Goal: Task Accomplishment & Management: Manage account settings

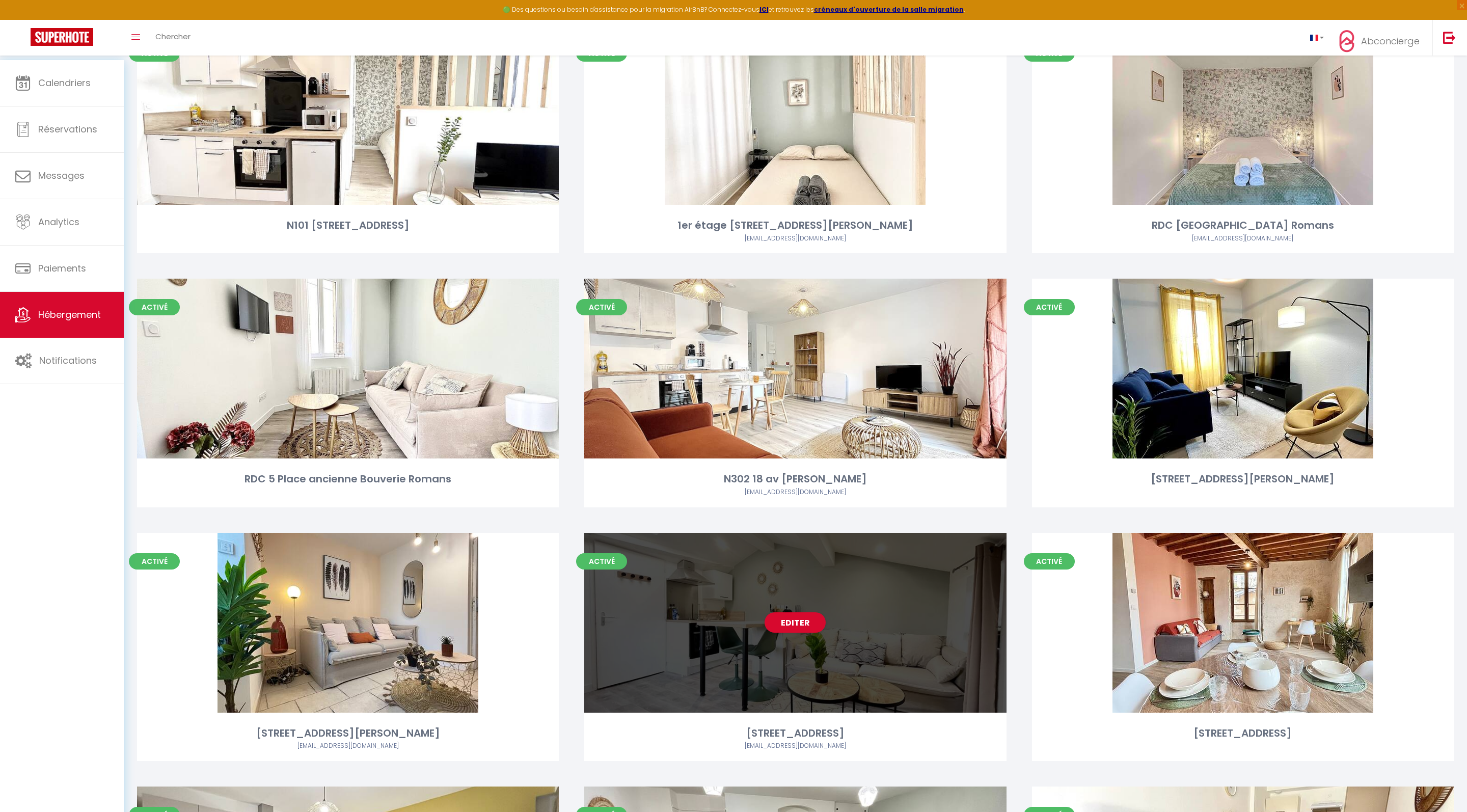
scroll to position [371, 0]
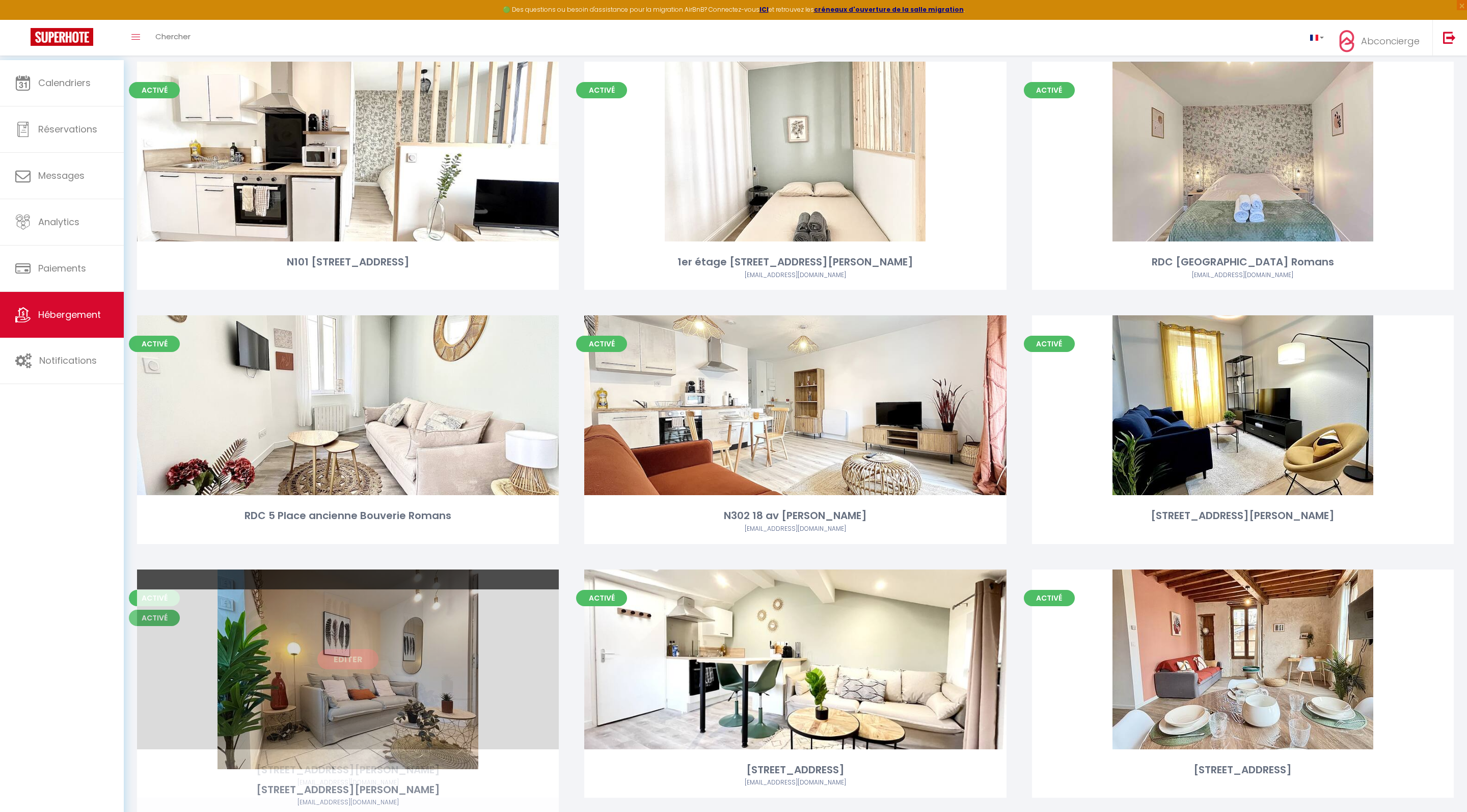
click at [350, 669] on link "Editer" at bounding box center [348, 659] width 61 height 21
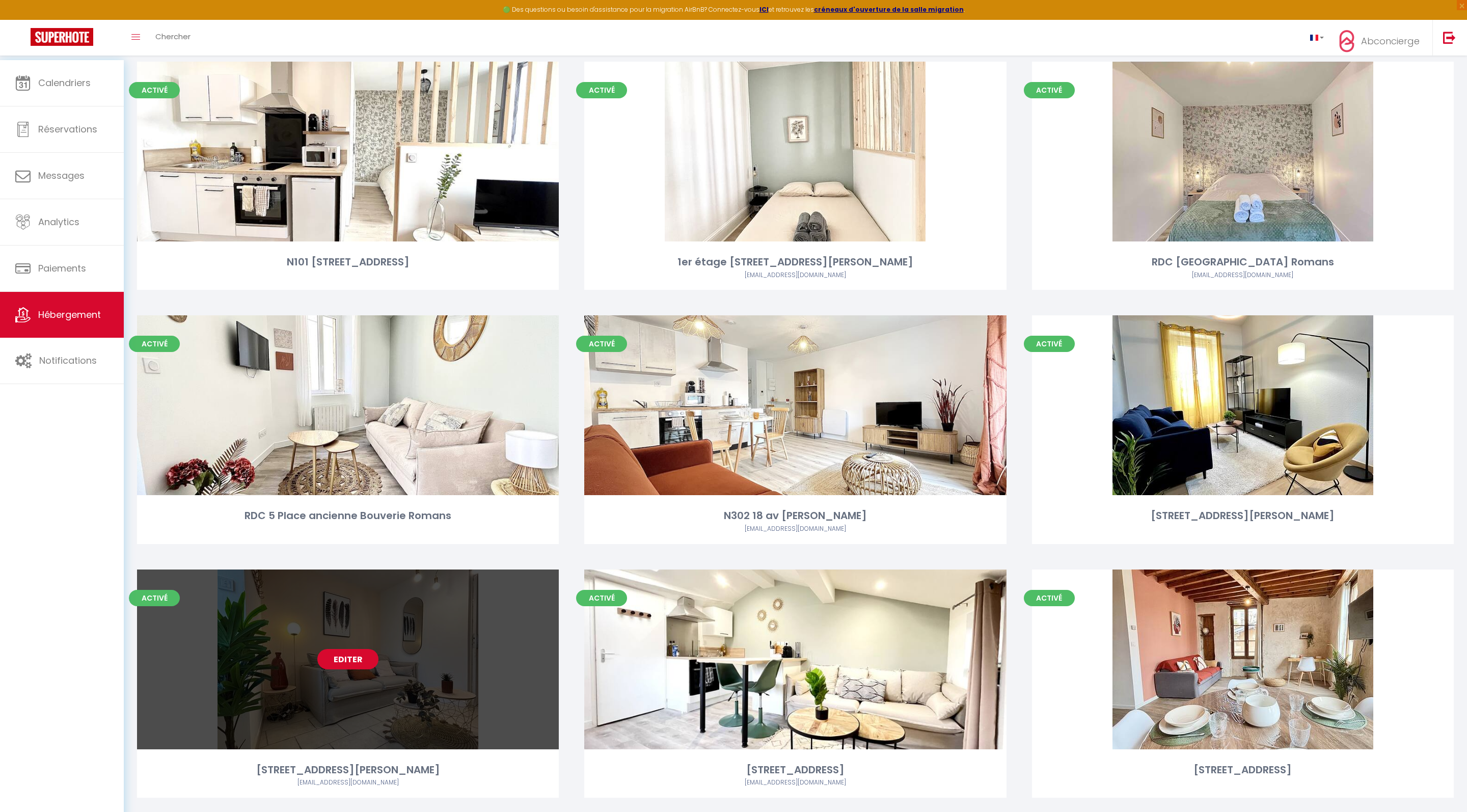
click at [355, 669] on link "Editer" at bounding box center [348, 659] width 61 height 21
select select "3"
select select "2"
select select "1"
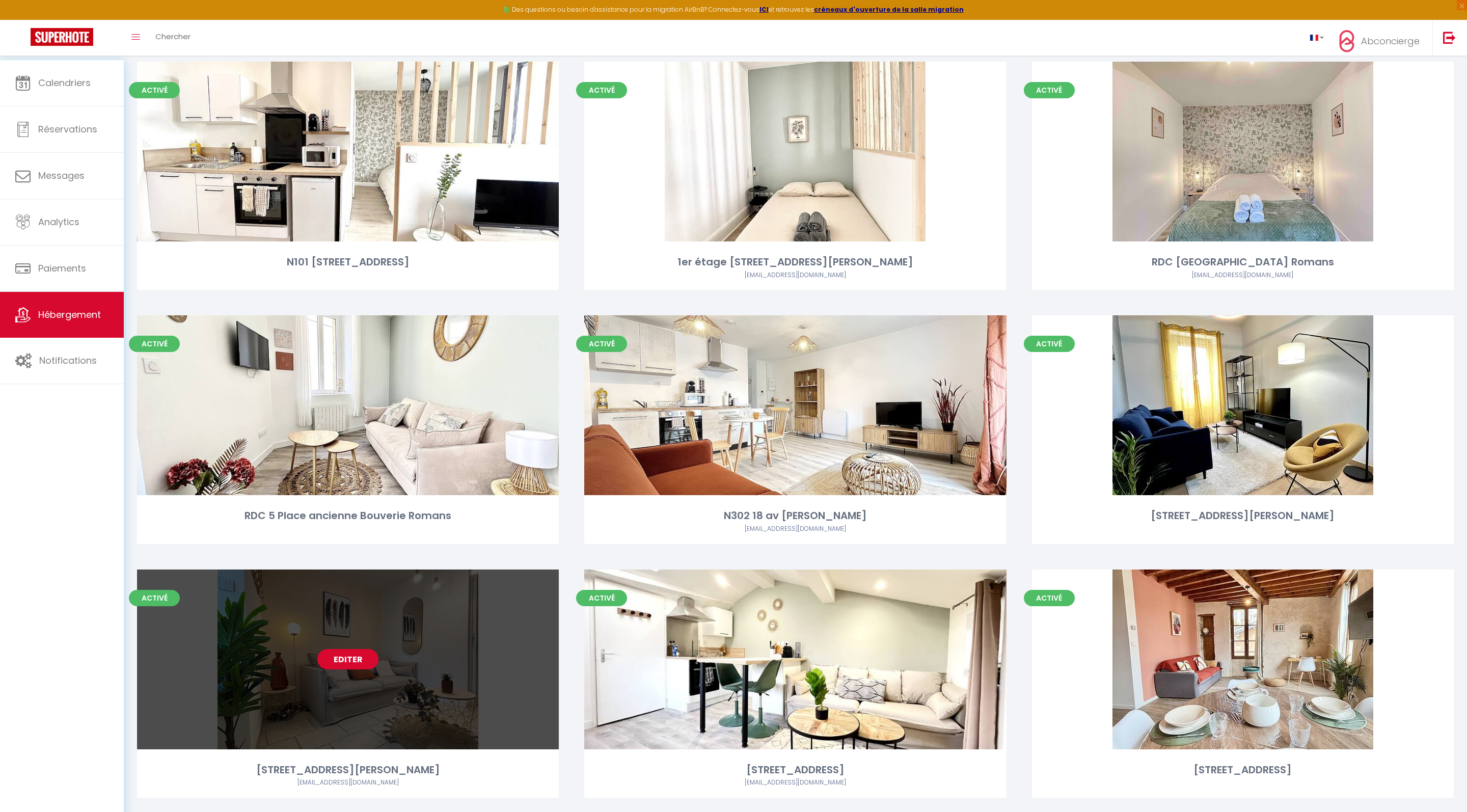
select select "28"
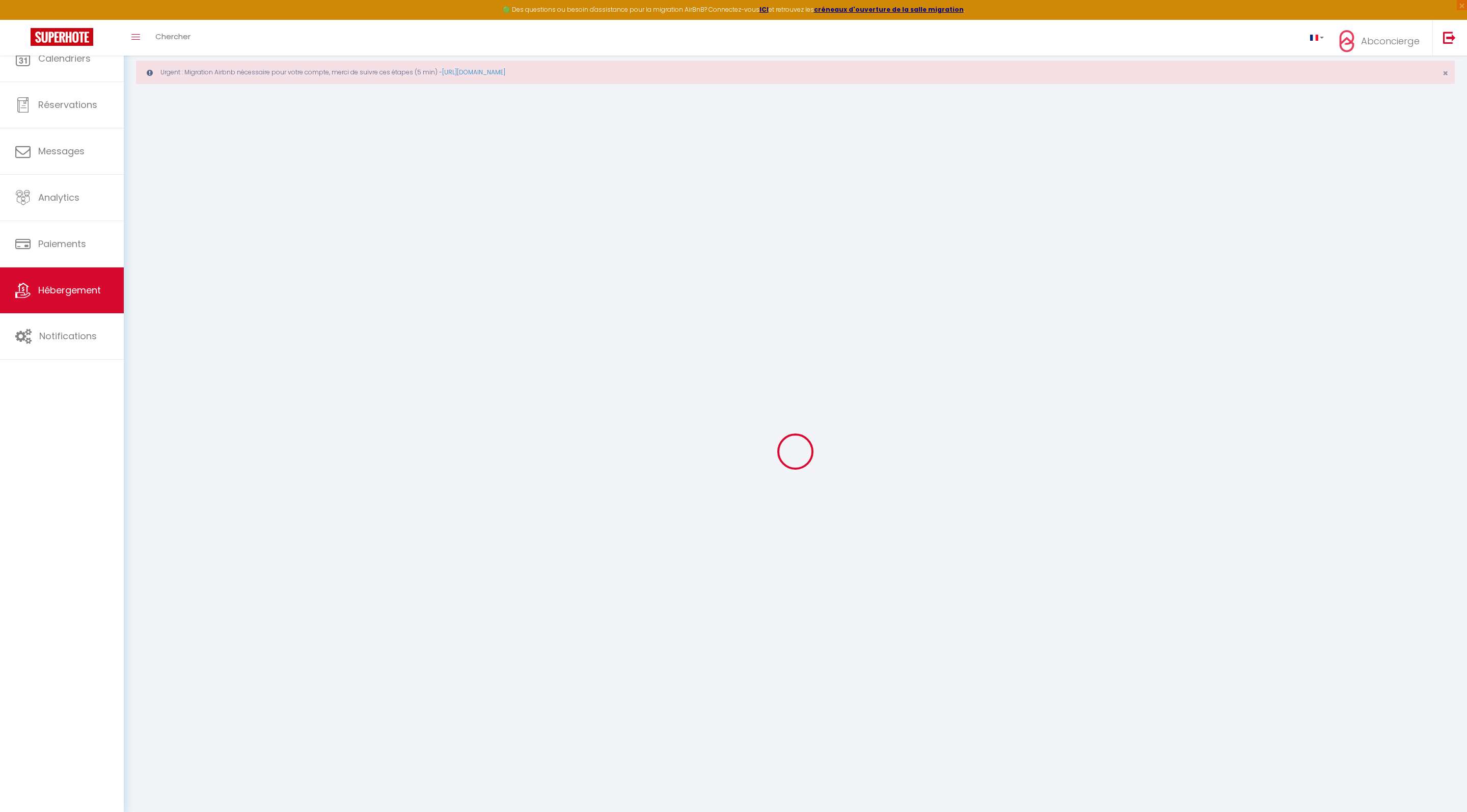
select select
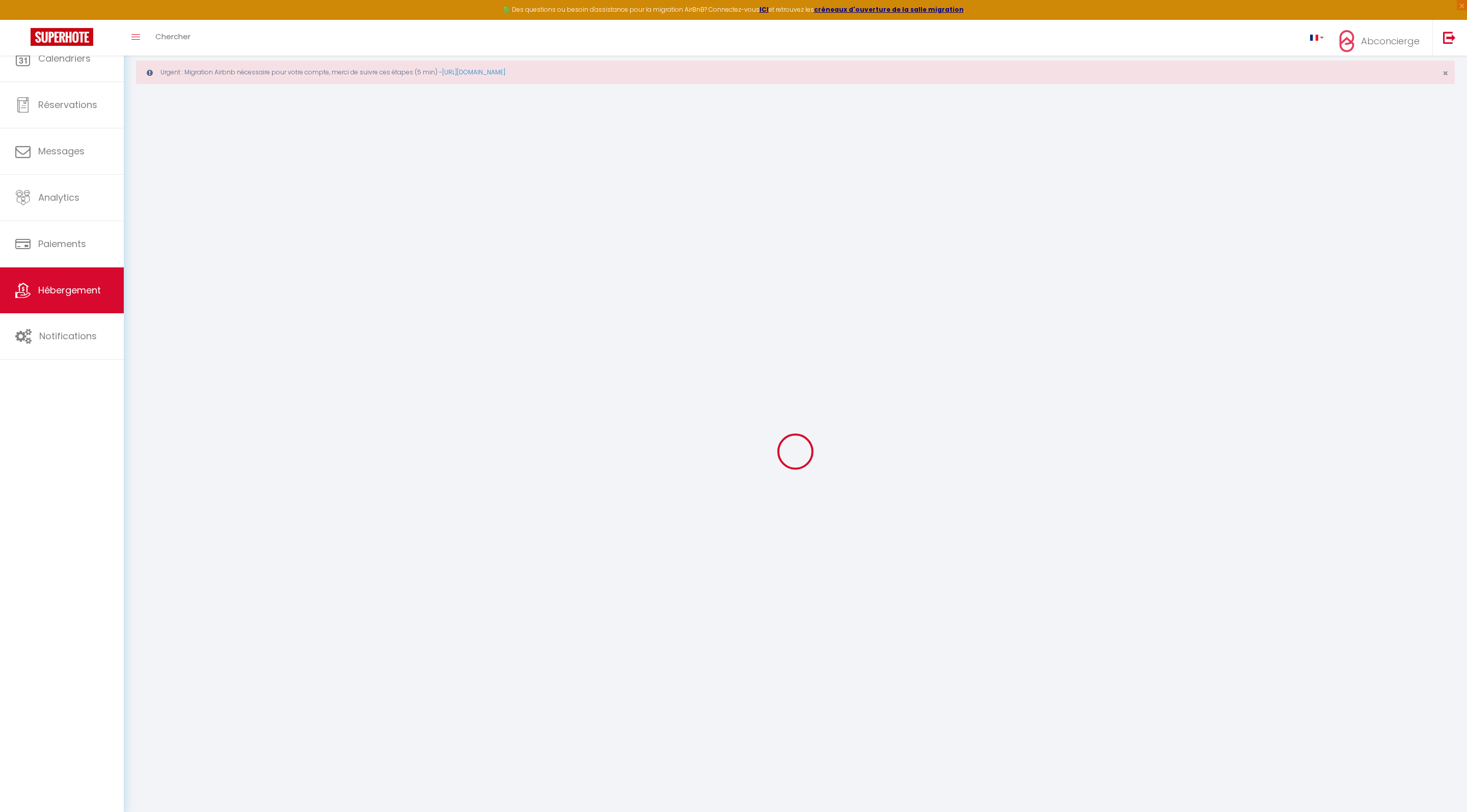
select select
checkbox input "false"
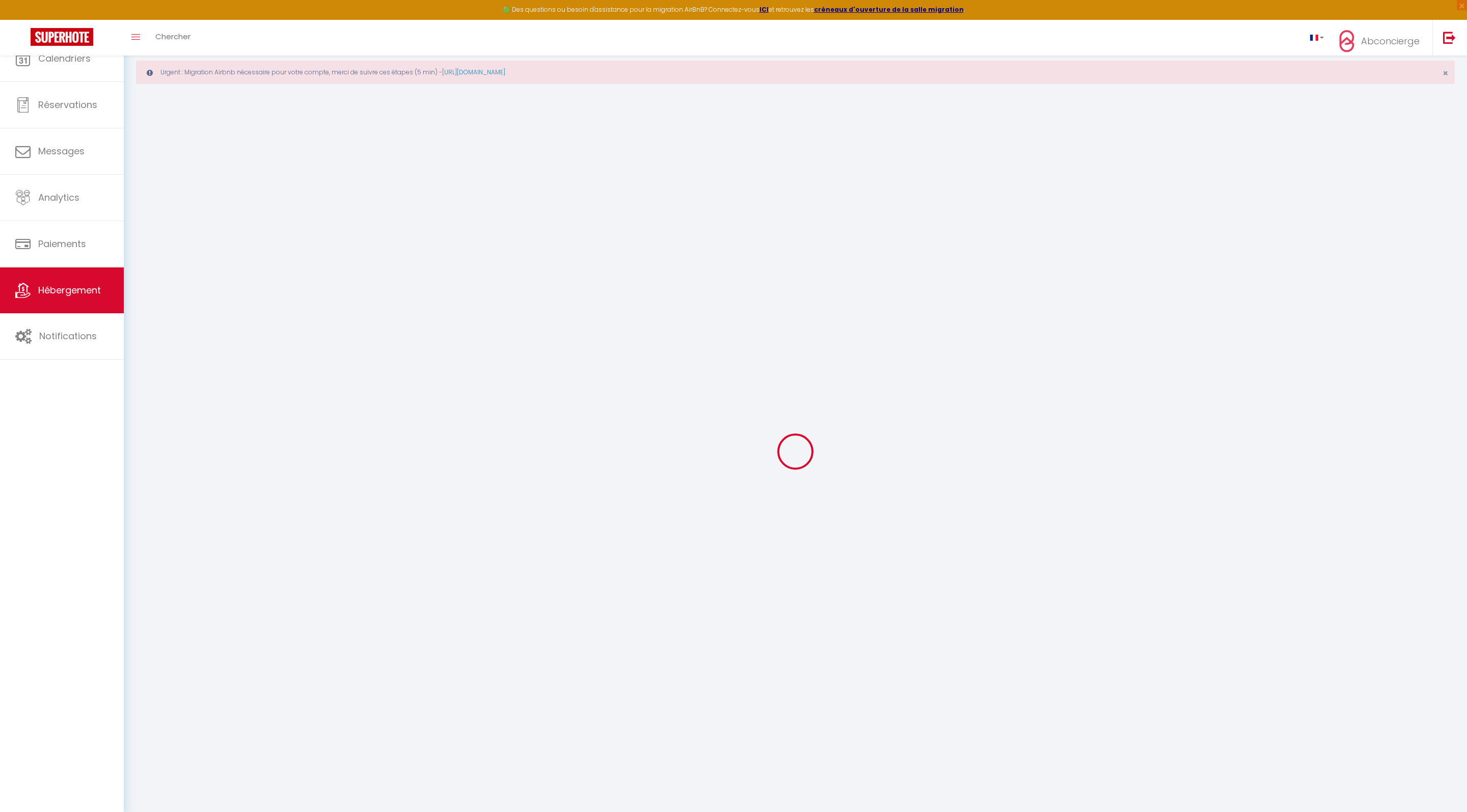
select select
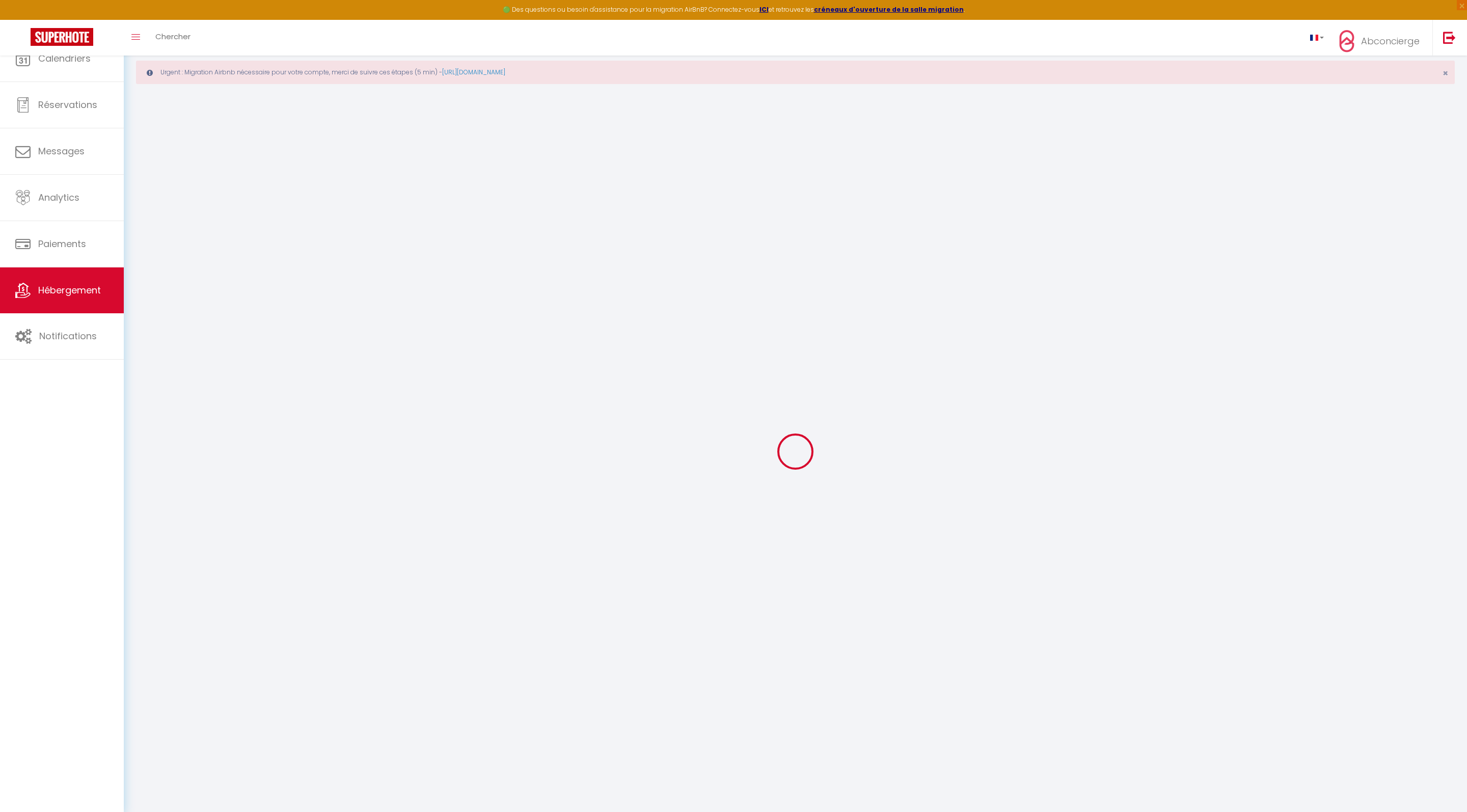
select select
checkbox input "false"
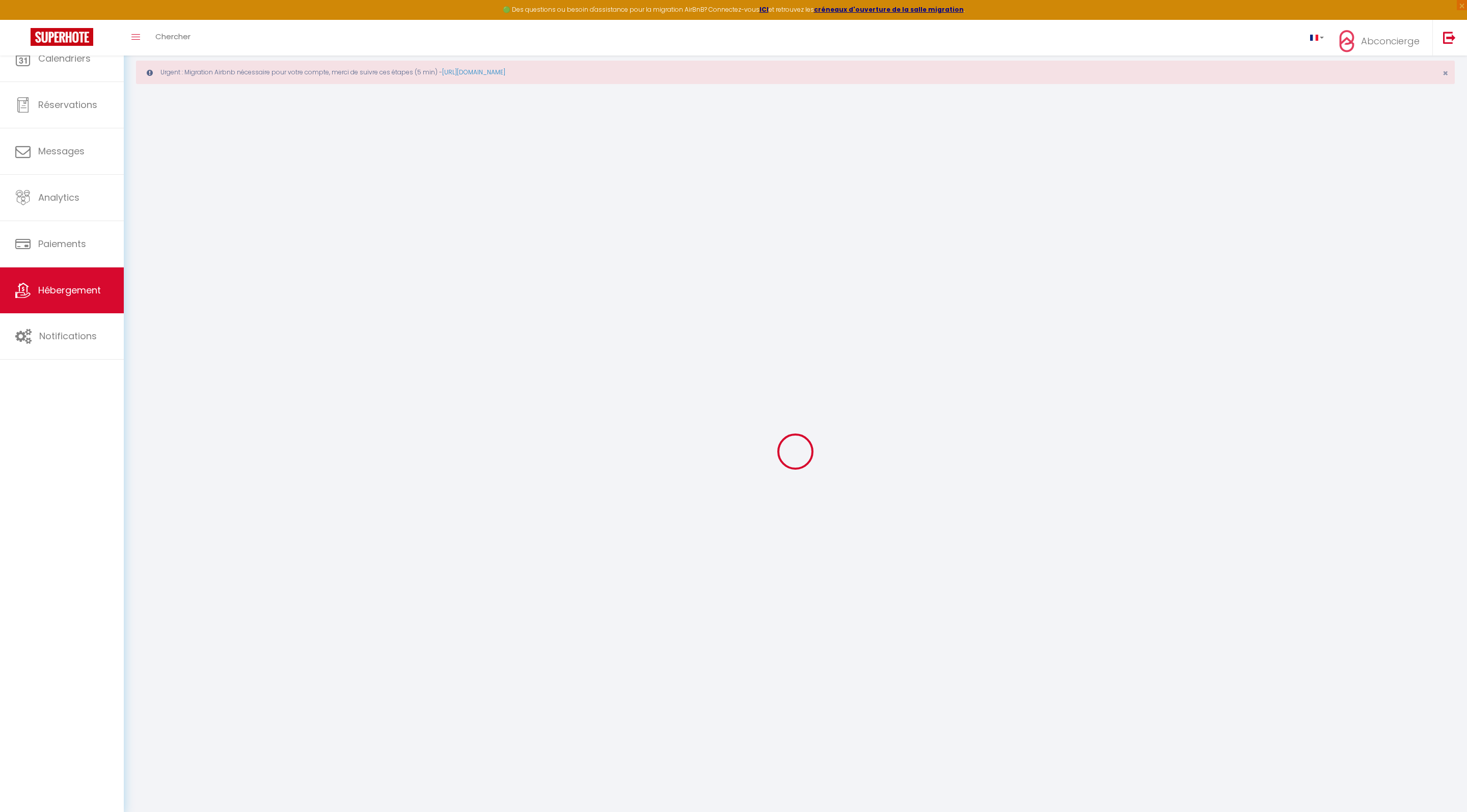
checkbox input "false"
select select
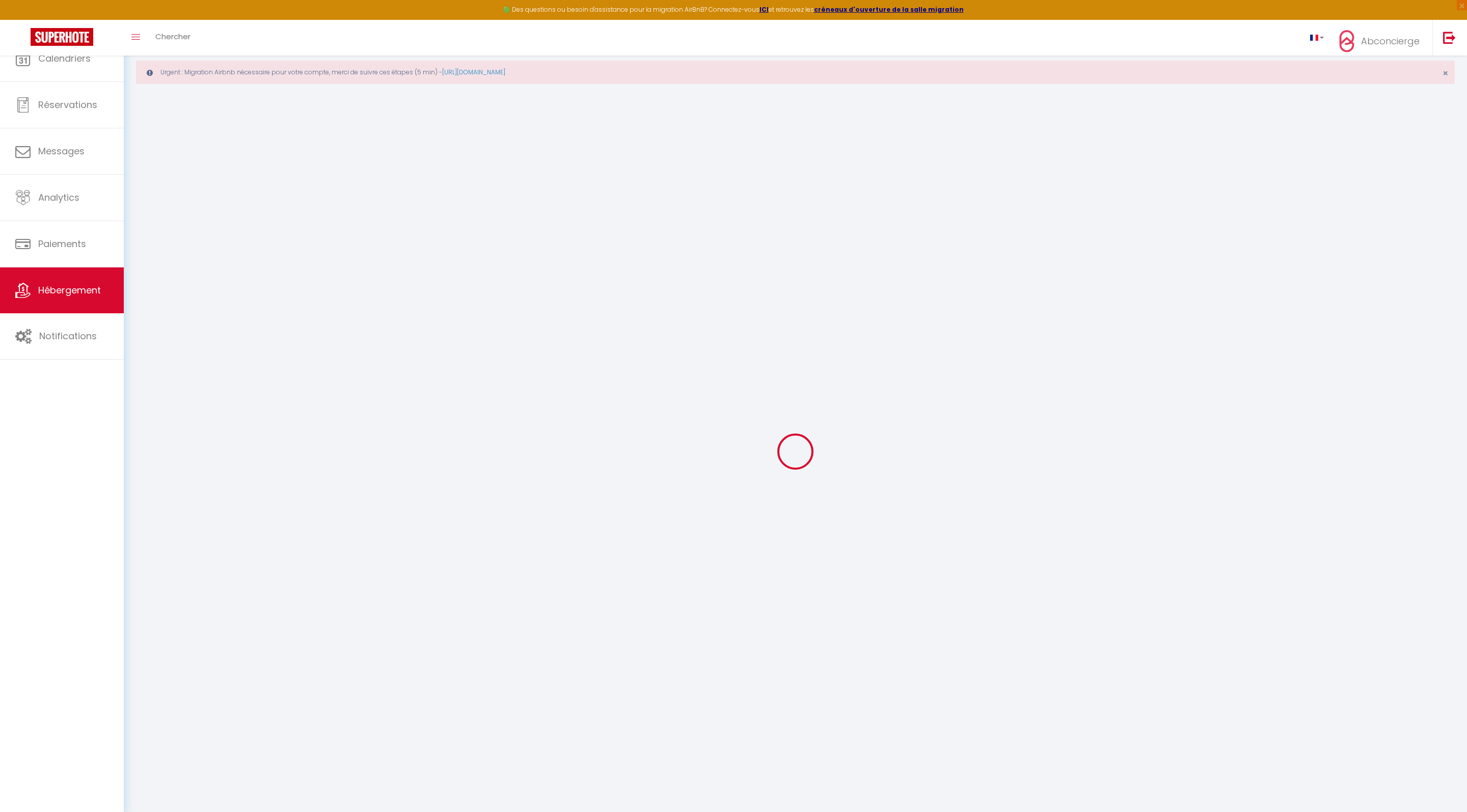
select select
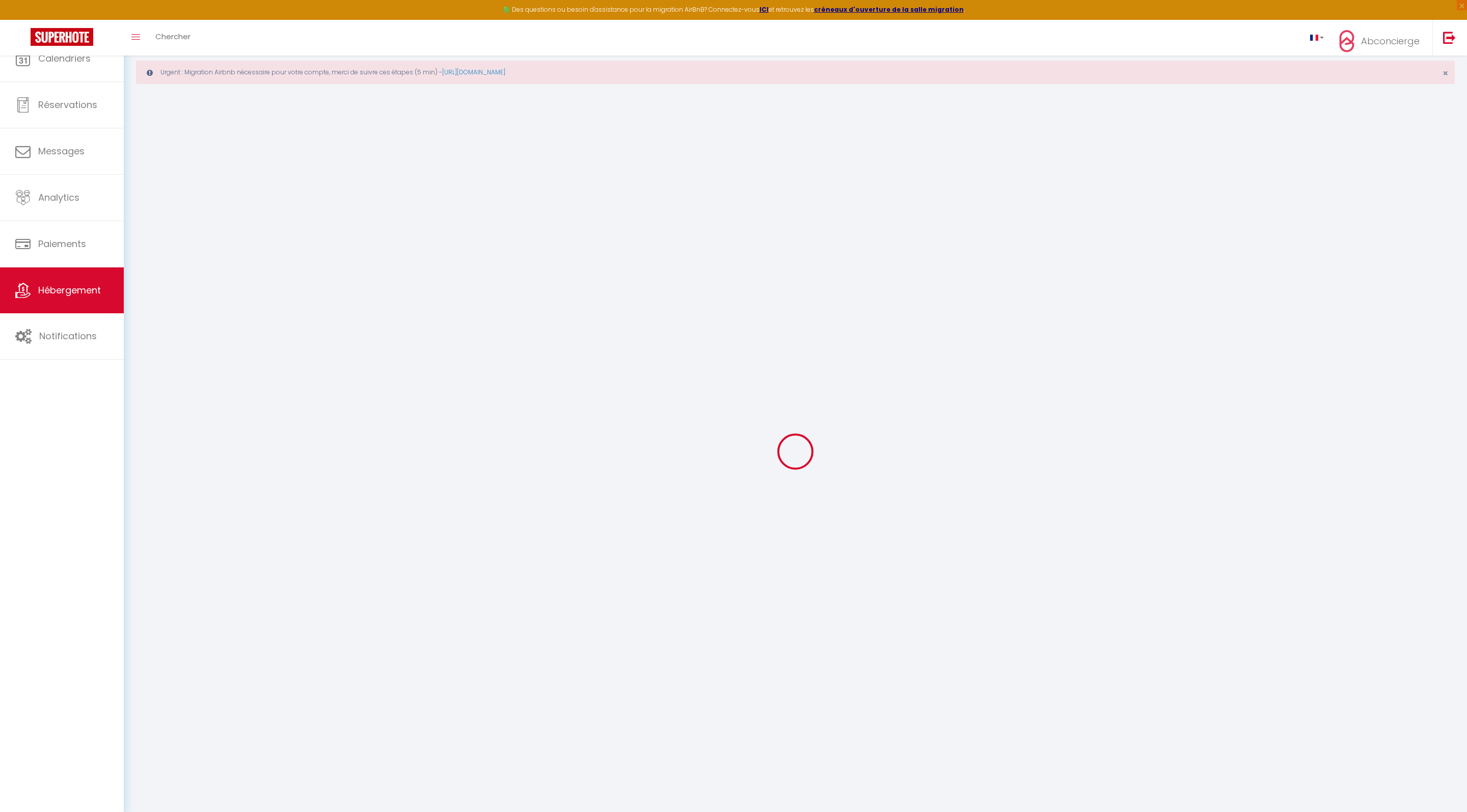
checkbox input "false"
select select
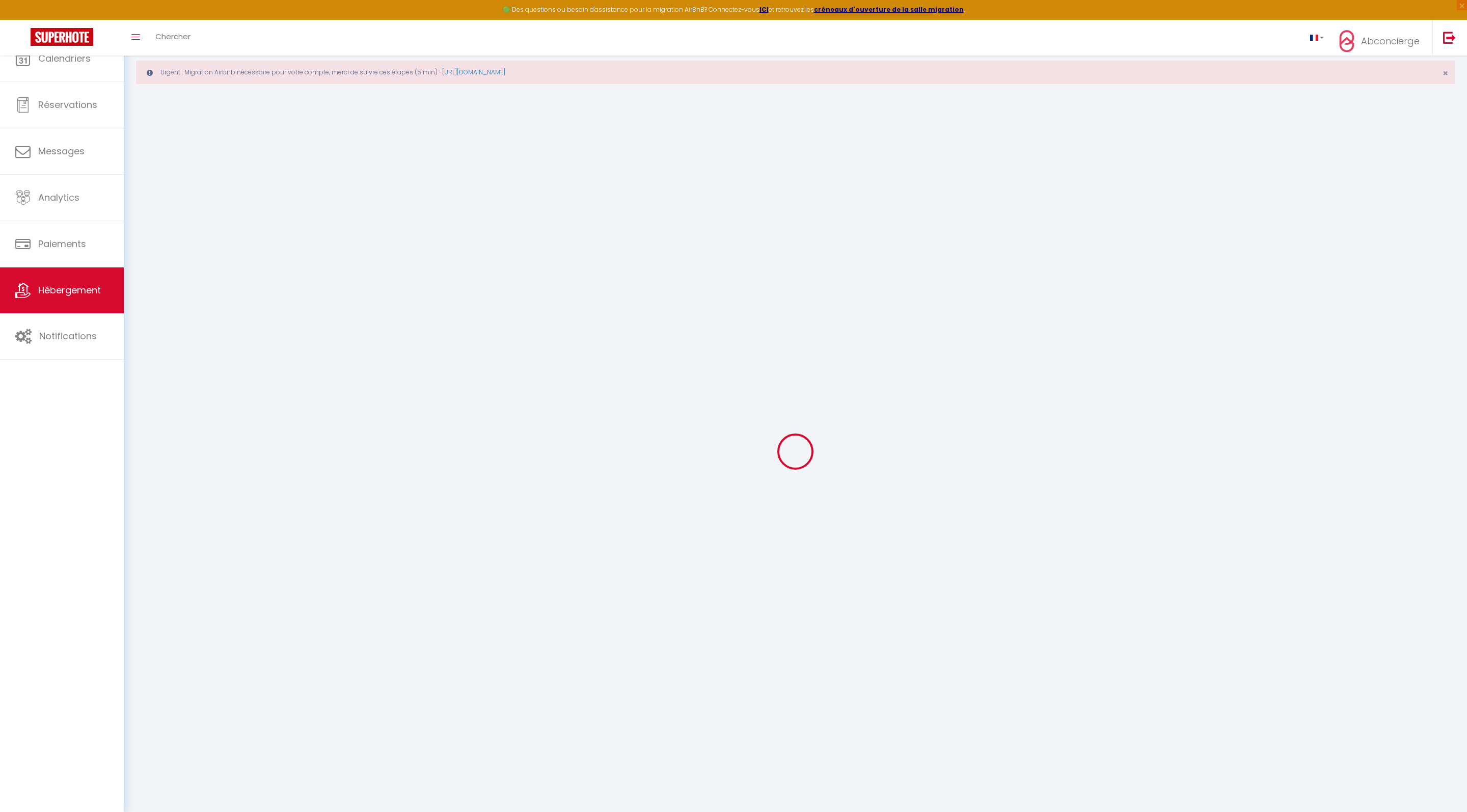
select select
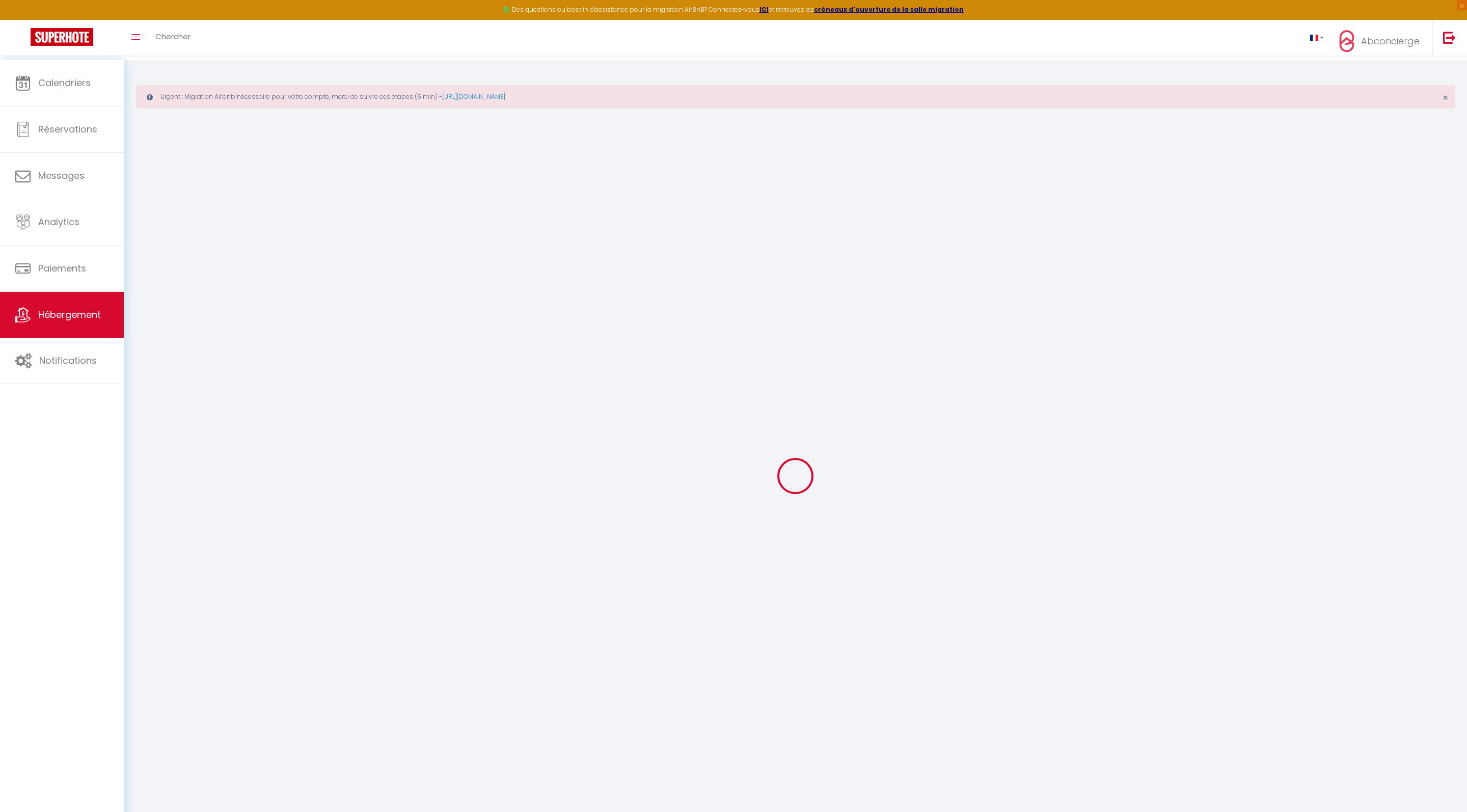
select select
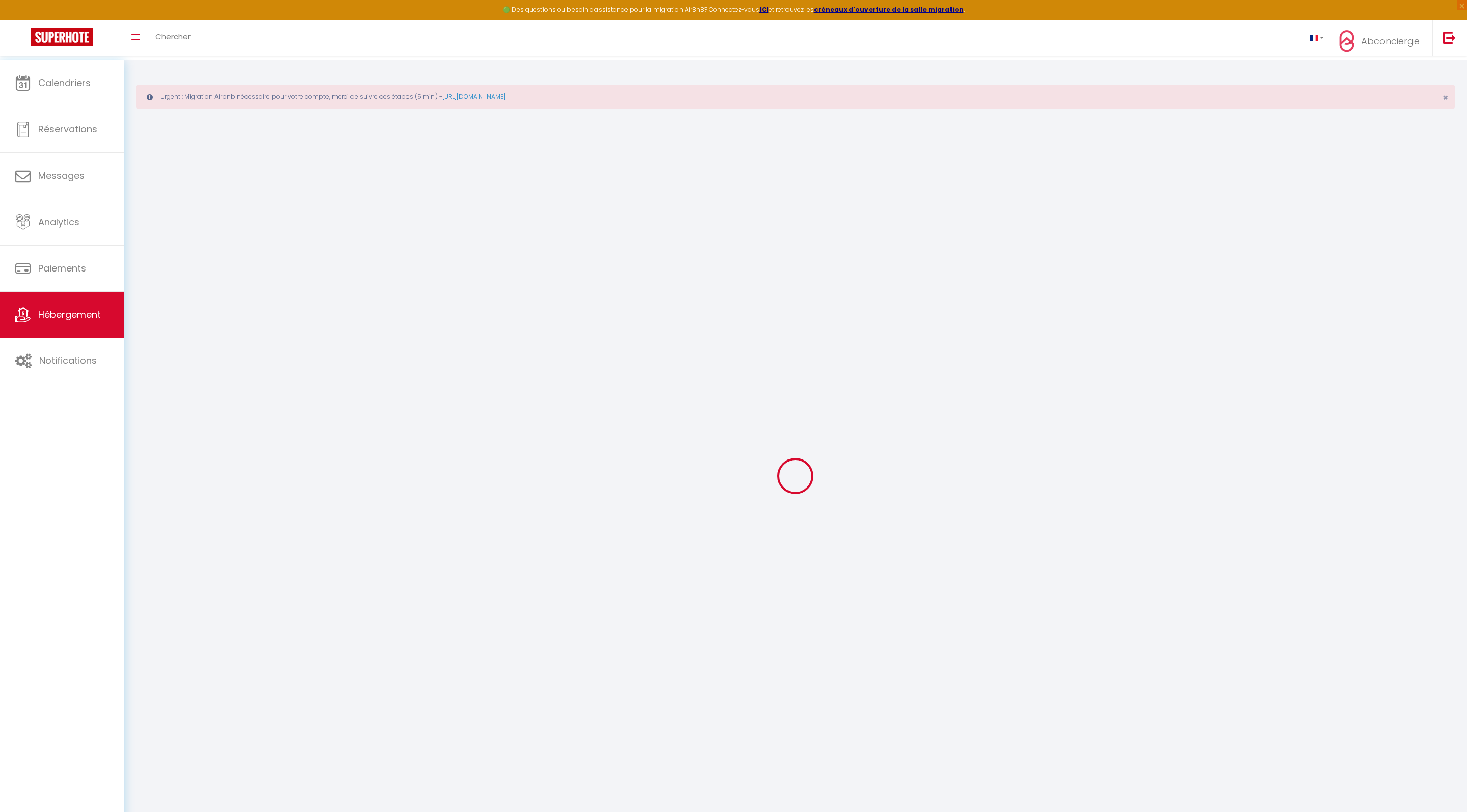
select select
checkbox input "false"
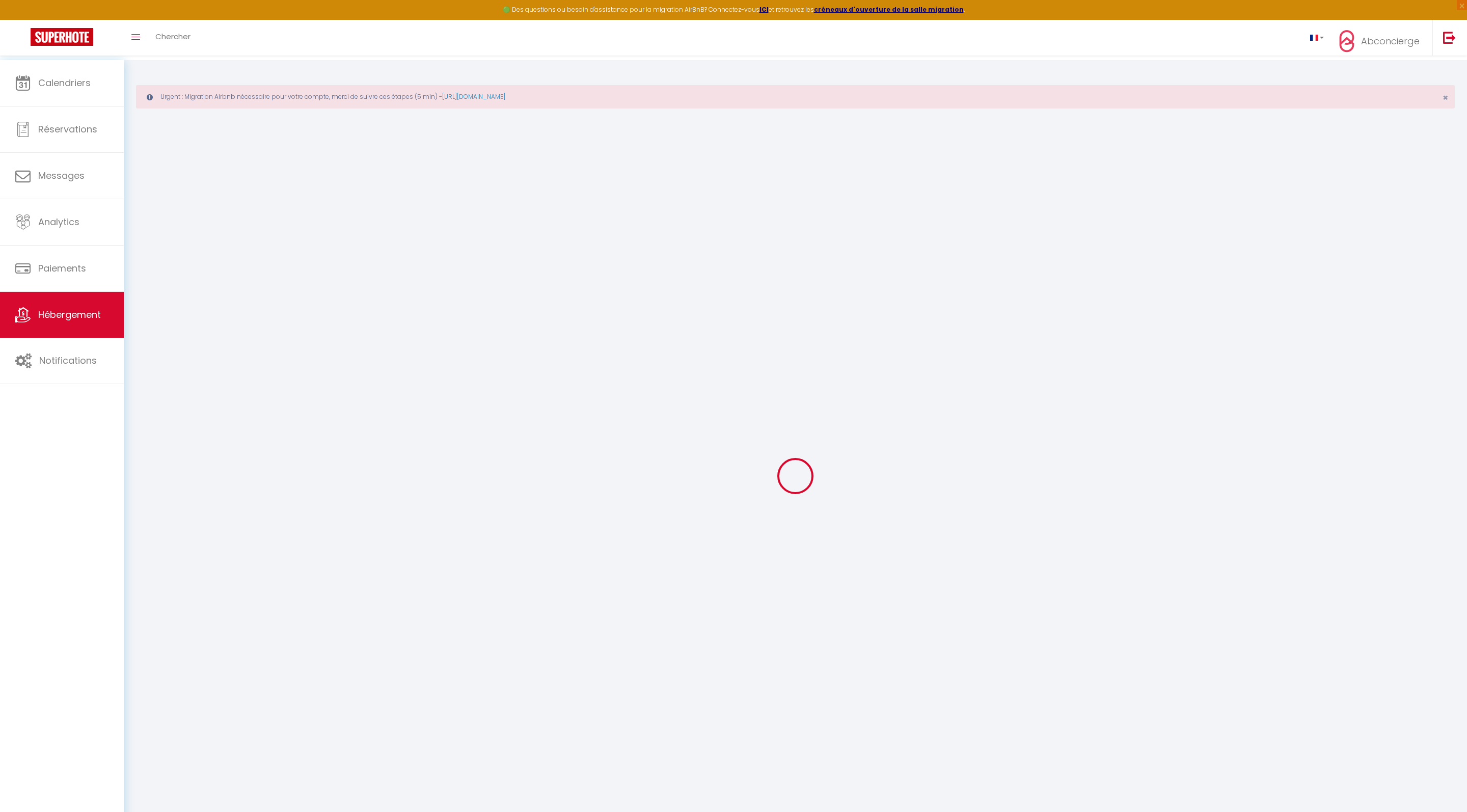
select select
type input "1286 Av du Président Salvador Allende PLV"
type input "Olivier / Manon"
type input "FROMANT / DUVERT"
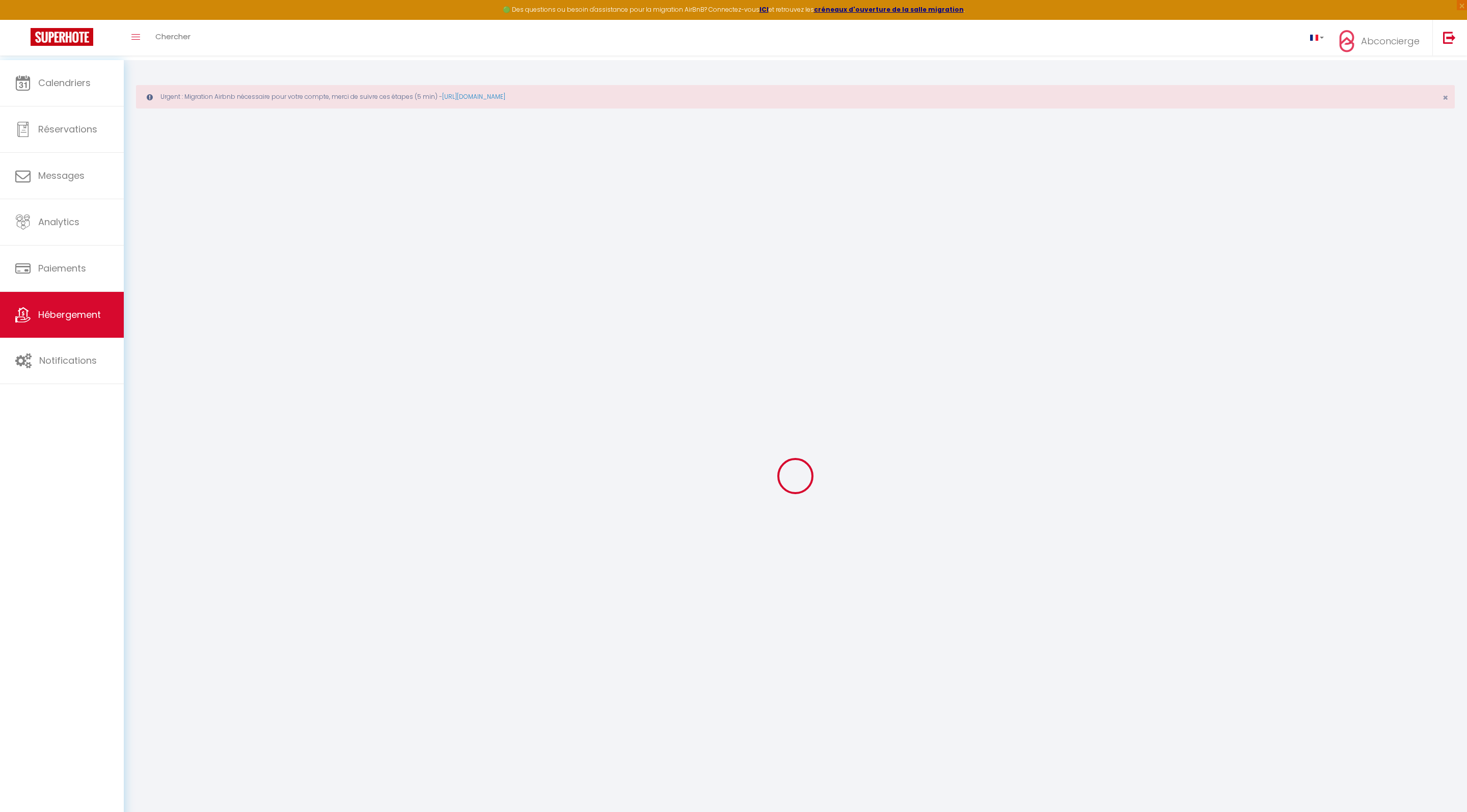
type input "105 impasse du Grenouillet"
type input "26600"
type input "Chantelmerle-lès-Blés"
select select "2"
select select "0"
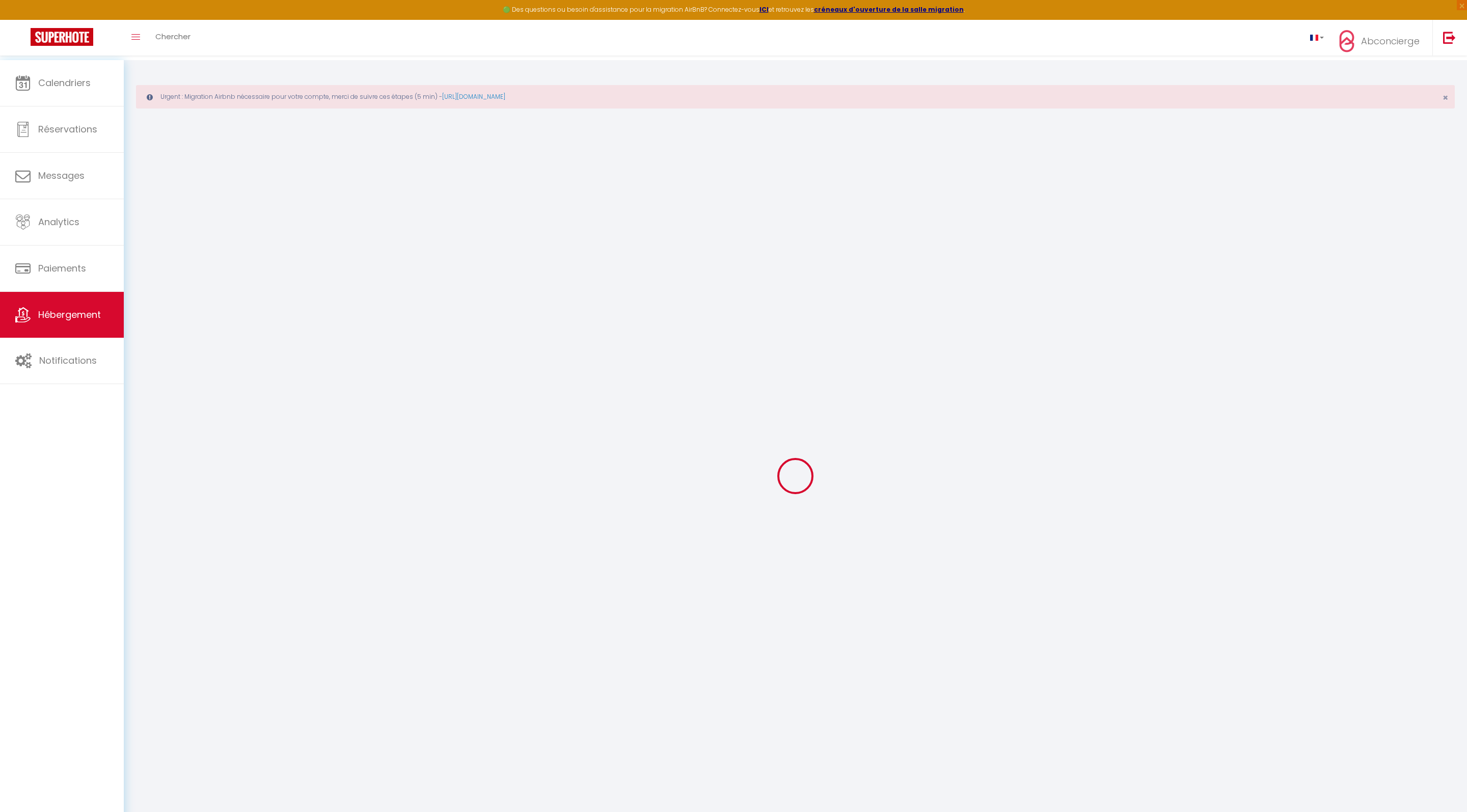
type input "35"
type input "20"
type input "1000"
select select
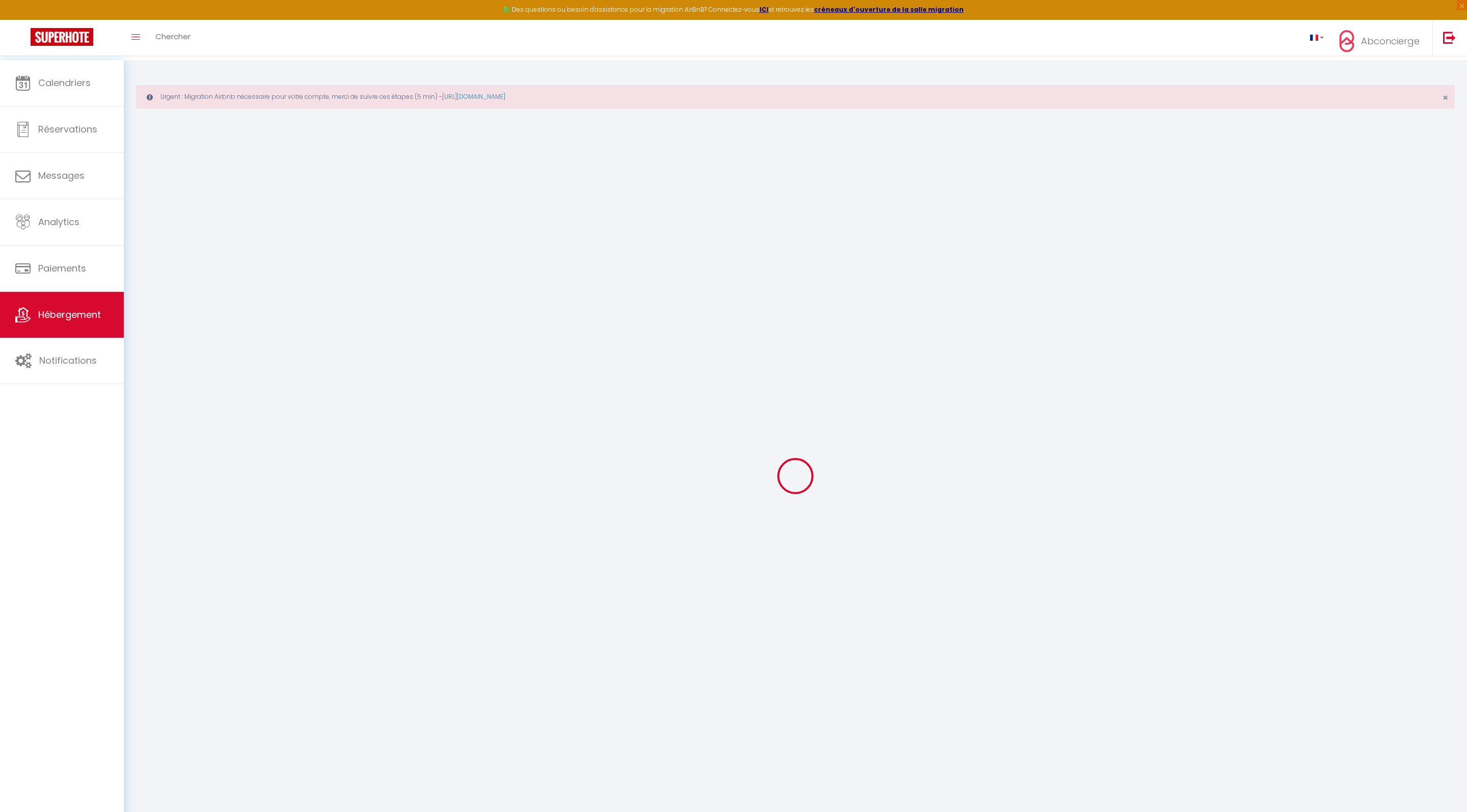
select select
type input "1286 Avenue du Président Salvador Allende"
type input "26800"
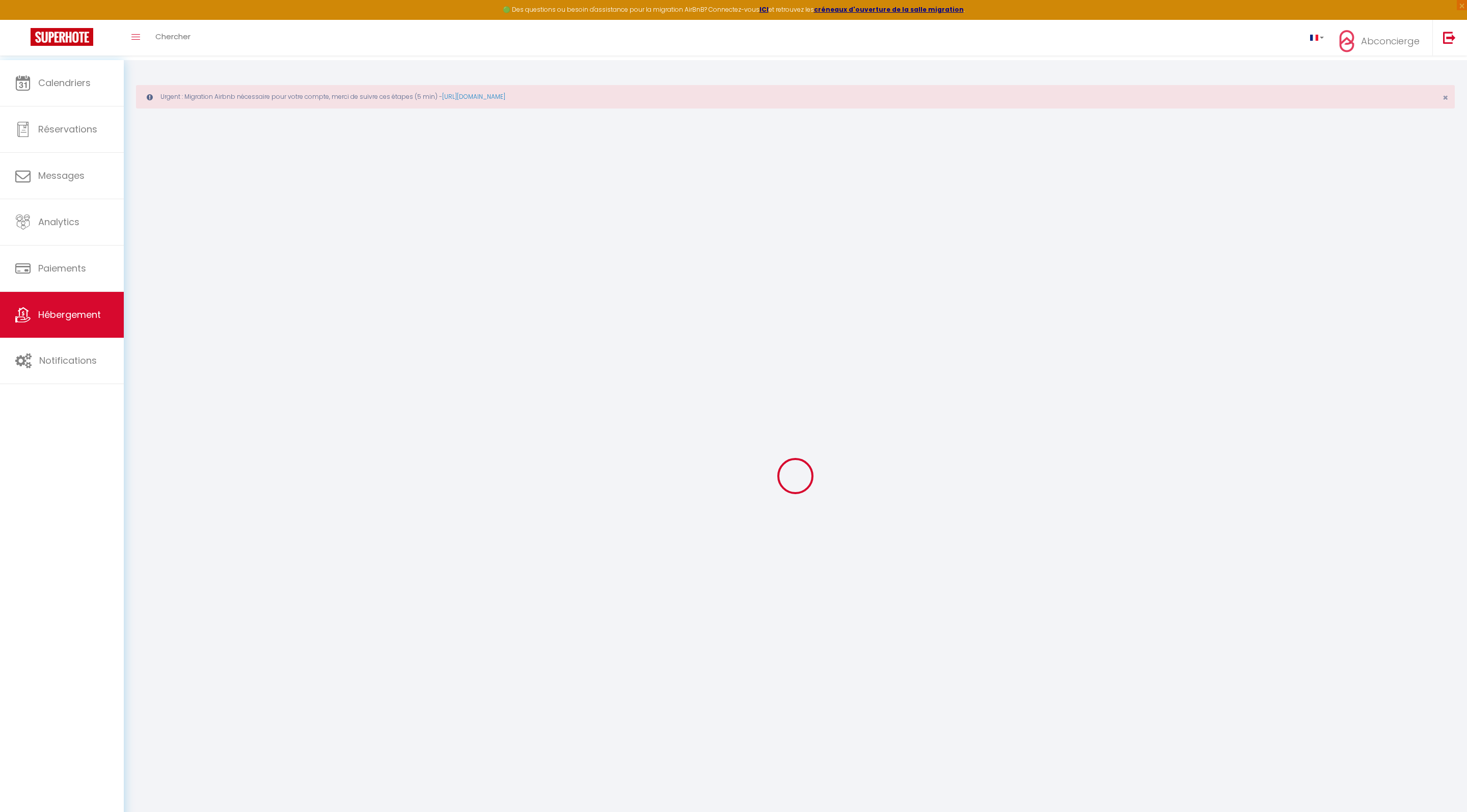
type input "Portes-lès-Valence"
type input "contact@abconcierge.fr"
select select
checkbox input "false"
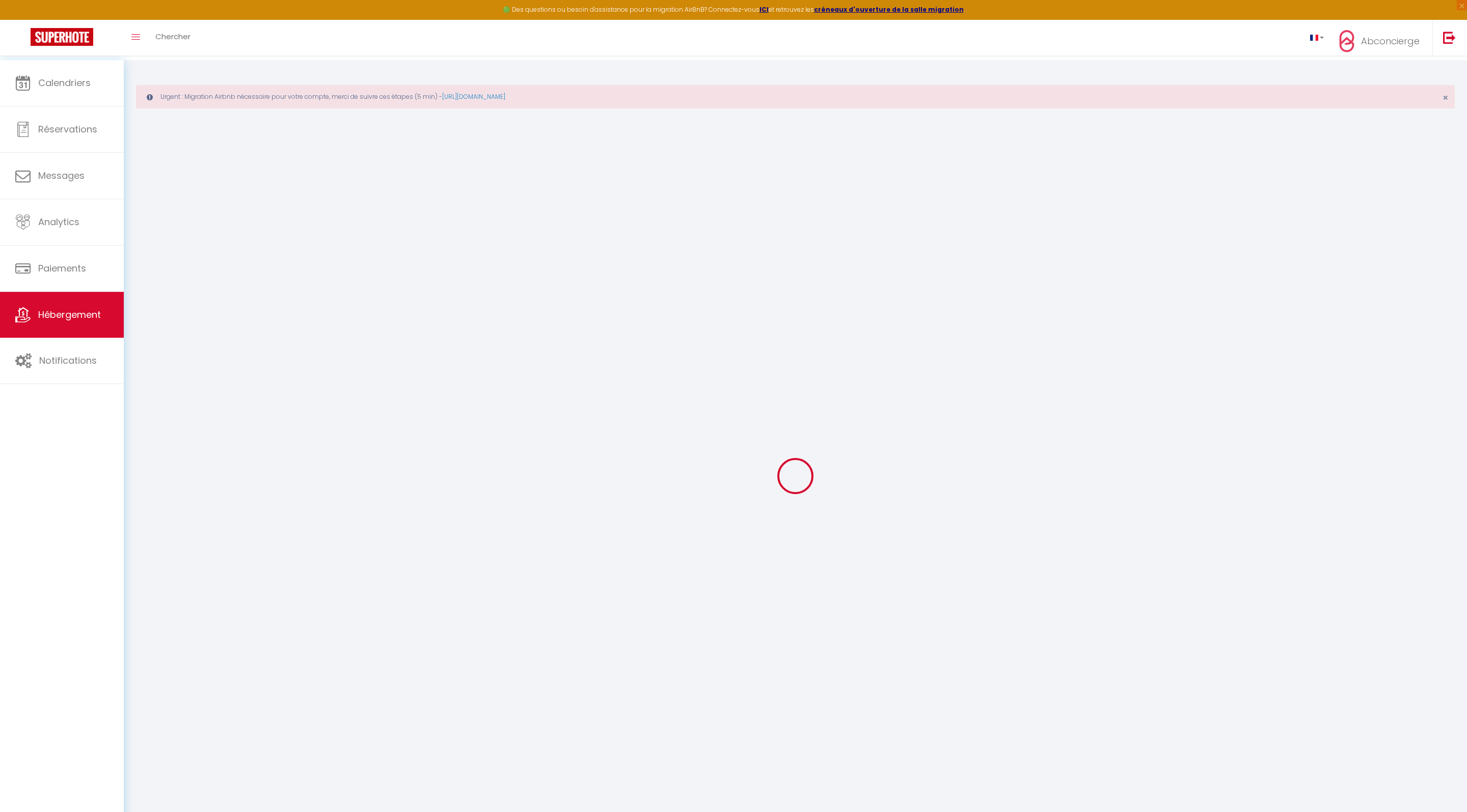
checkbox input "false"
type input "100"
type input "25"
type input "0"
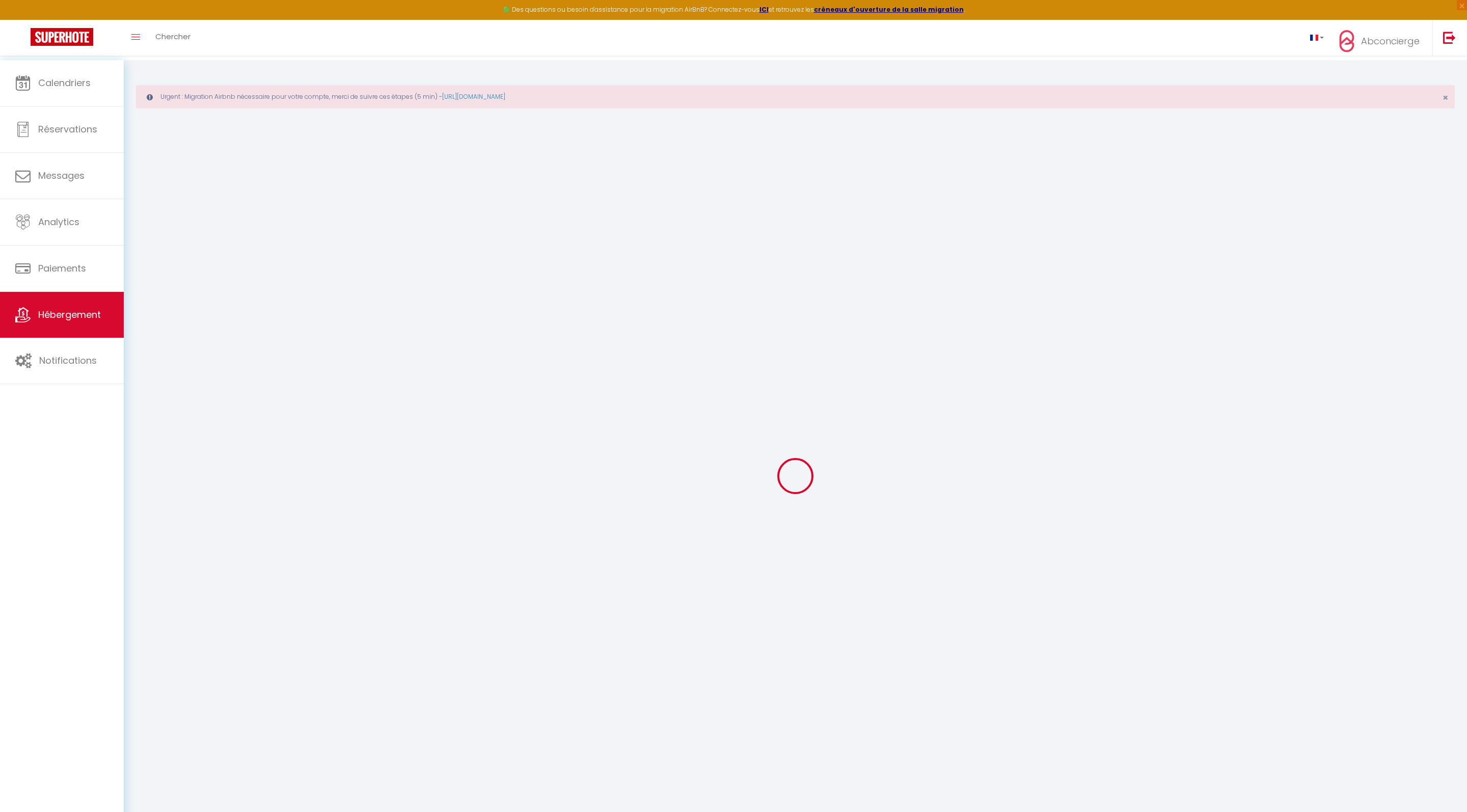
type input "0"
select select
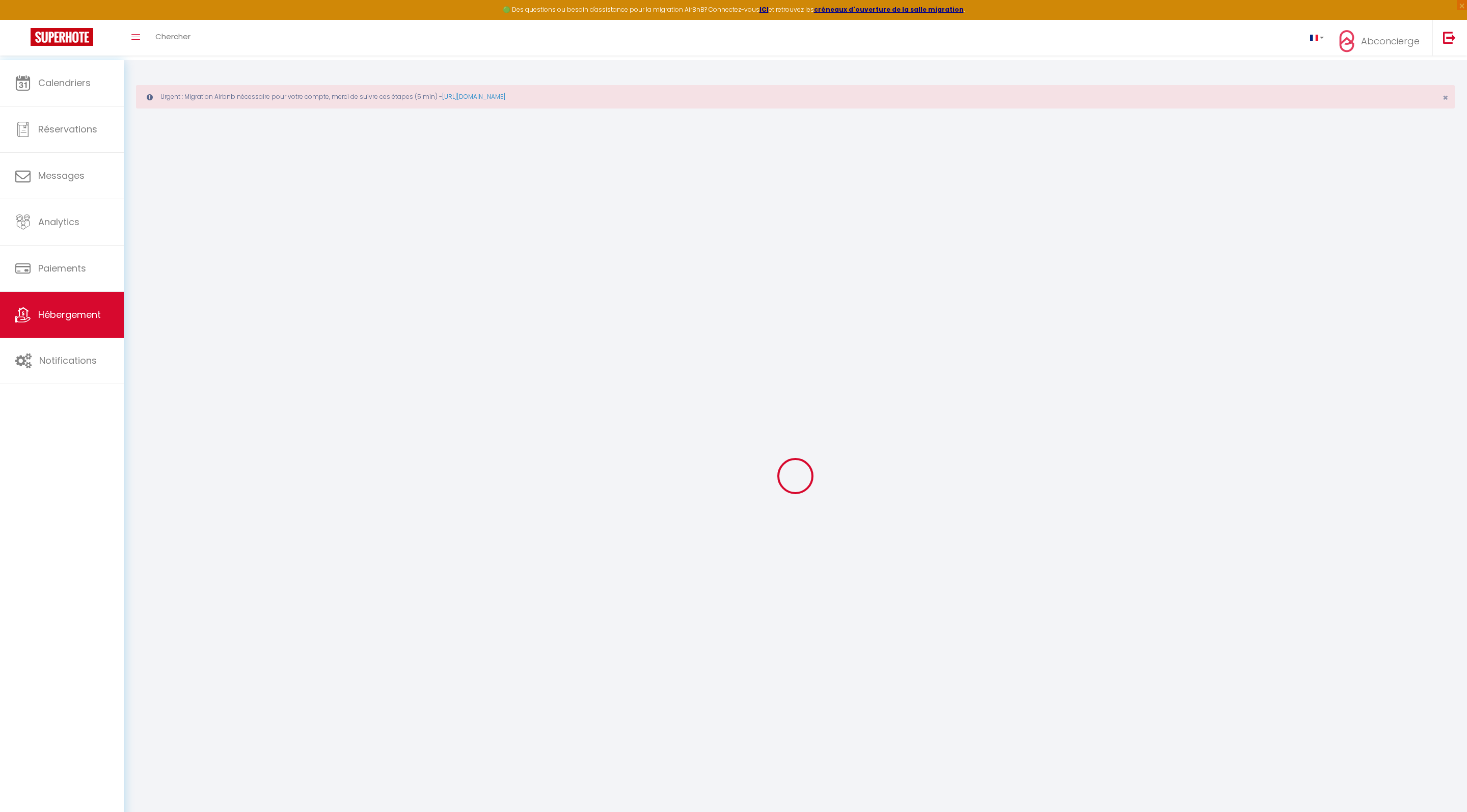
select select
checkbox input "false"
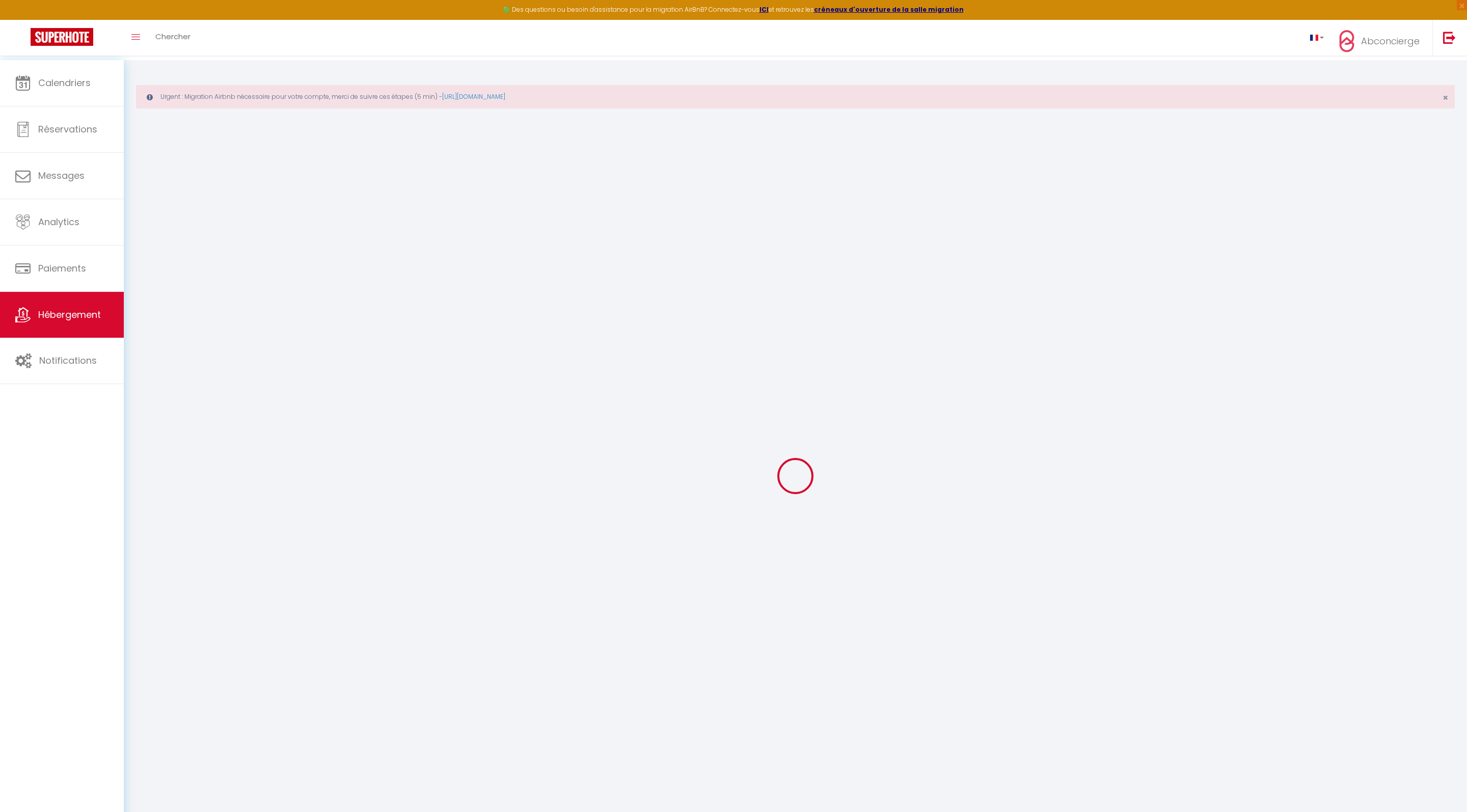
checkbox input "false"
select select
checkbox input "false"
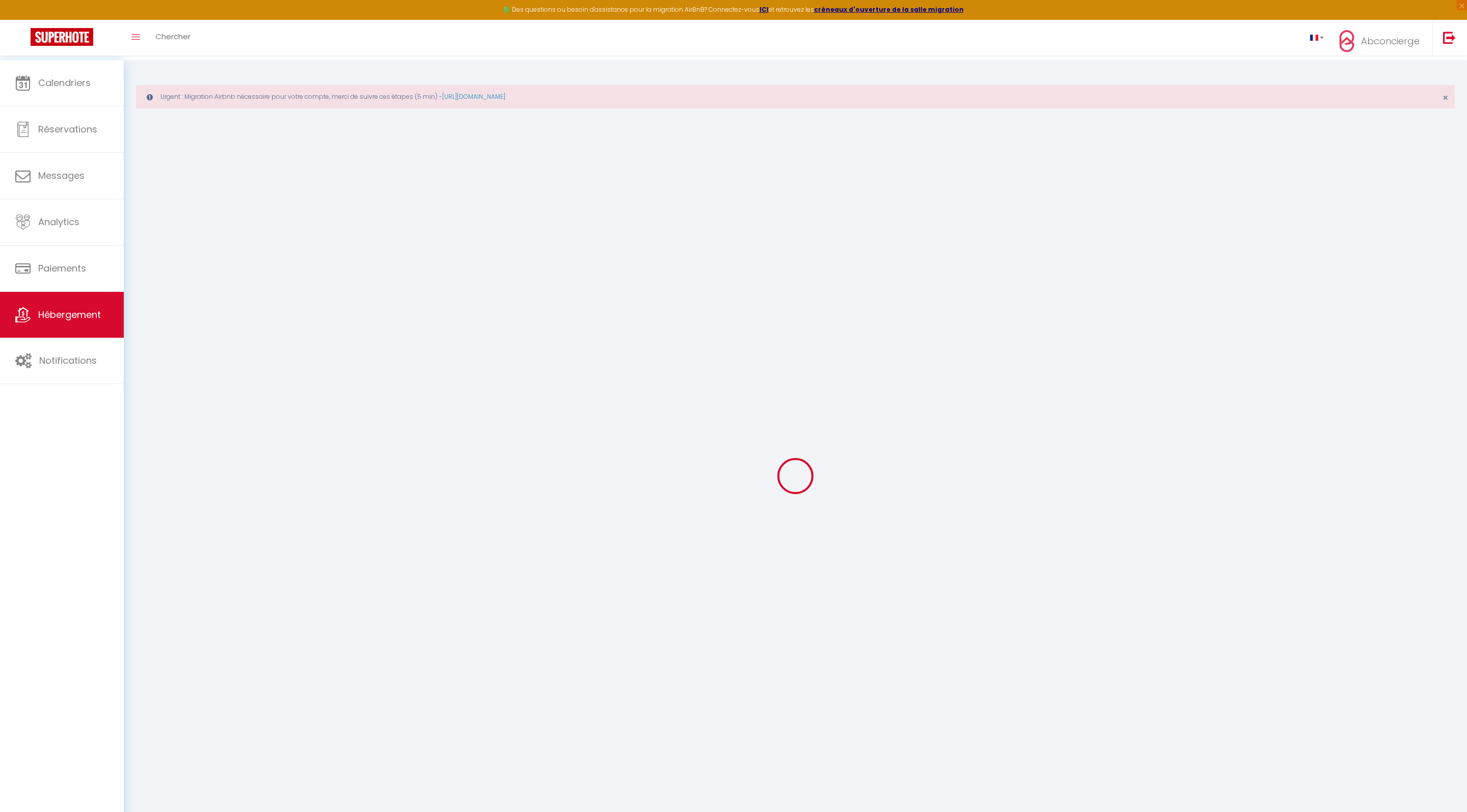
checkbox input "false"
select select "16:00"
select select
select select "10:00"
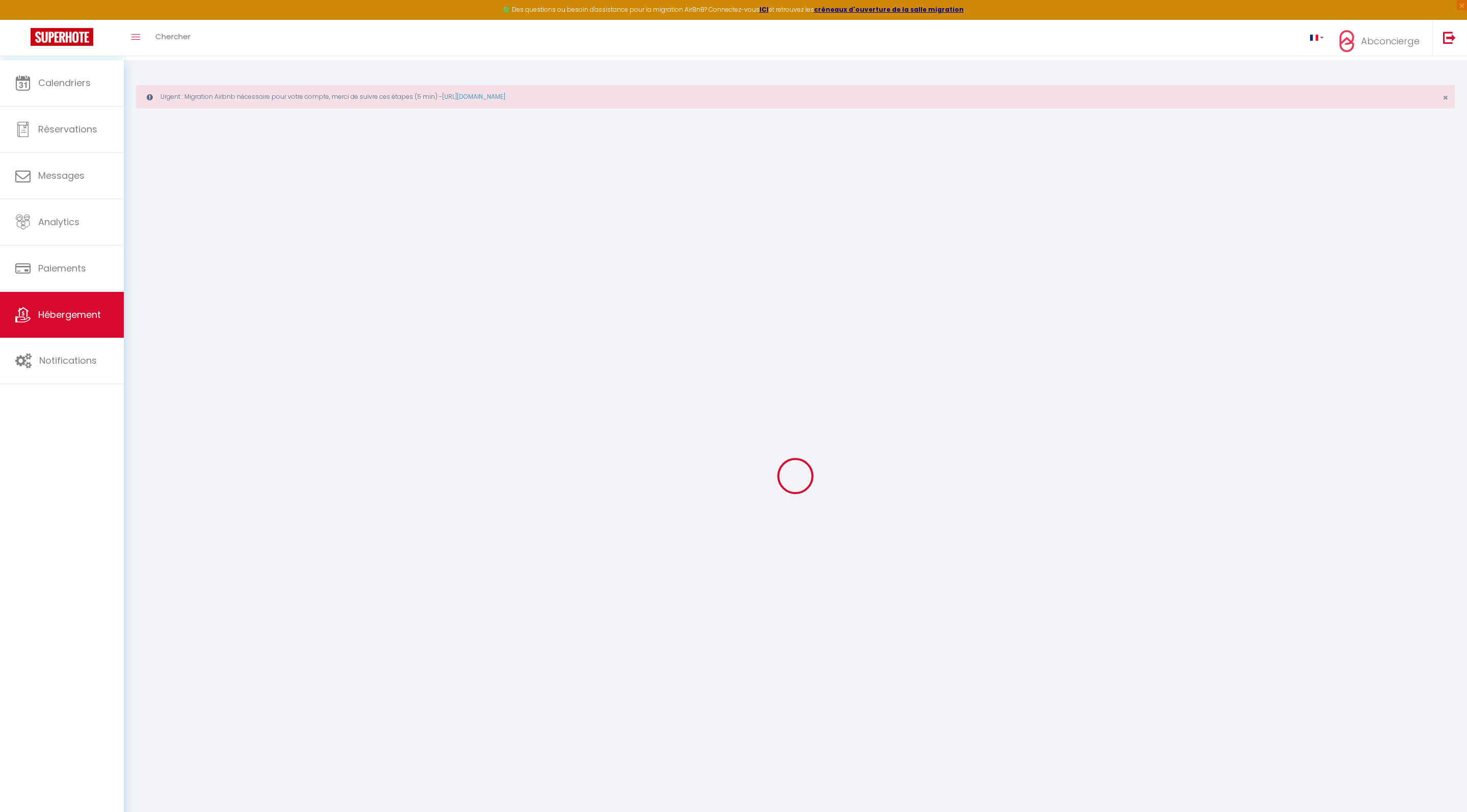
select select "30"
select select "120"
select select
checkbox input "false"
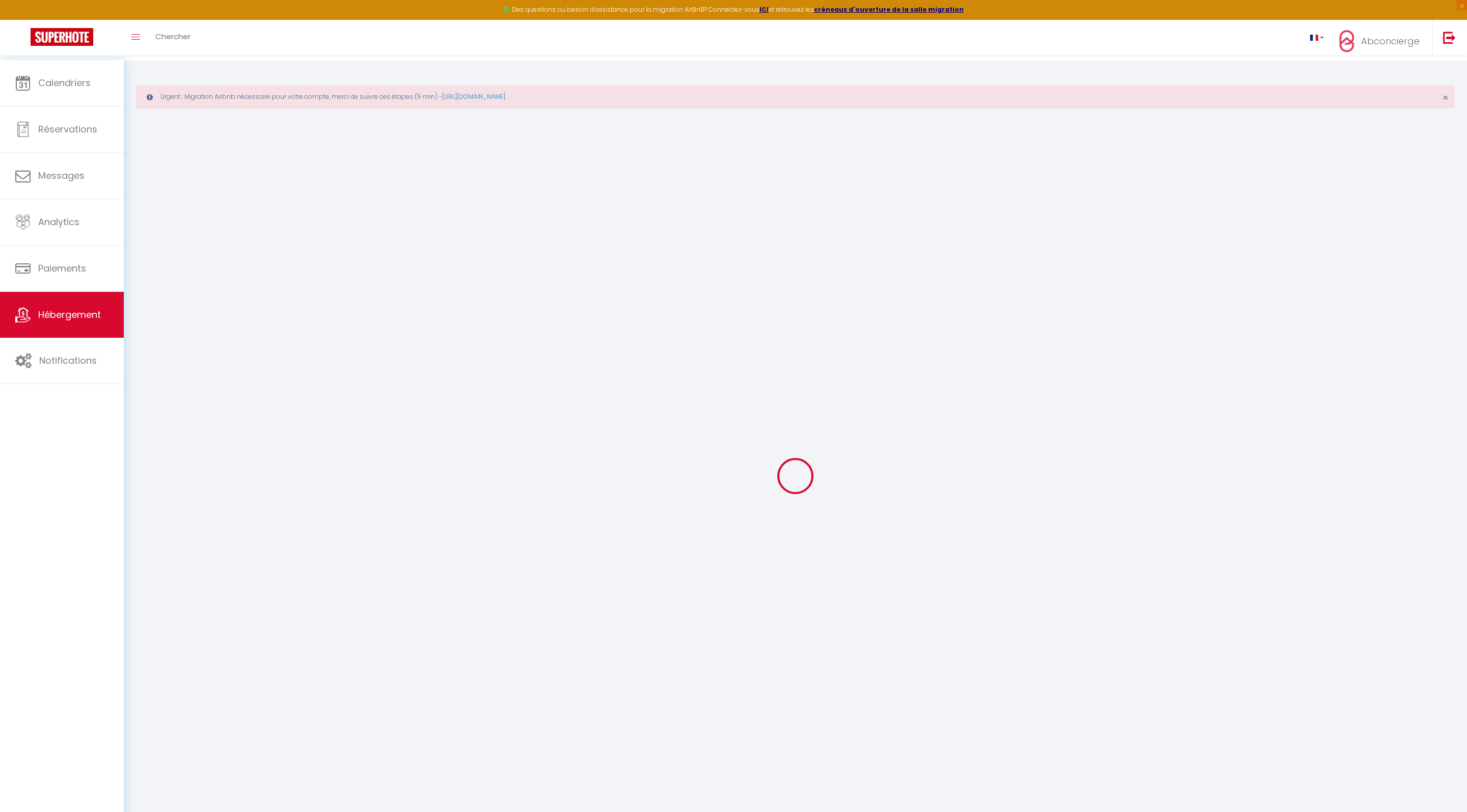
checkbox input "false"
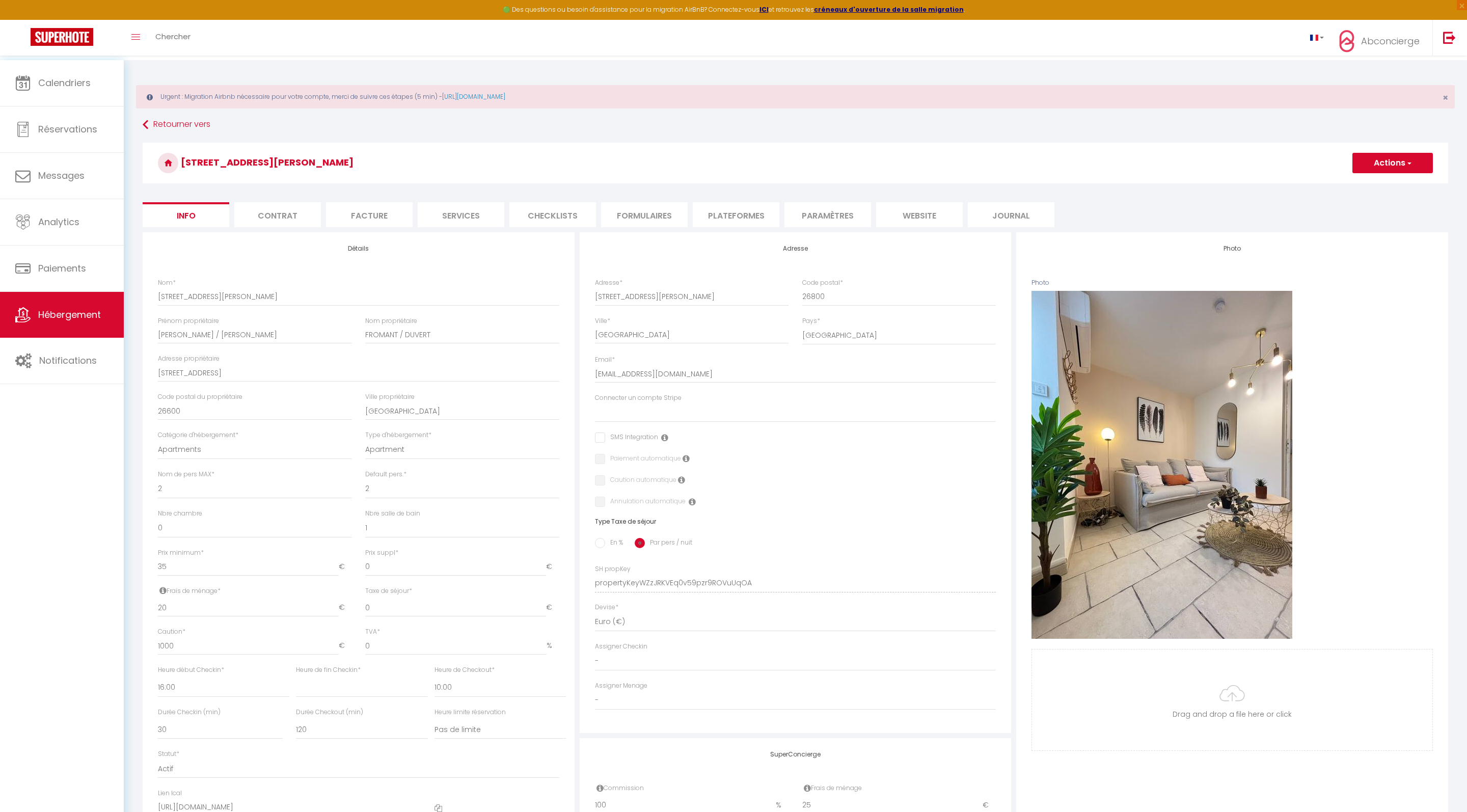
click at [1376, 164] on button "Actions" at bounding box center [1392, 163] width 81 height 21
click at [1332, 218] on link "Supprimer" at bounding box center [1377, 212] width 109 height 13
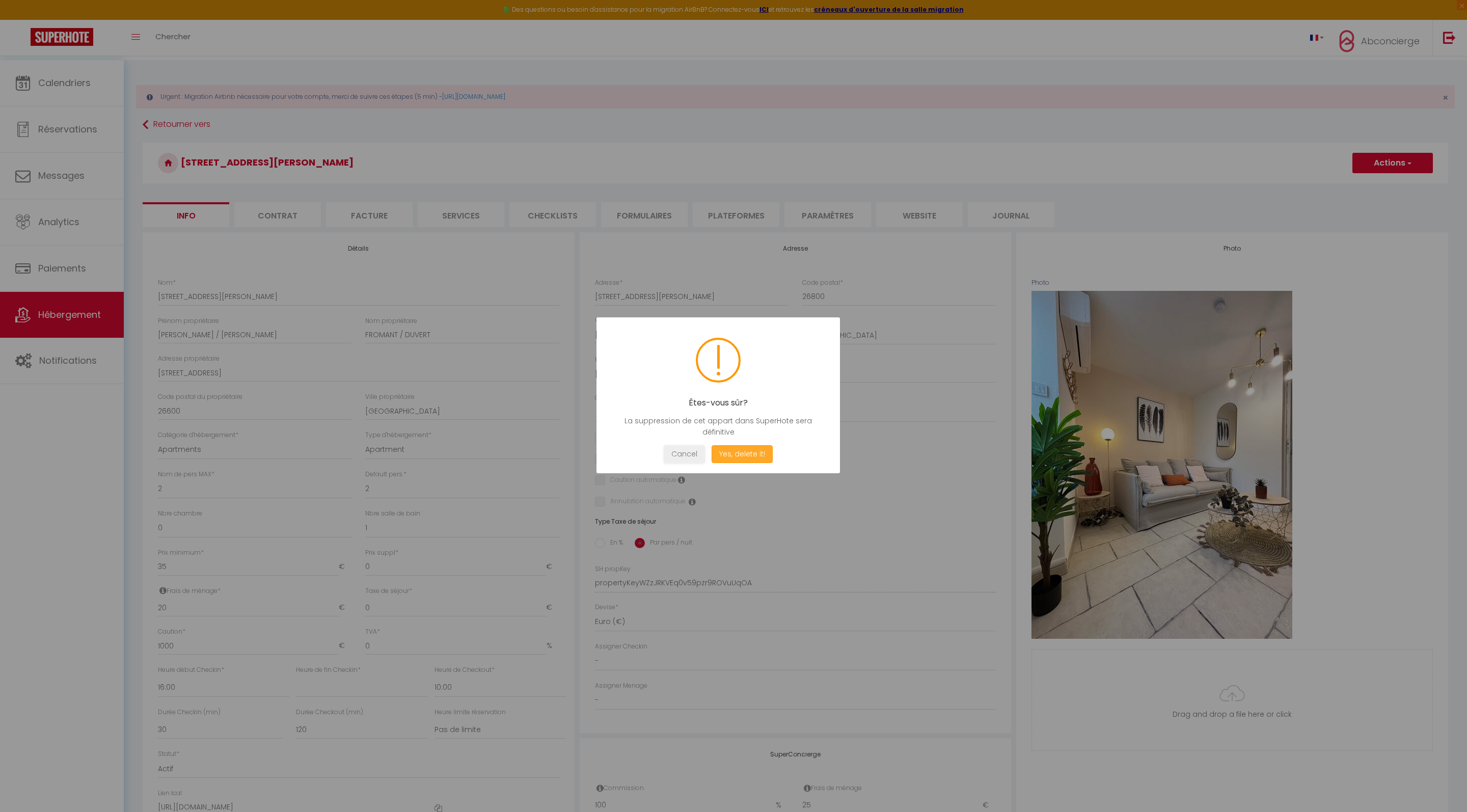
click at [765, 463] on button "Yes, delete it!" at bounding box center [741, 453] width 61 height 18
click at [765, 463] on button "Oui, je veux supprimer" at bounding box center [742, 453] width 95 height 18
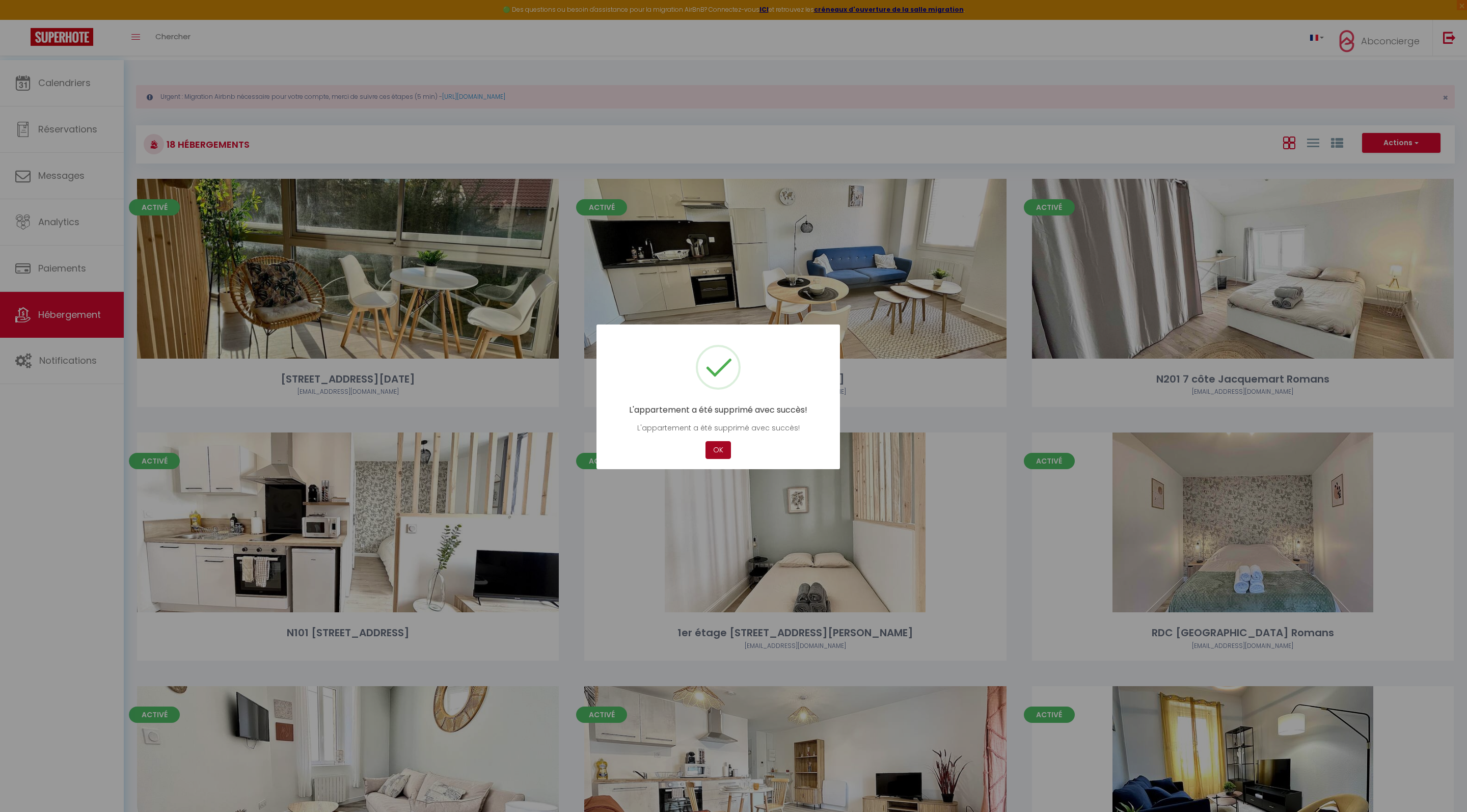
click at [723, 458] on button "OK" at bounding box center [718, 450] width 25 height 18
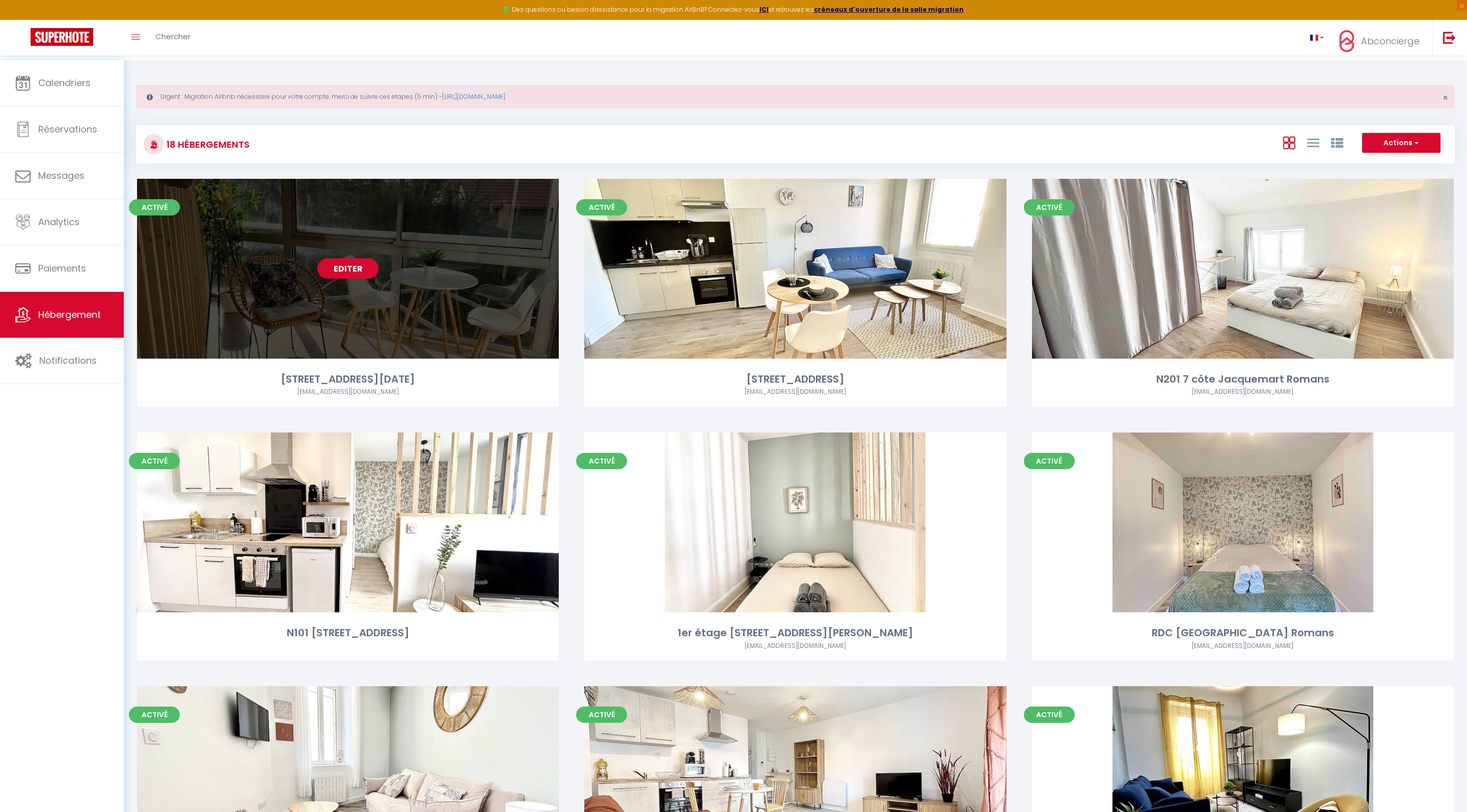
click at [360, 276] on link "Editer" at bounding box center [348, 269] width 61 height 21
select select "3"
select select "2"
select select "1"
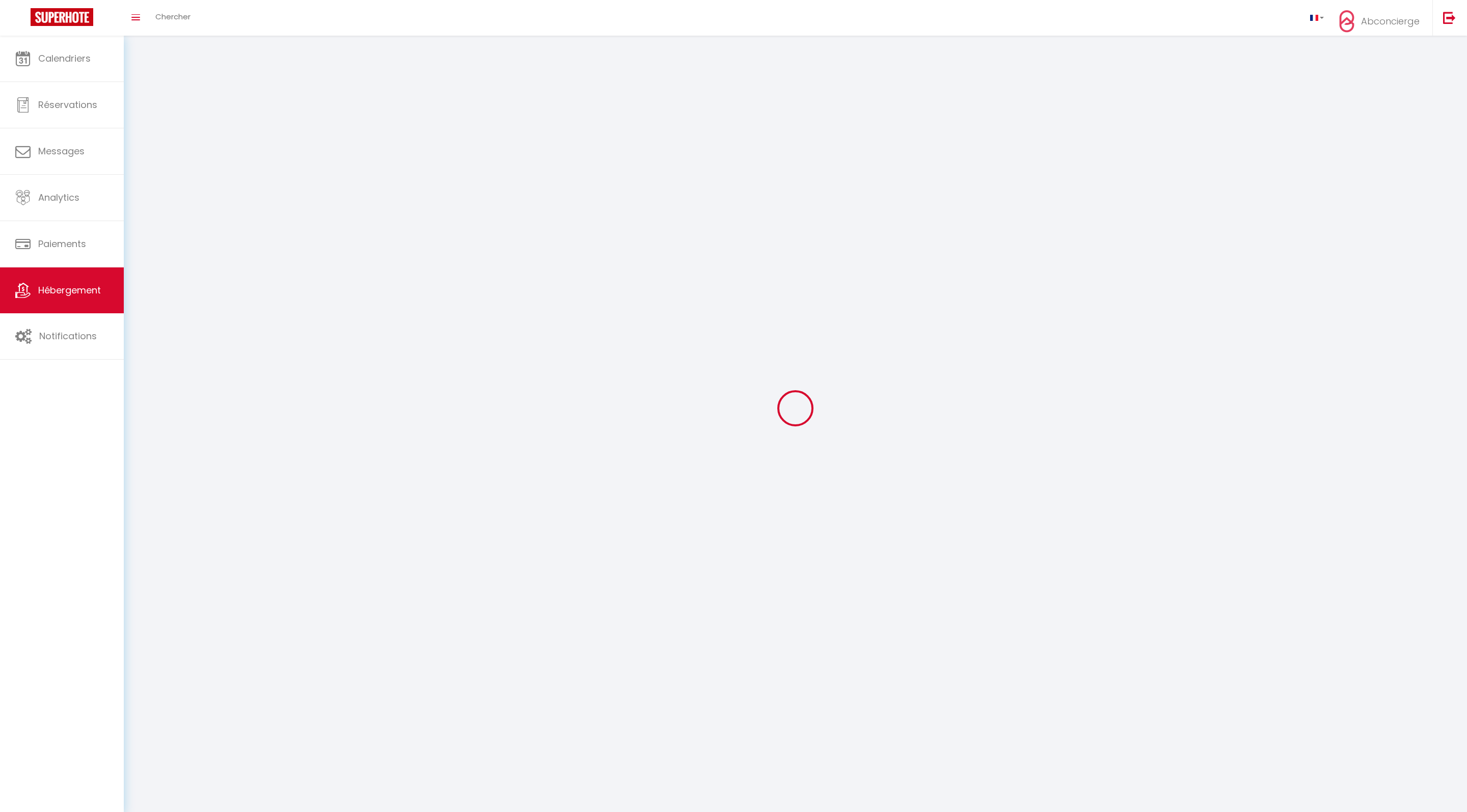
select select
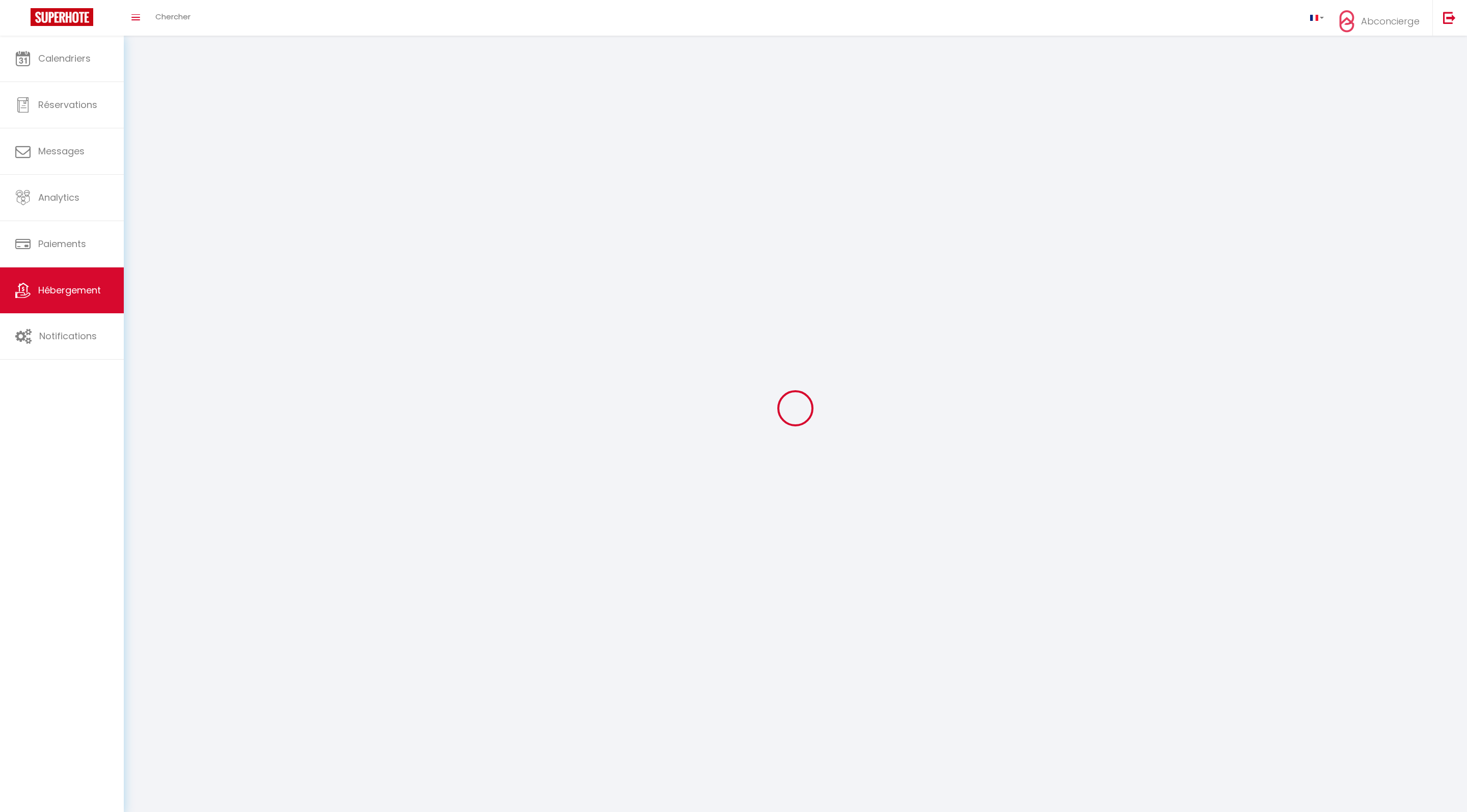
select select
checkbox input "false"
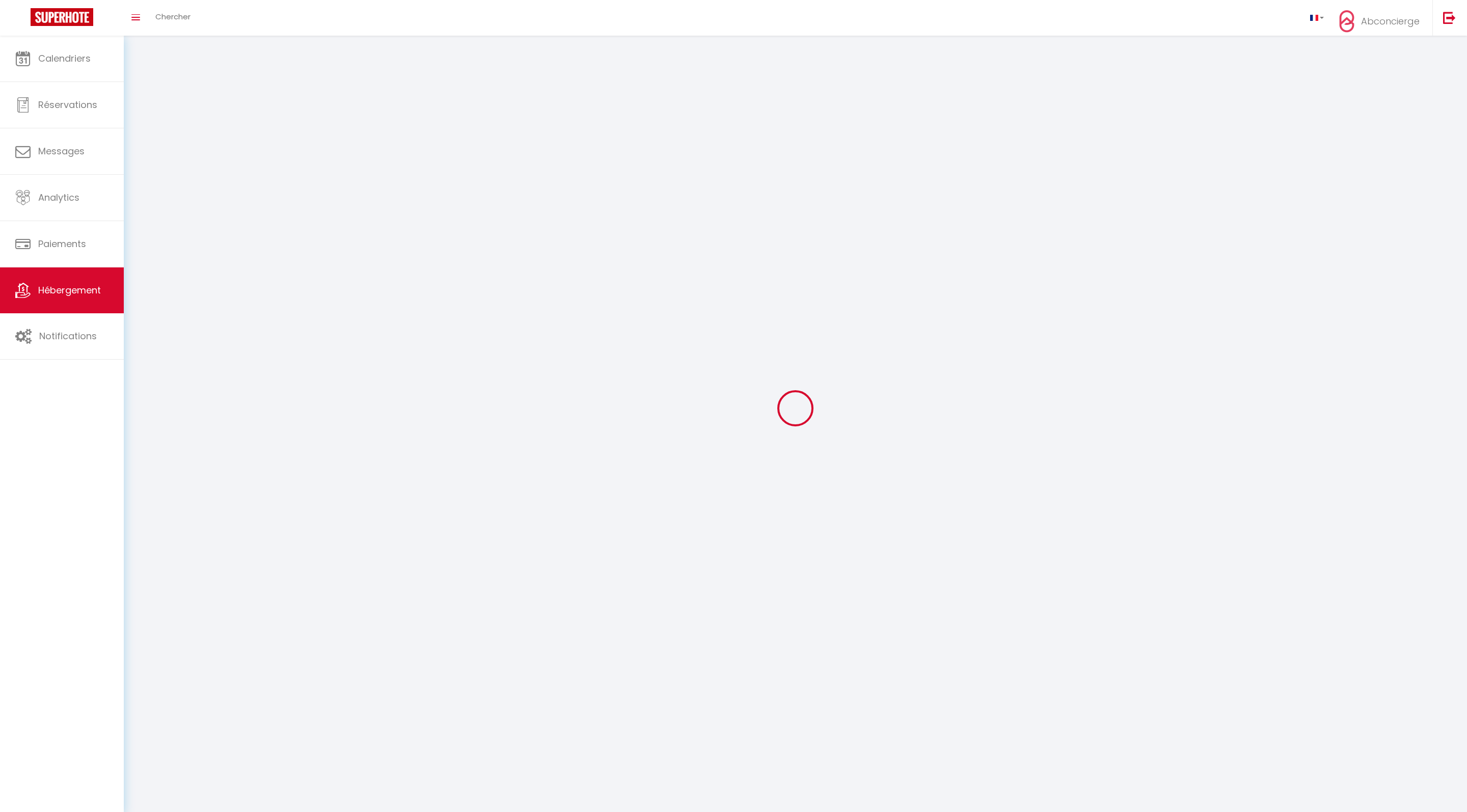
select select
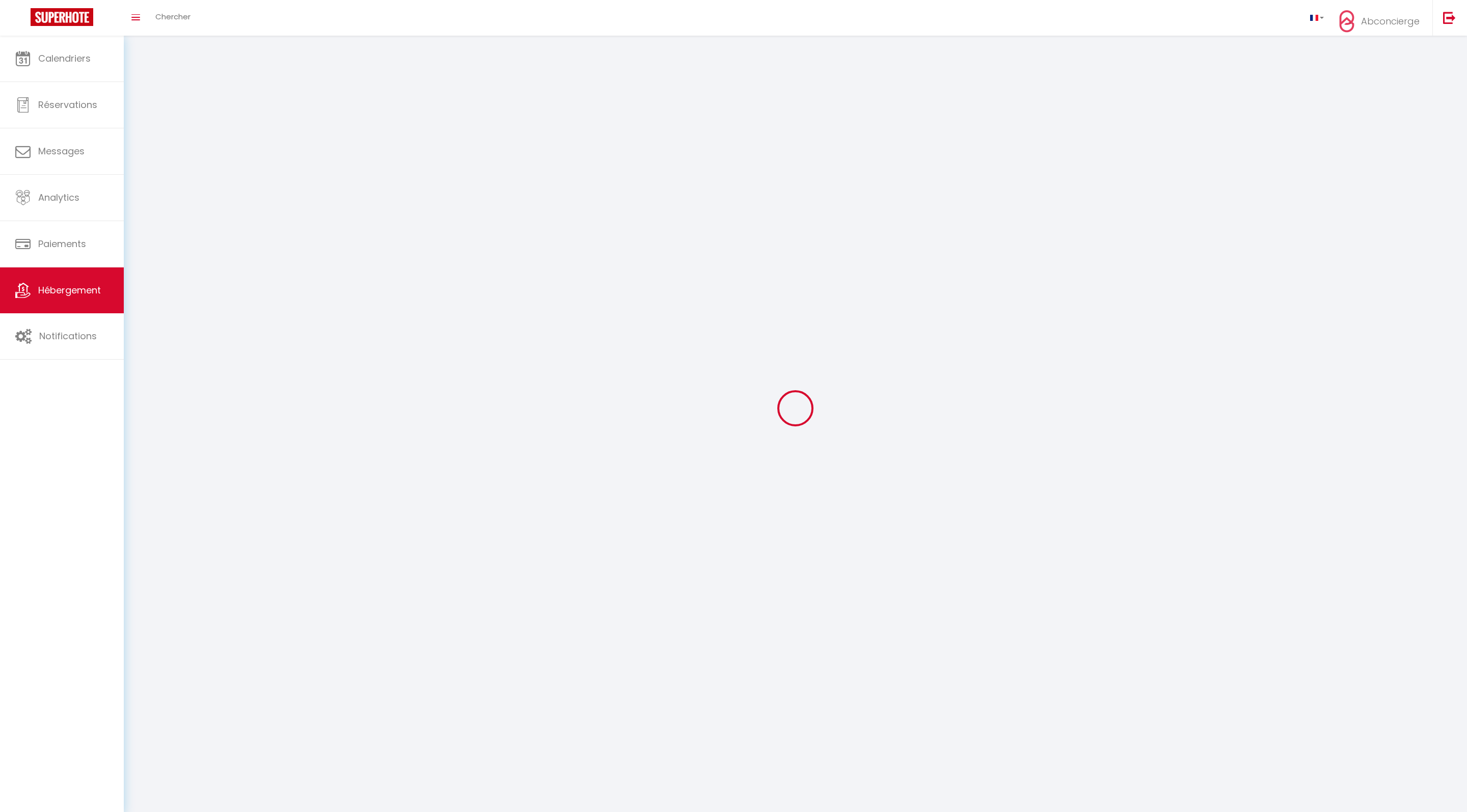
select select
checkbox input "false"
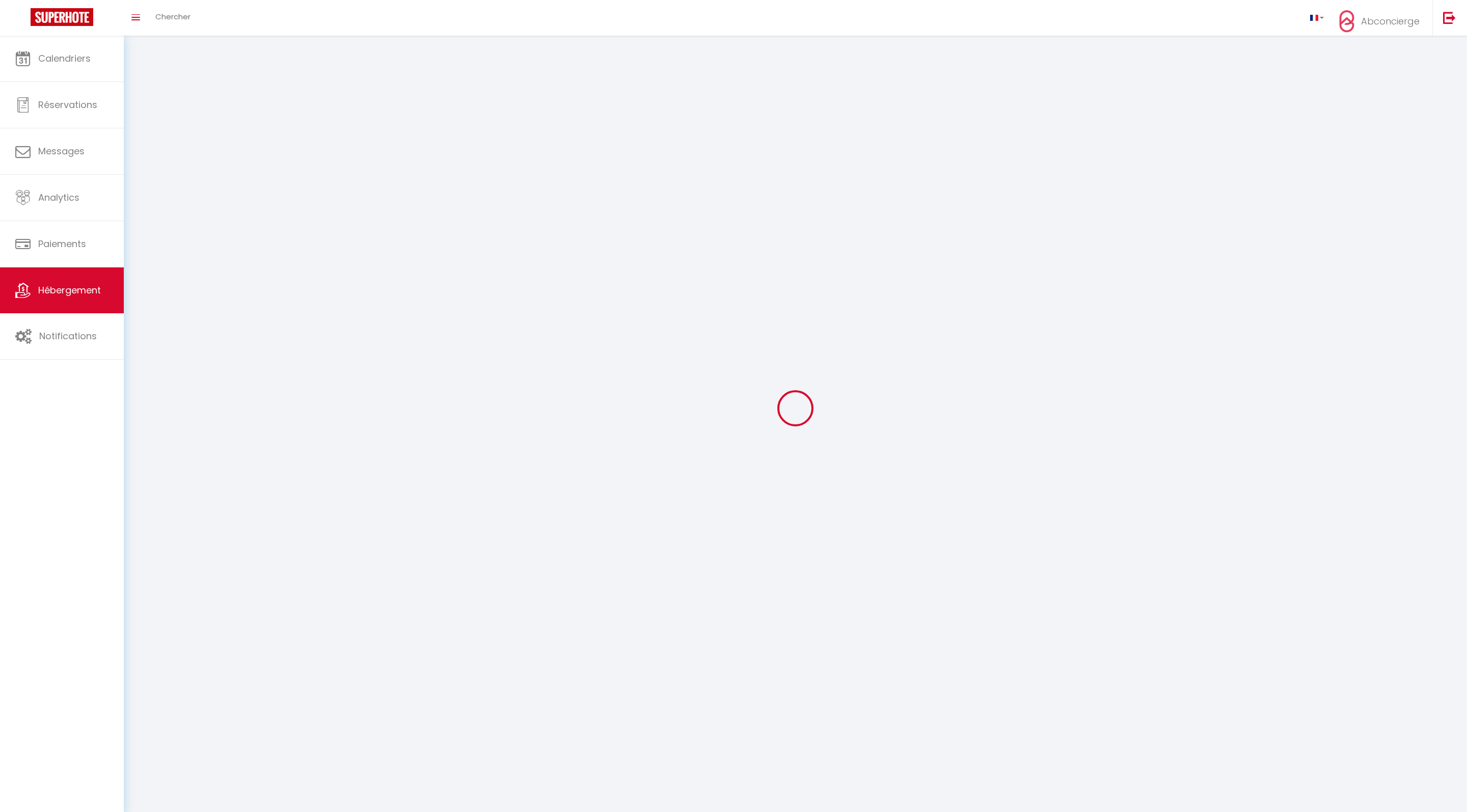
checkbox input "false"
select select
select select "1"
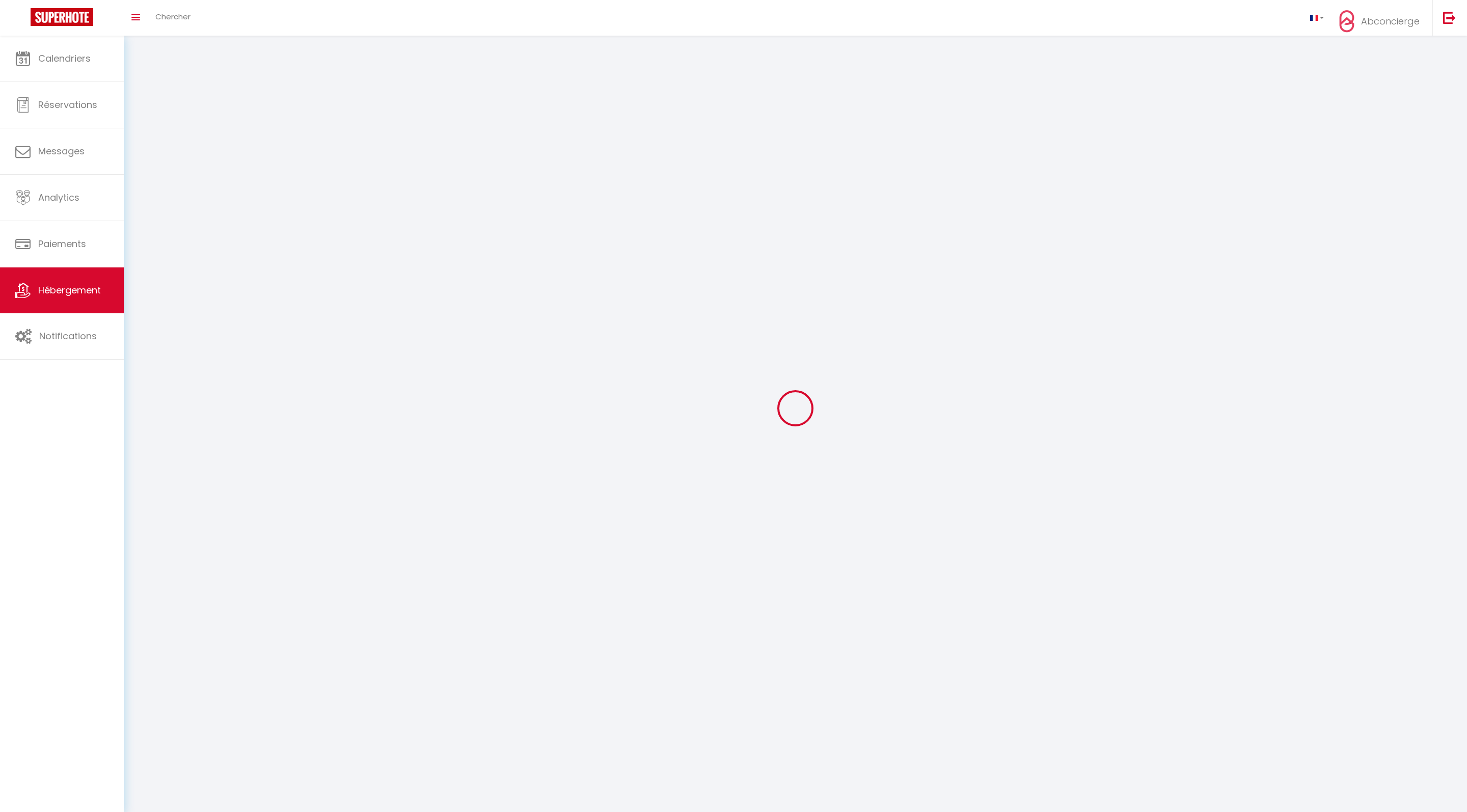
select select "28"
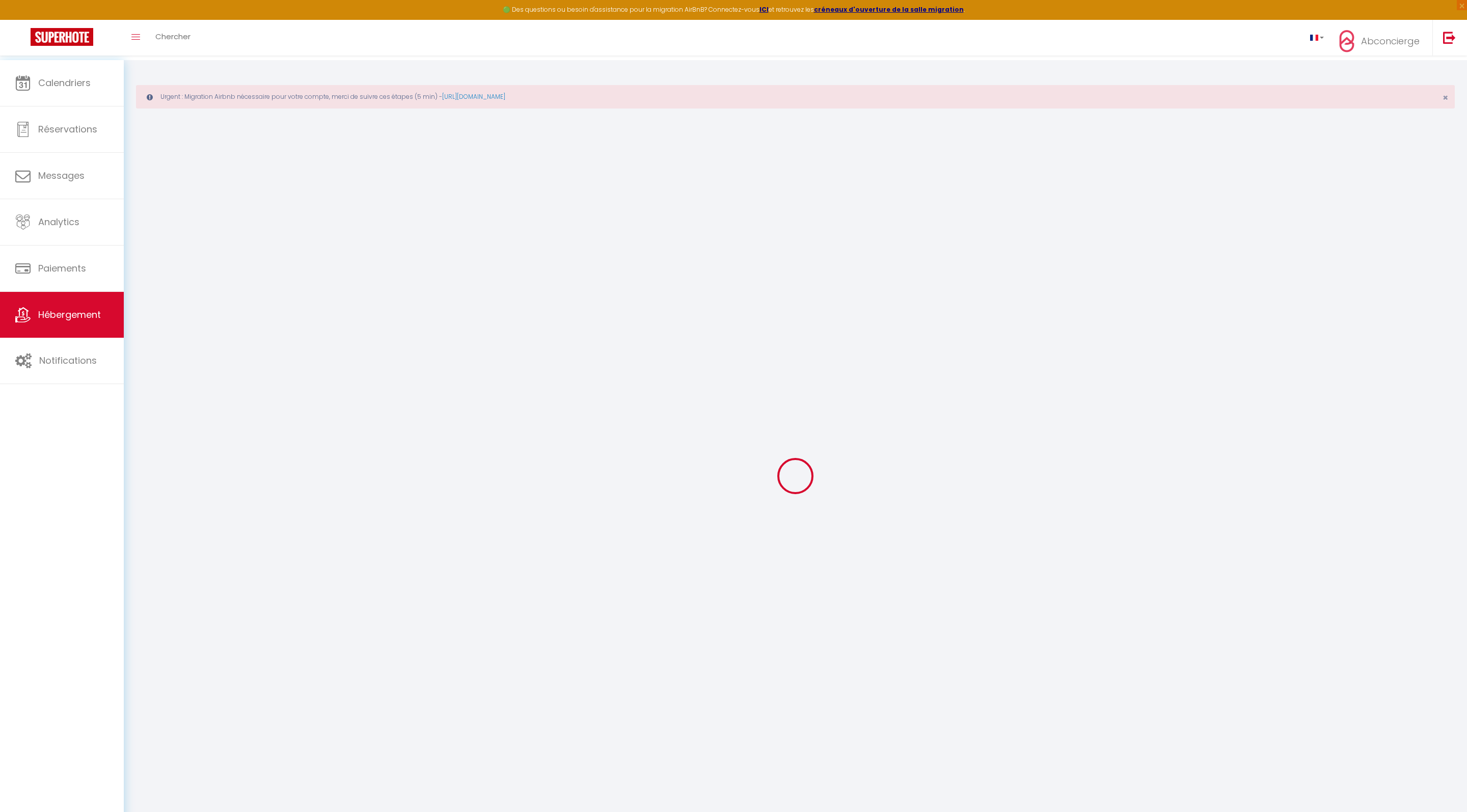
select select
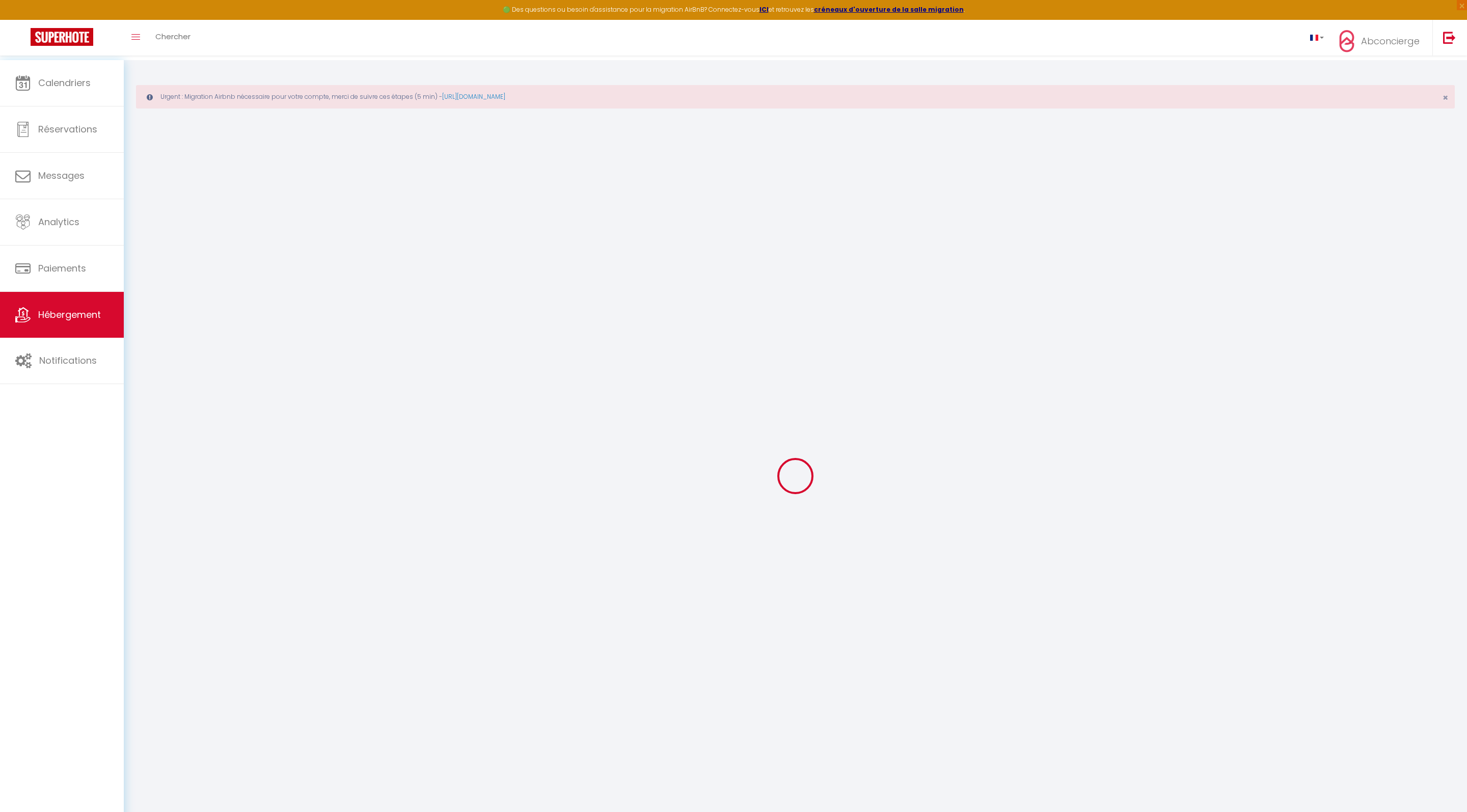
select select
checkbox input "false"
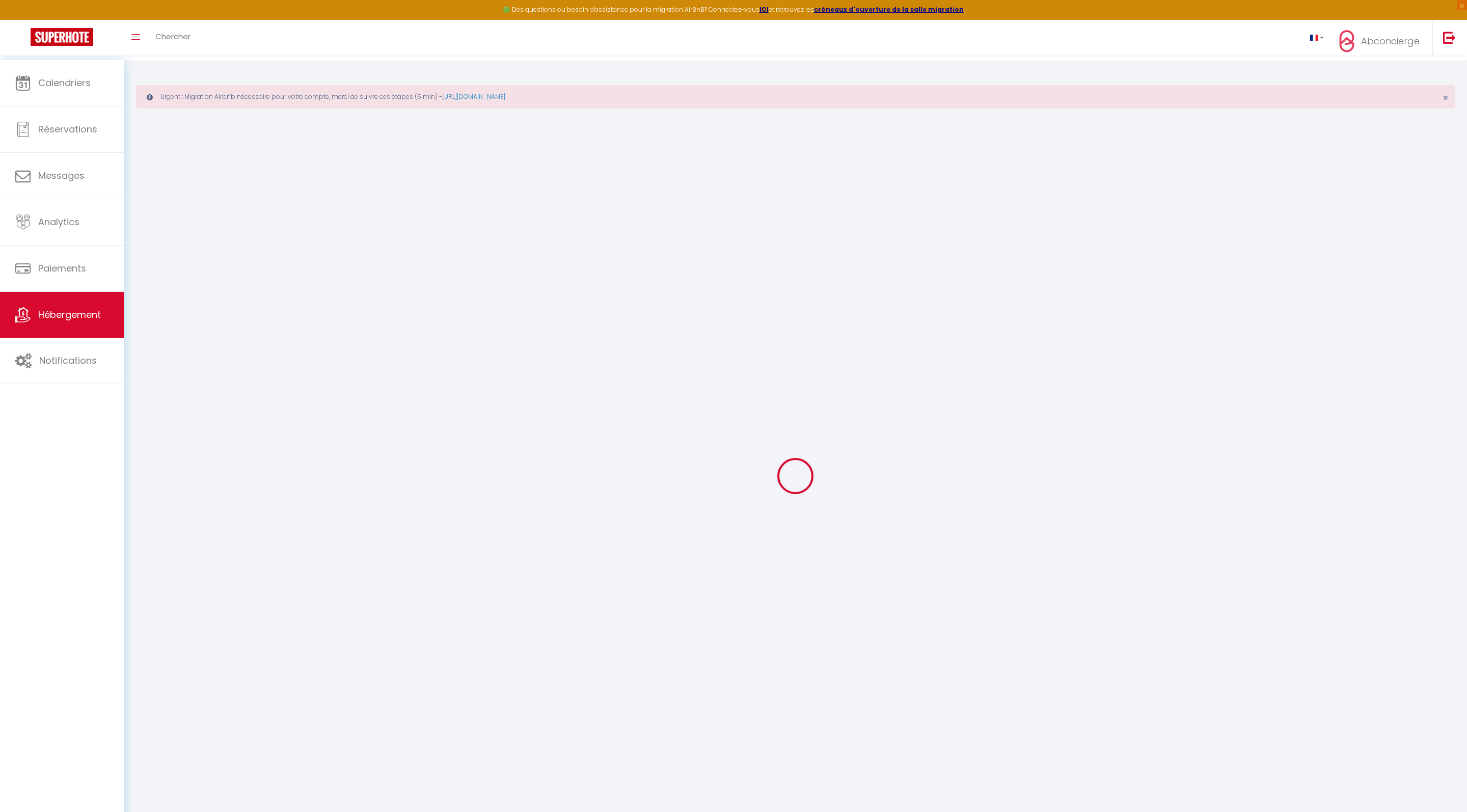
select select
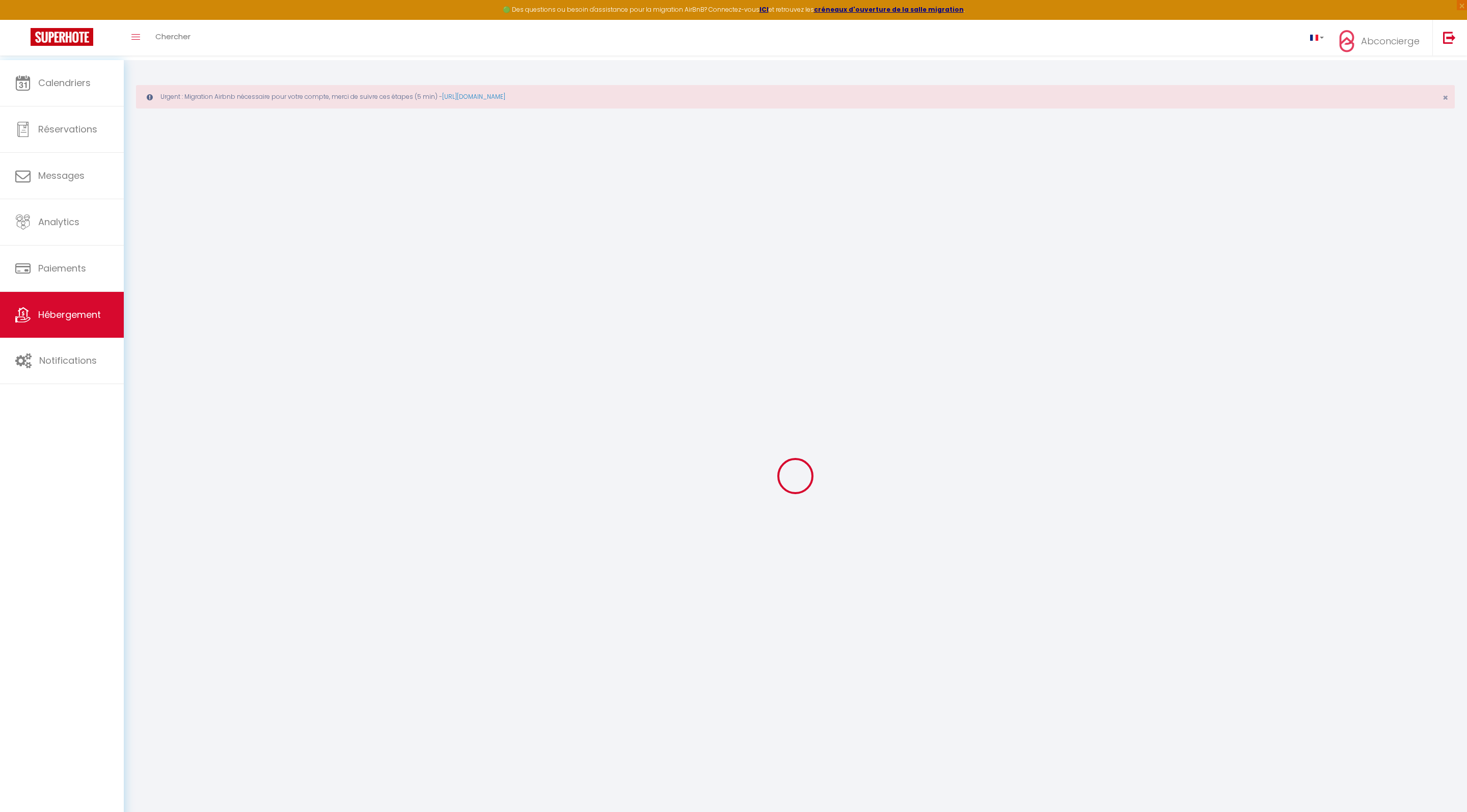
select select
checkbox input "false"
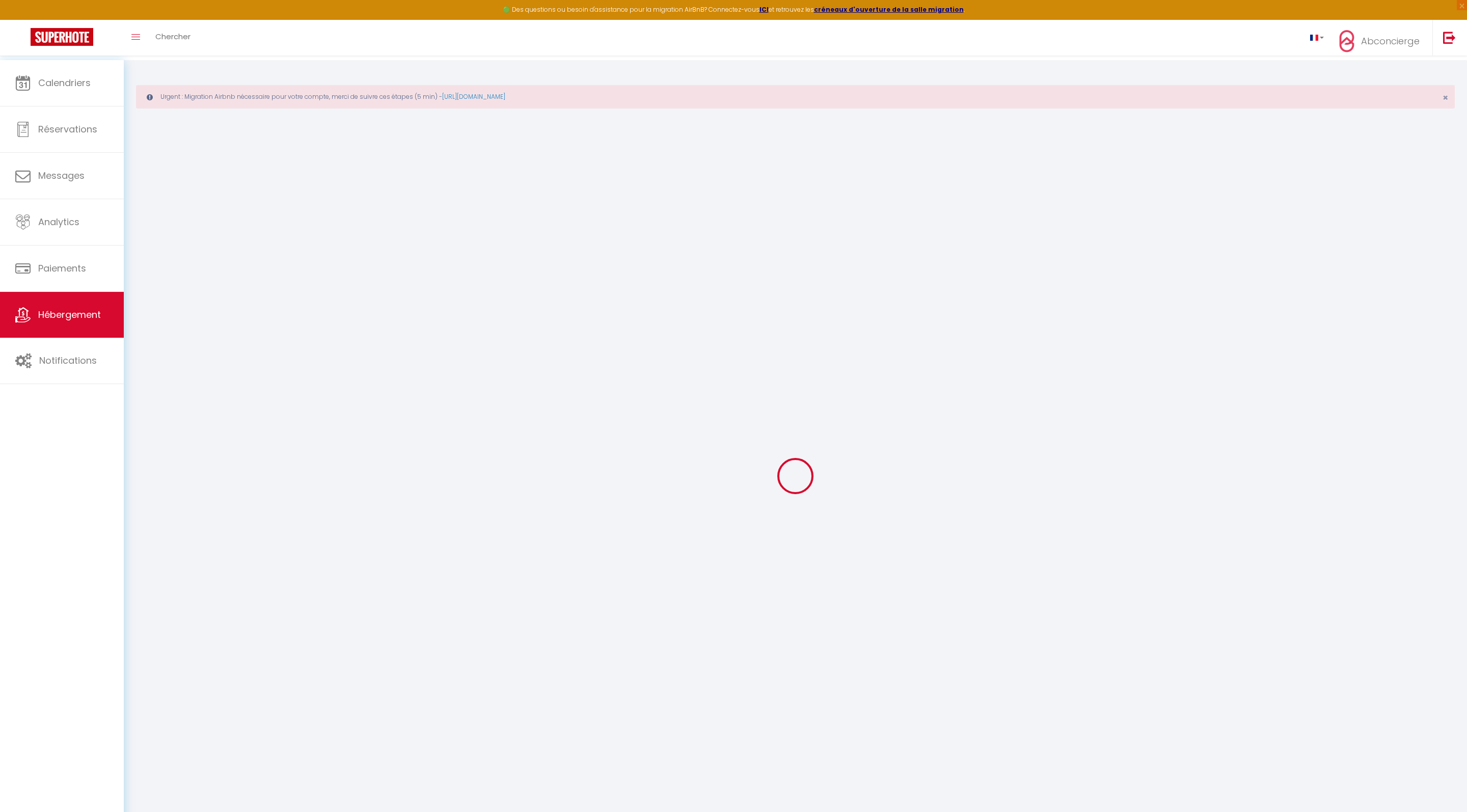
checkbox input "false"
select select
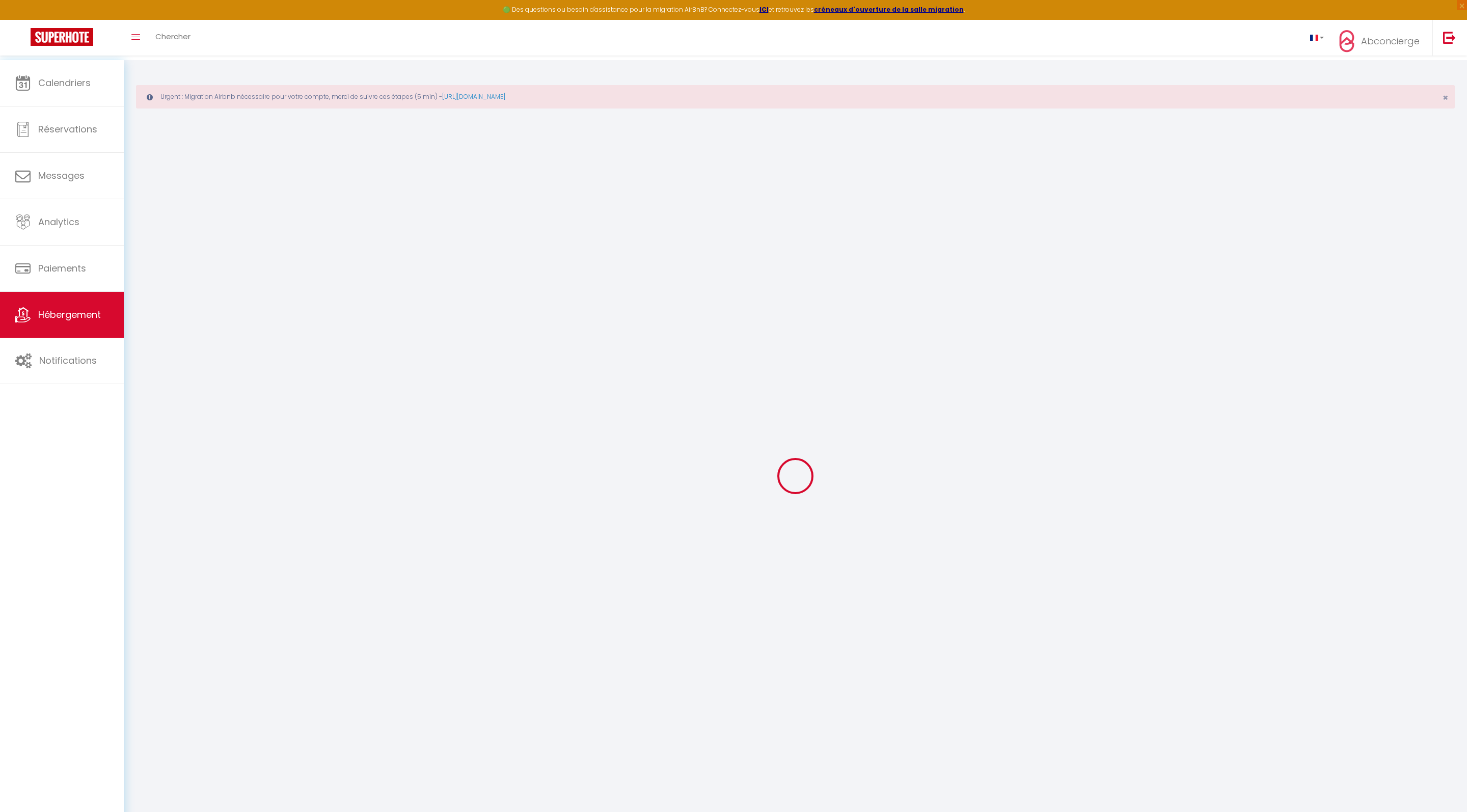
select select
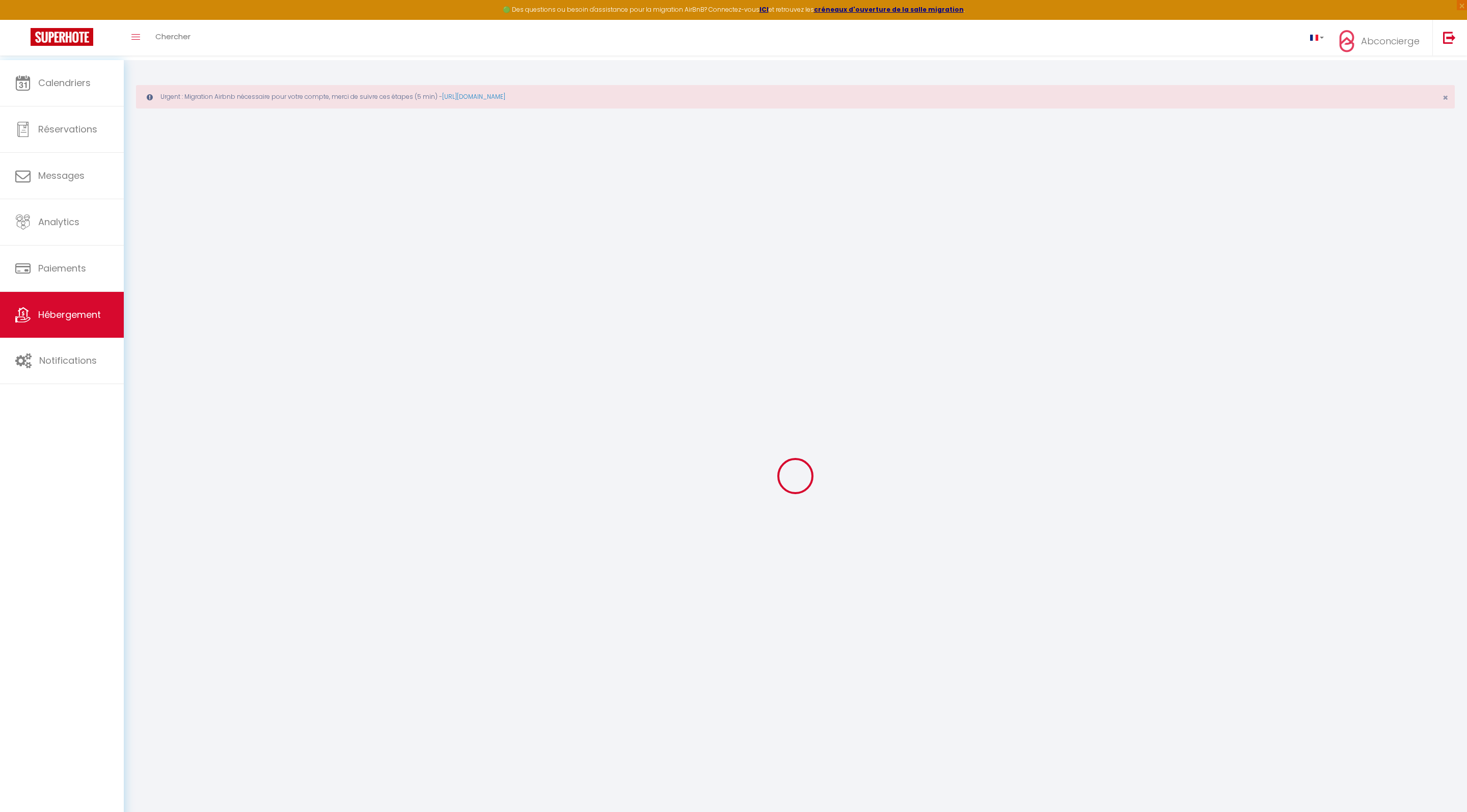
checkbox input "false"
select select
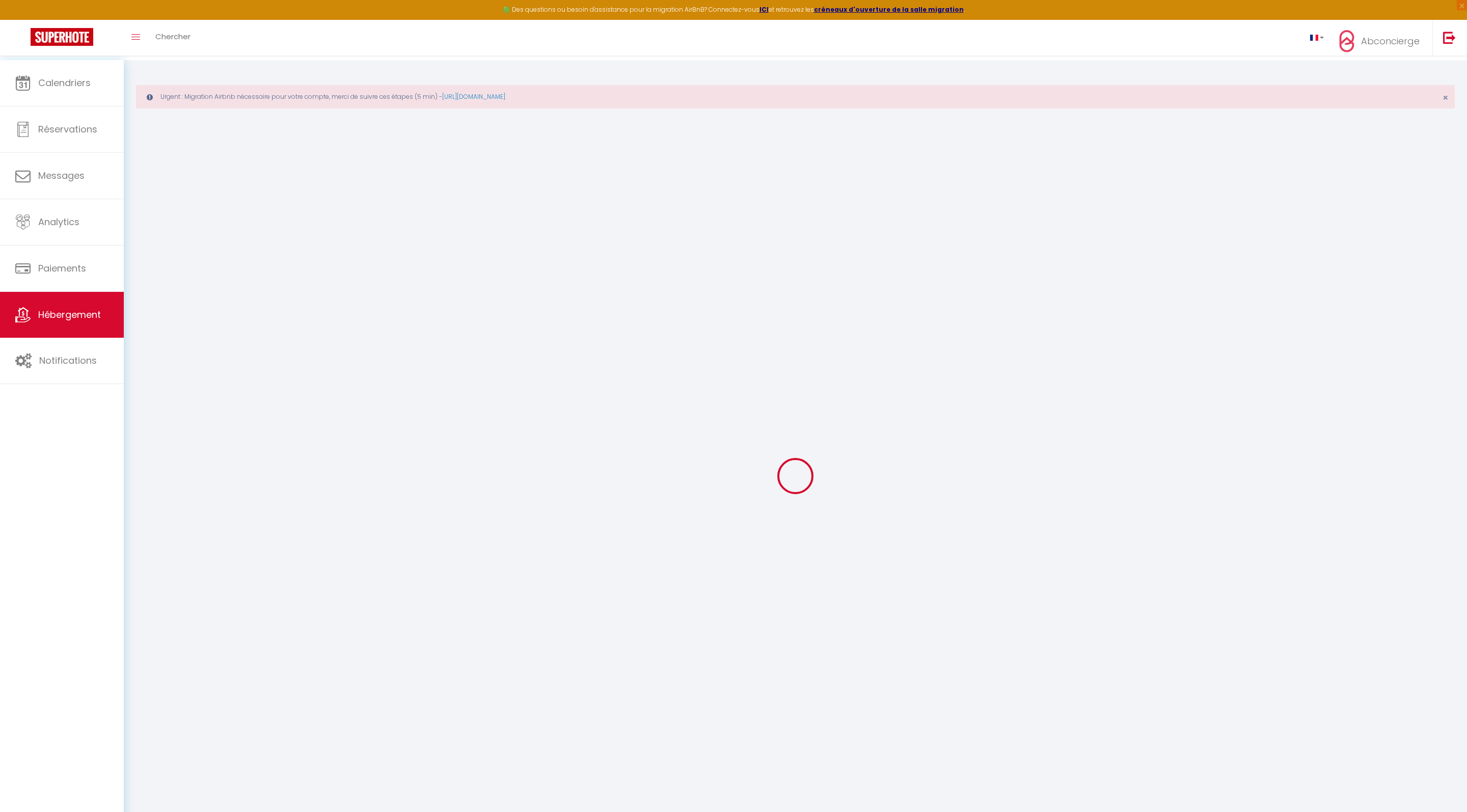
select select
type input "3 rue du 11 novembre Romans"
type input "Nicolas"
type input "MOREL"
type input "5 rue Benjamin Fabre"
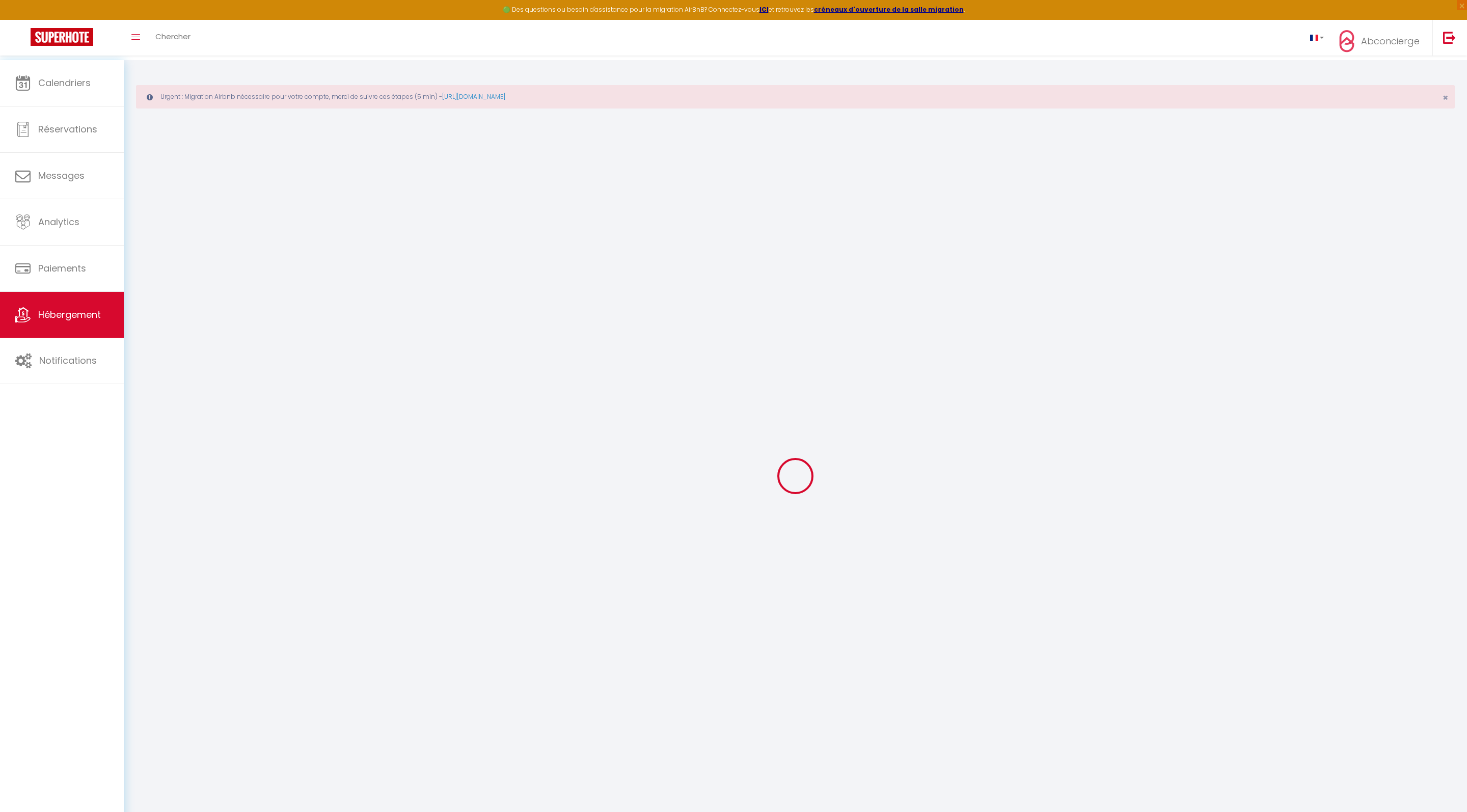
type input "34500"
type input "Béziers"
select select "2"
type input "41"
type input "35"
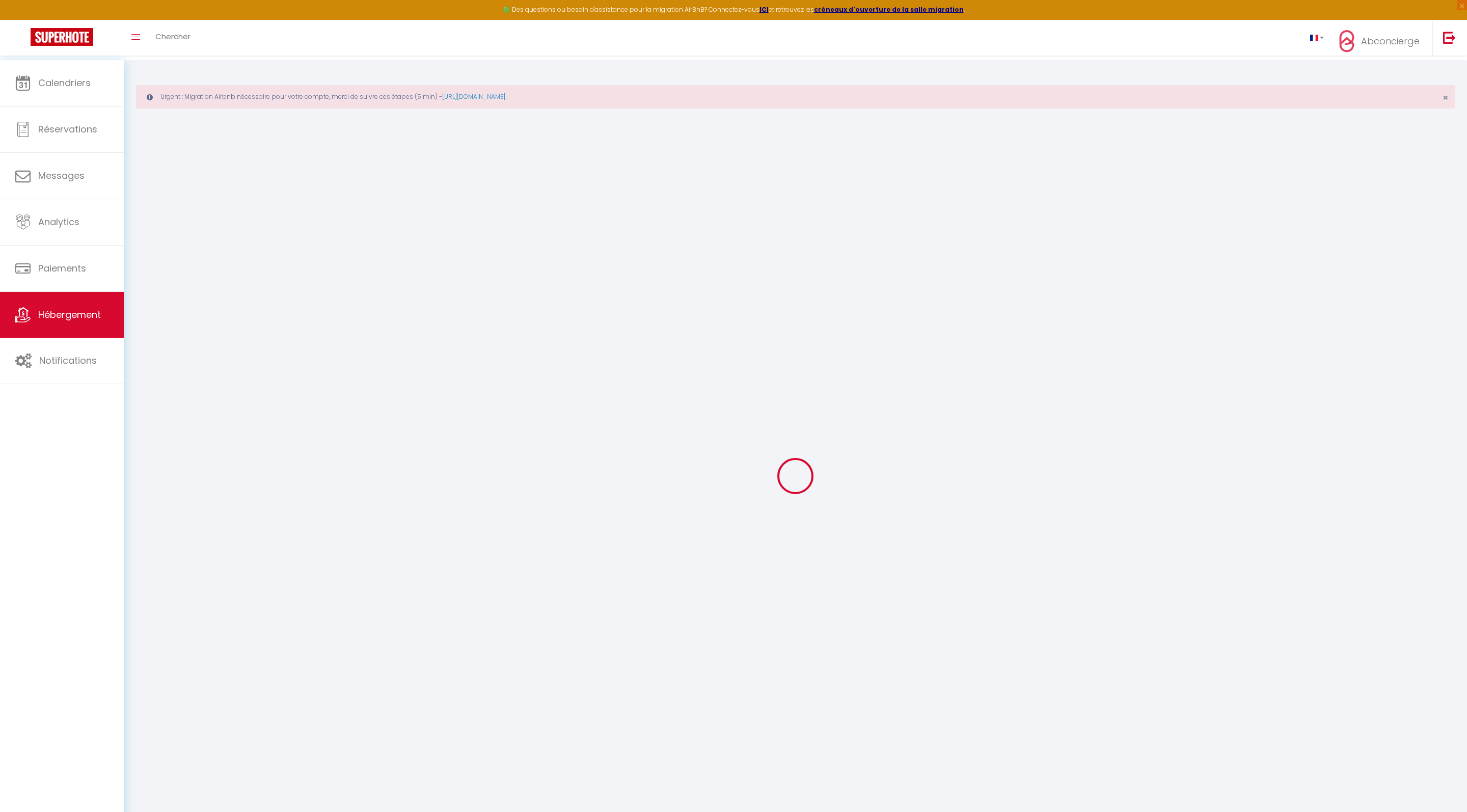
type input "500"
select select
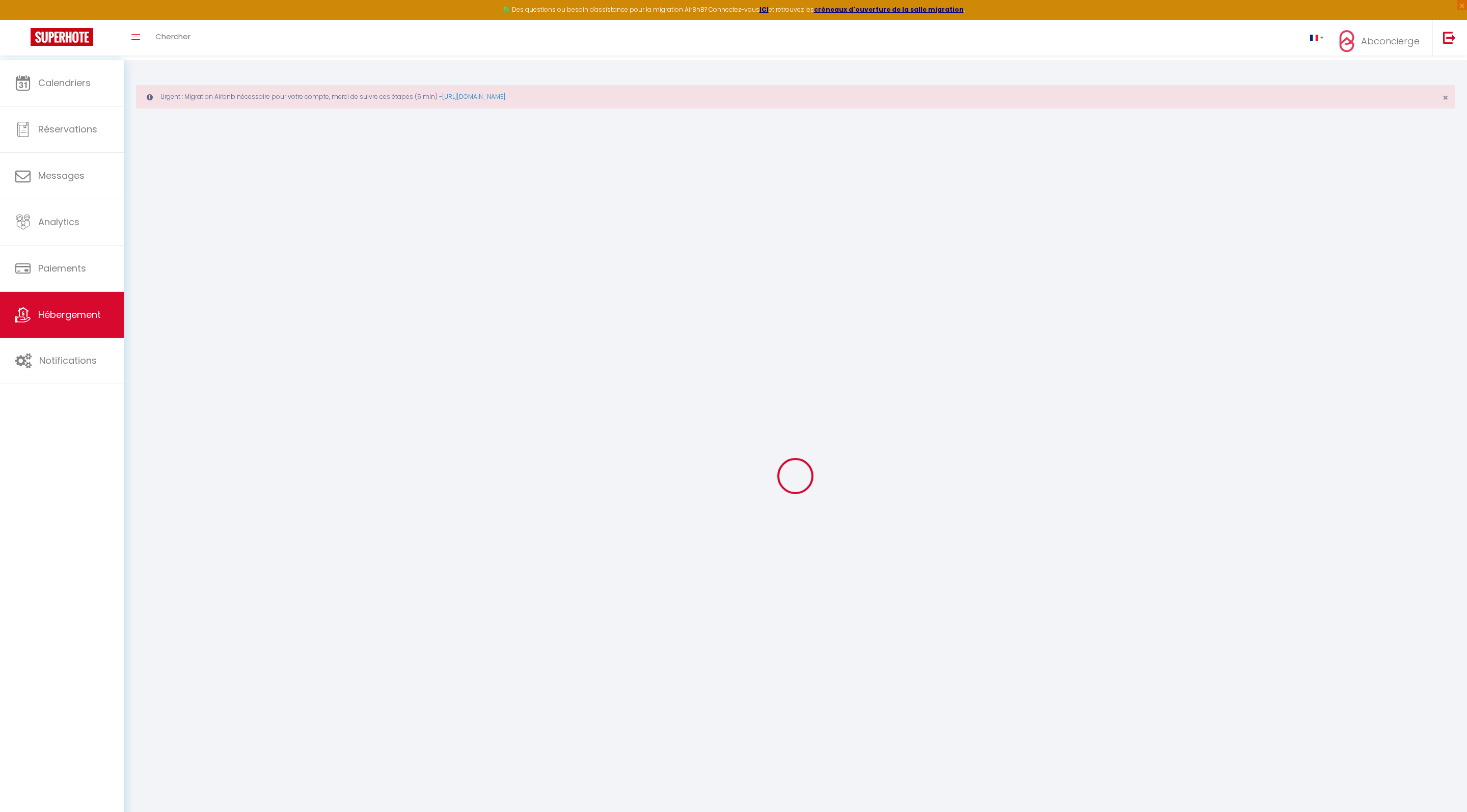
select select
type input "3 Rue du 11 Novembre"
type input "26100"
type input "Romans-sur-Isère"
type input "contact@abconcierge.fr"
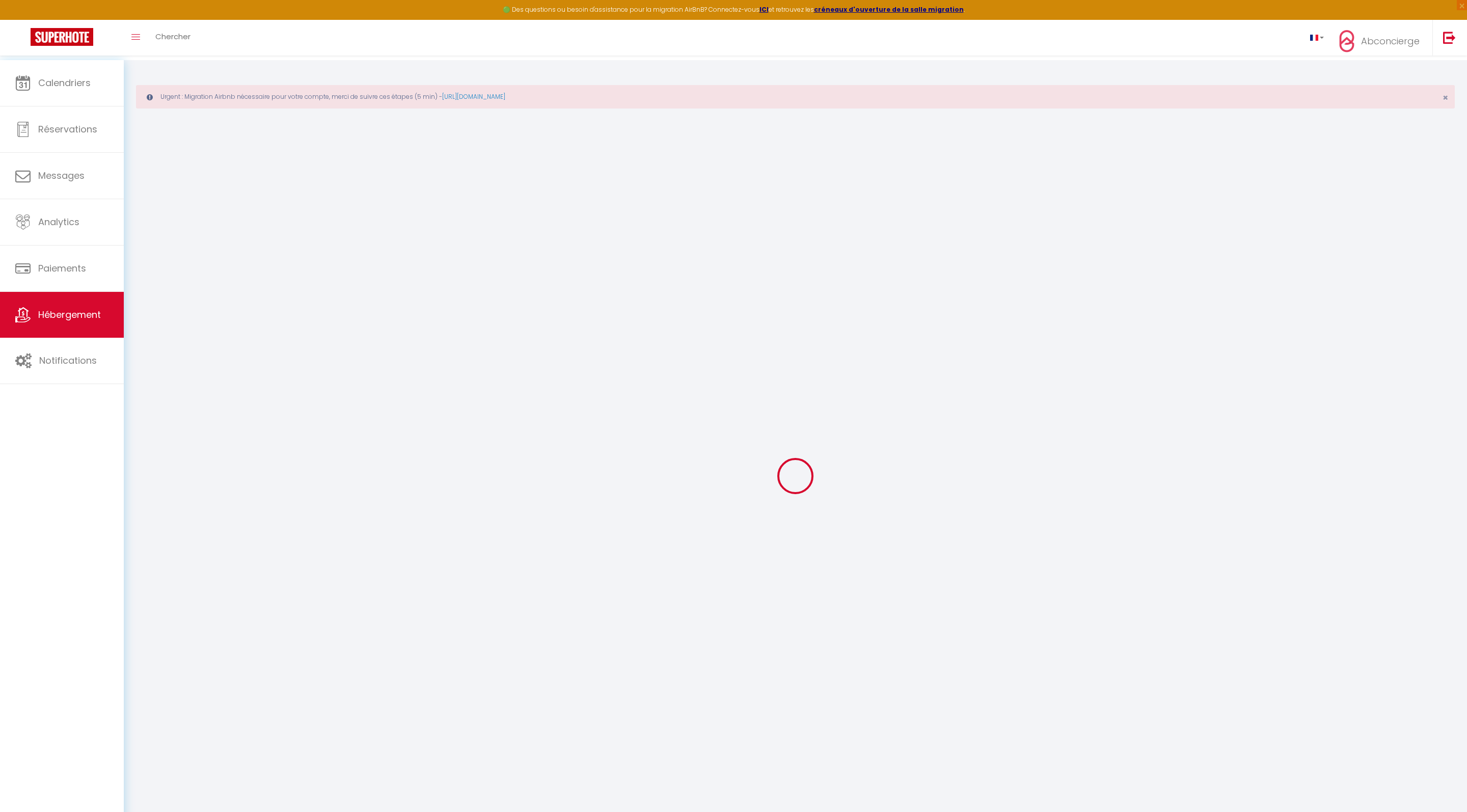
select select
checkbox input "false"
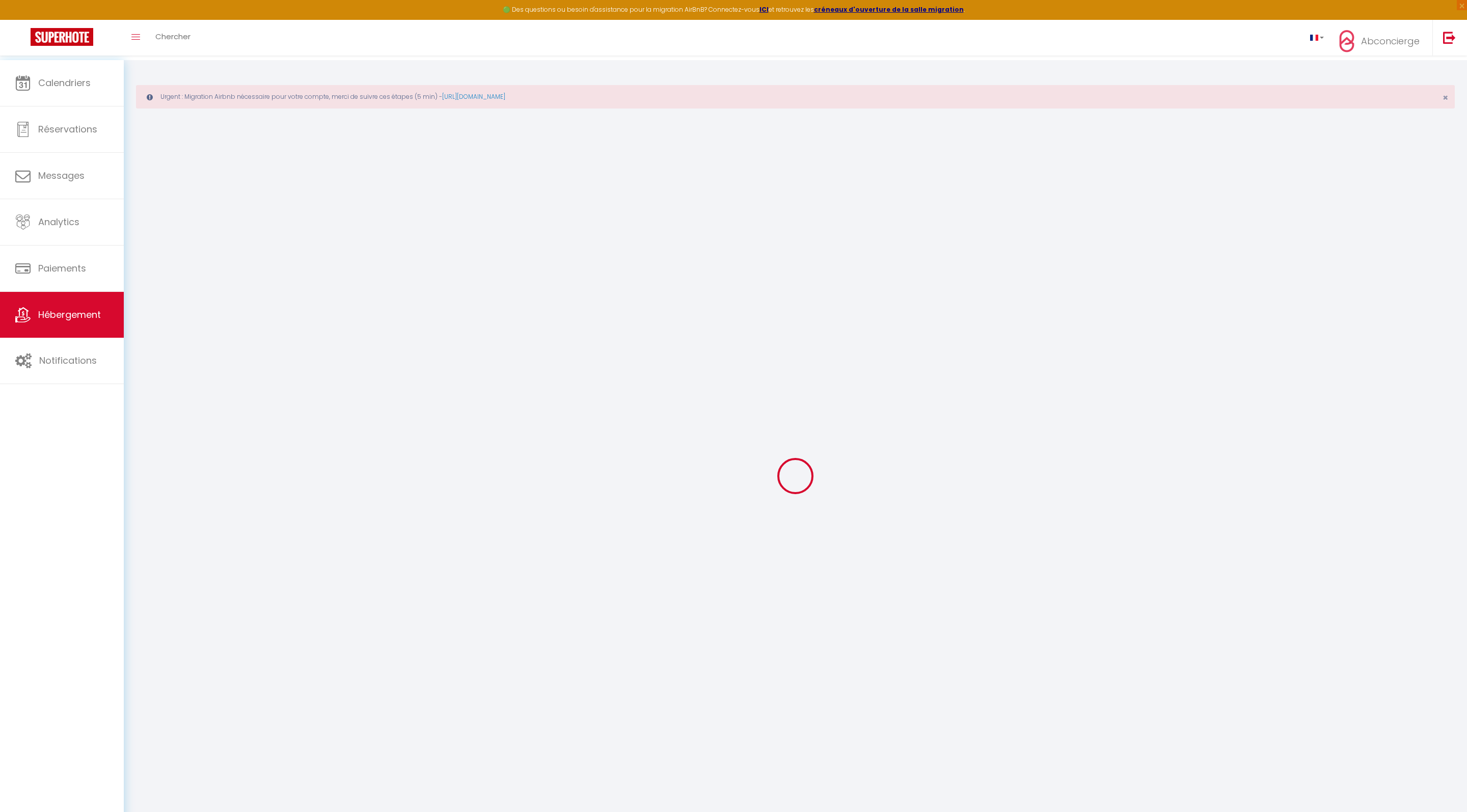
type input "100"
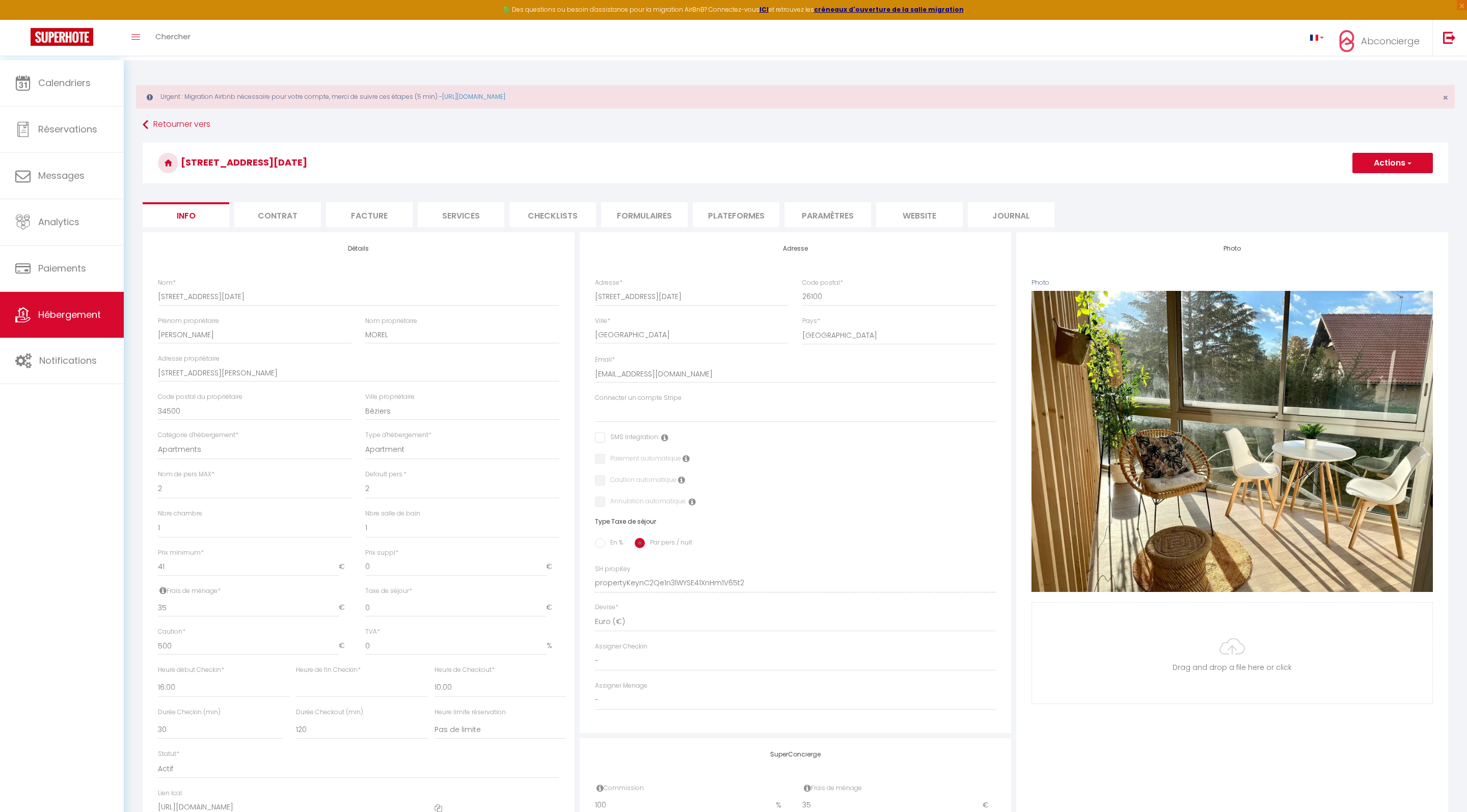
click at [1415, 170] on button "Actions" at bounding box center [1392, 163] width 81 height 21
click at [1335, 218] on link "Supprimer" at bounding box center [1377, 212] width 109 height 13
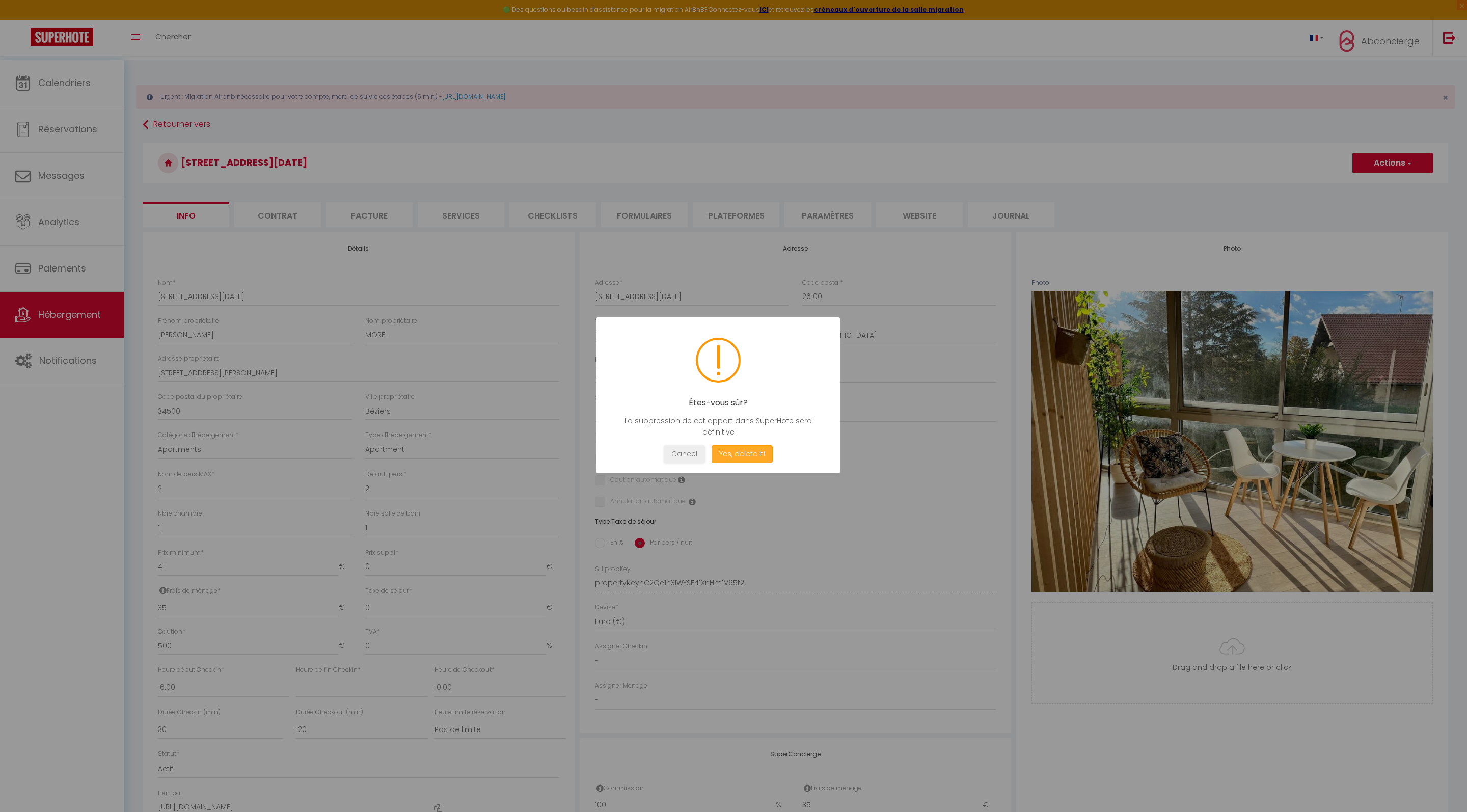
click at [740, 463] on button "Yes, delete it!" at bounding box center [741, 453] width 61 height 18
click at [725, 463] on button "Oui, je veux supprimer" at bounding box center [742, 453] width 95 height 18
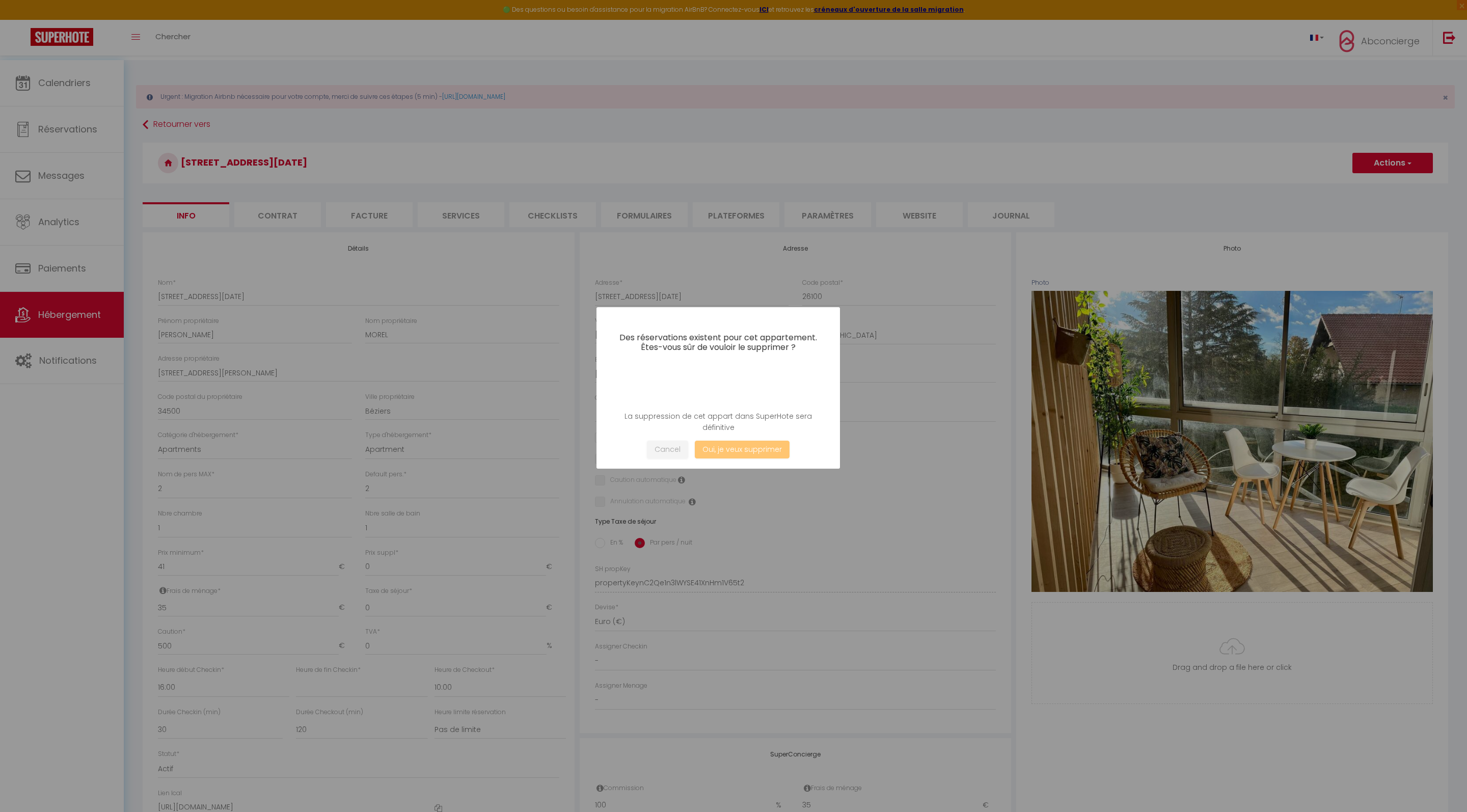
click at [1252, 1] on div at bounding box center [734, 406] width 1467 height 812
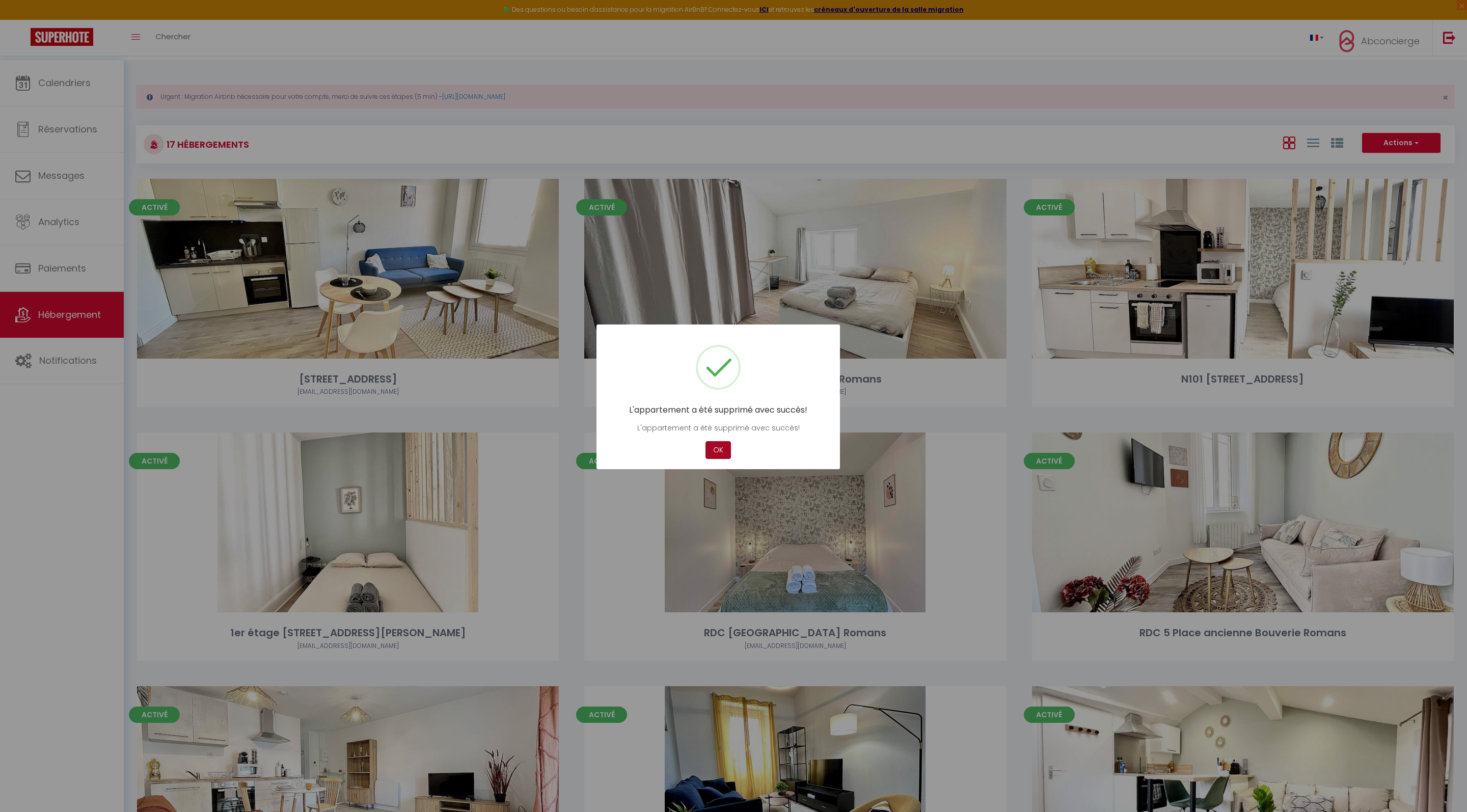
click at [724, 454] on button "OK" at bounding box center [718, 450] width 25 height 18
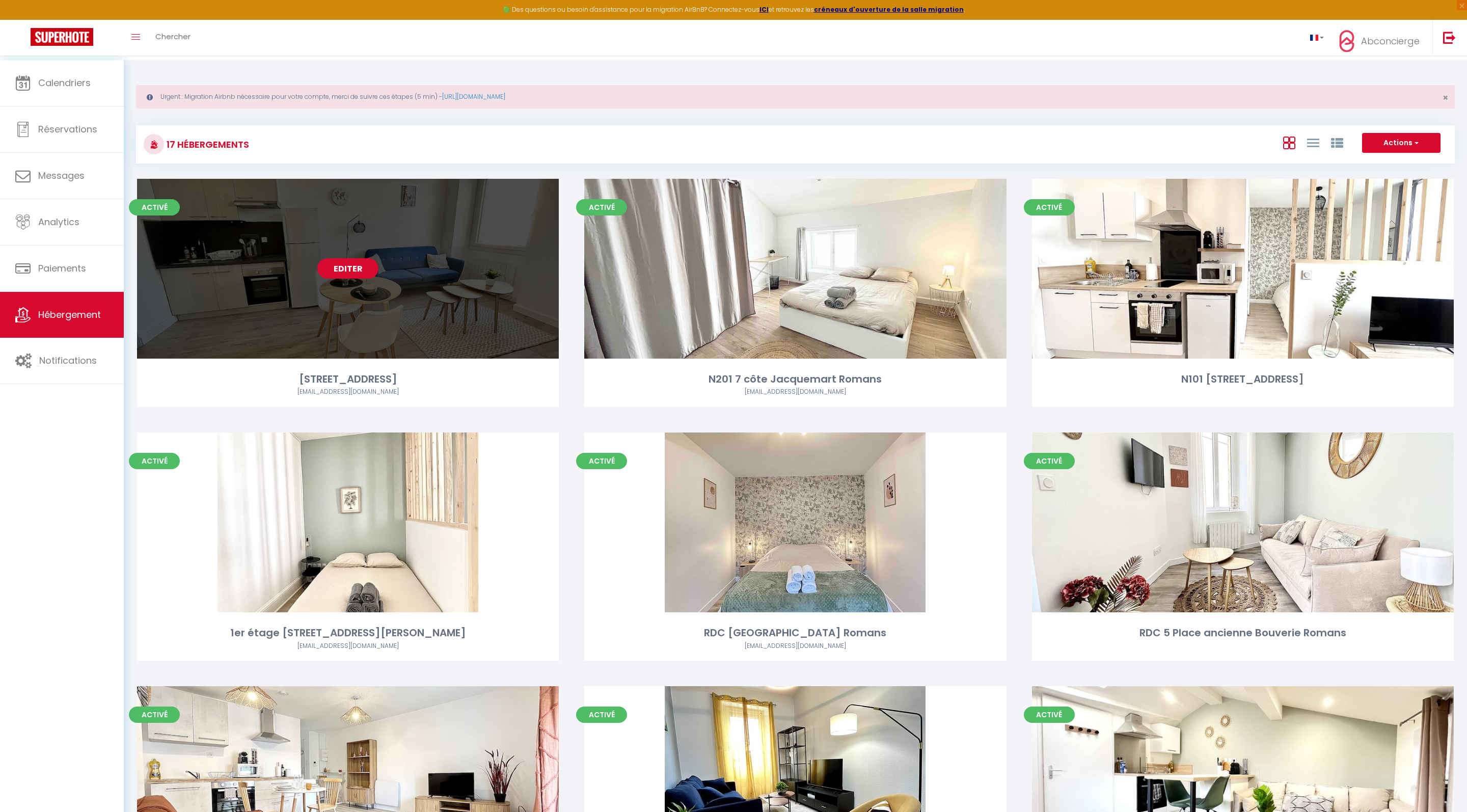
click at [359, 276] on link "Editer" at bounding box center [348, 269] width 61 height 21
click at [336, 273] on link "Editer" at bounding box center [348, 269] width 61 height 21
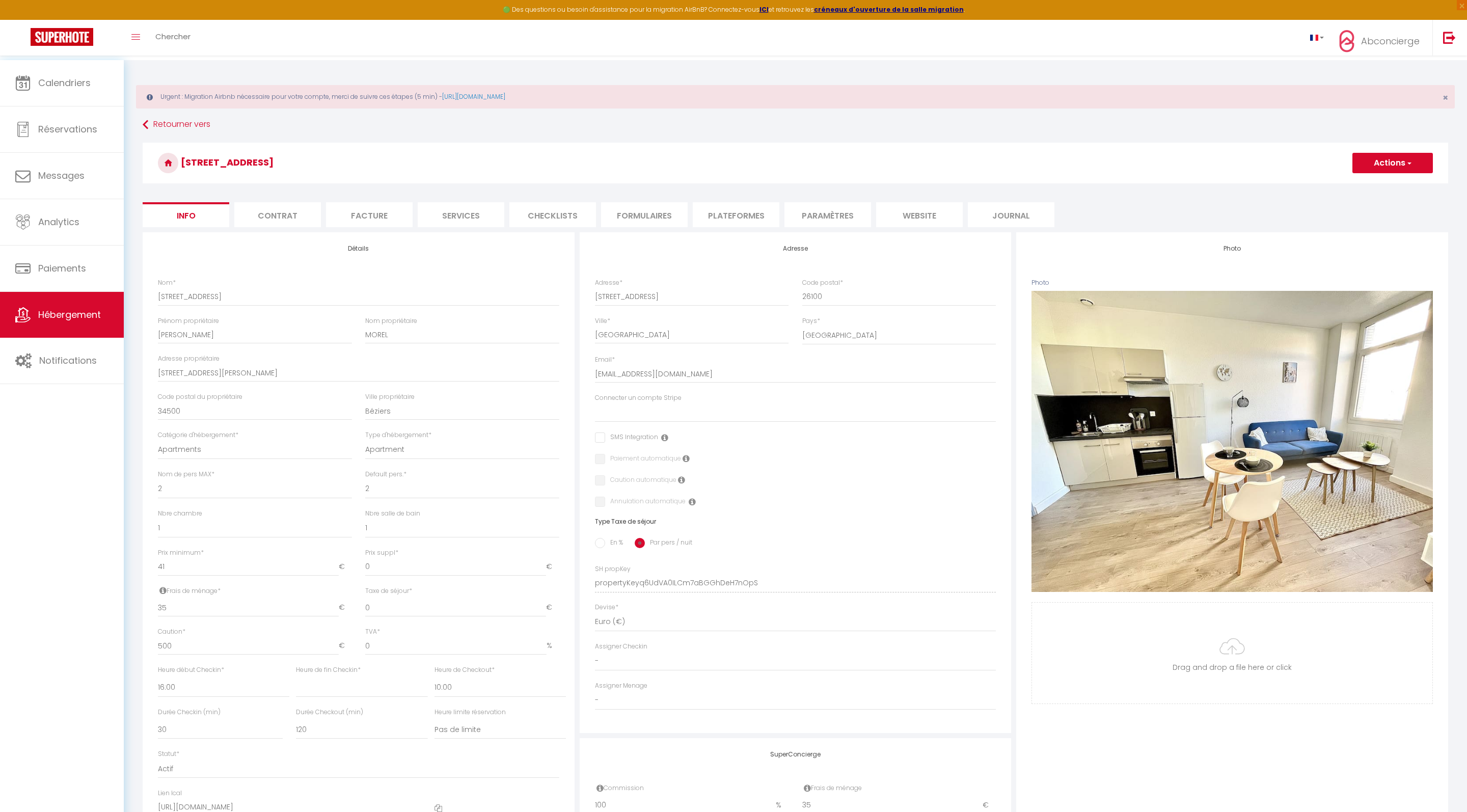
click at [1393, 170] on button "Actions" at bounding box center [1392, 163] width 81 height 21
click at [1323, 218] on link "Supprimer" at bounding box center [1377, 212] width 109 height 13
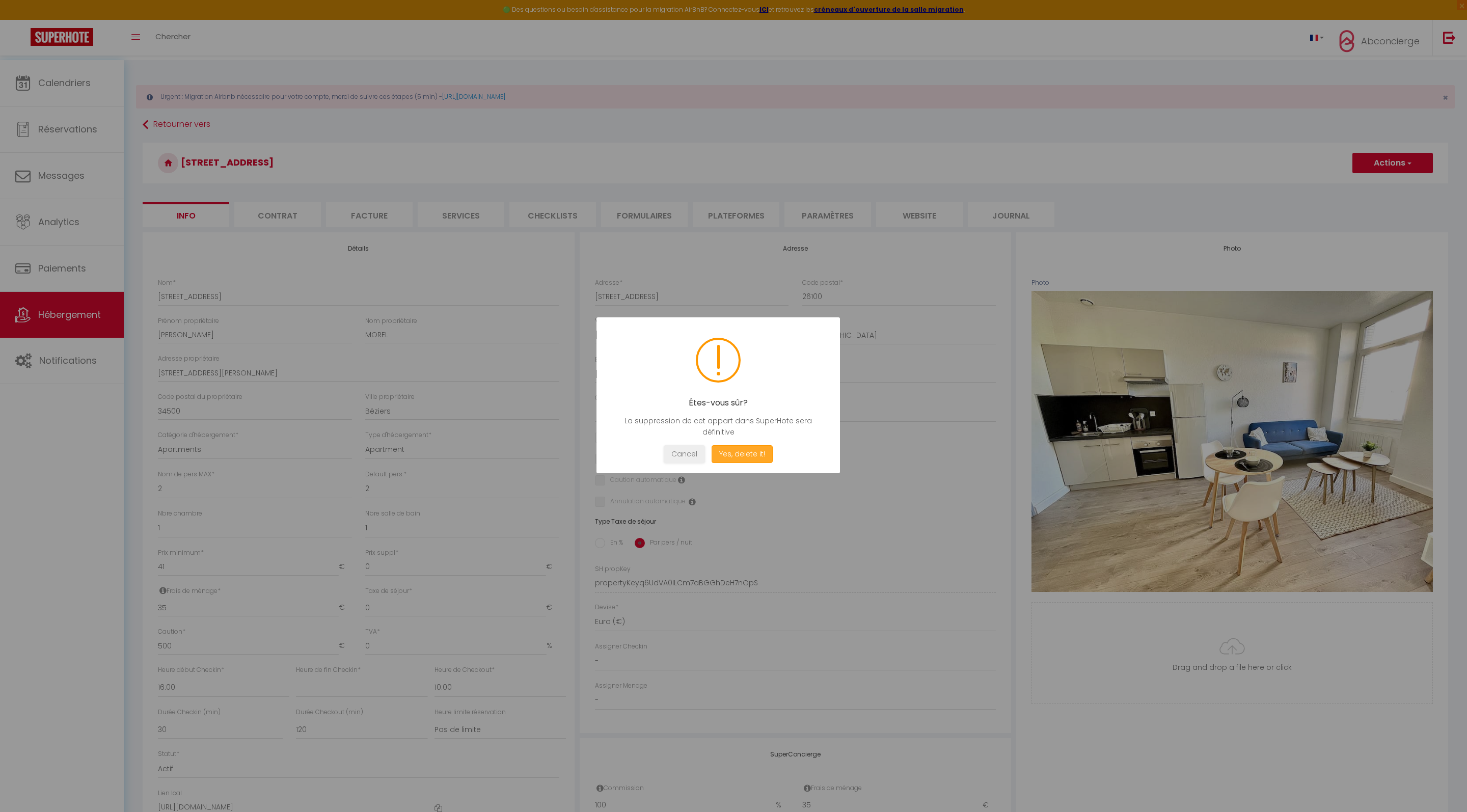
click at [753, 457] on button "Yes, delete it!" at bounding box center [741, 453] width 61 height 18
click at [754, 463] on button "Oui, je veux supprimer" at bounding box center [742, 453] width 95 height 18
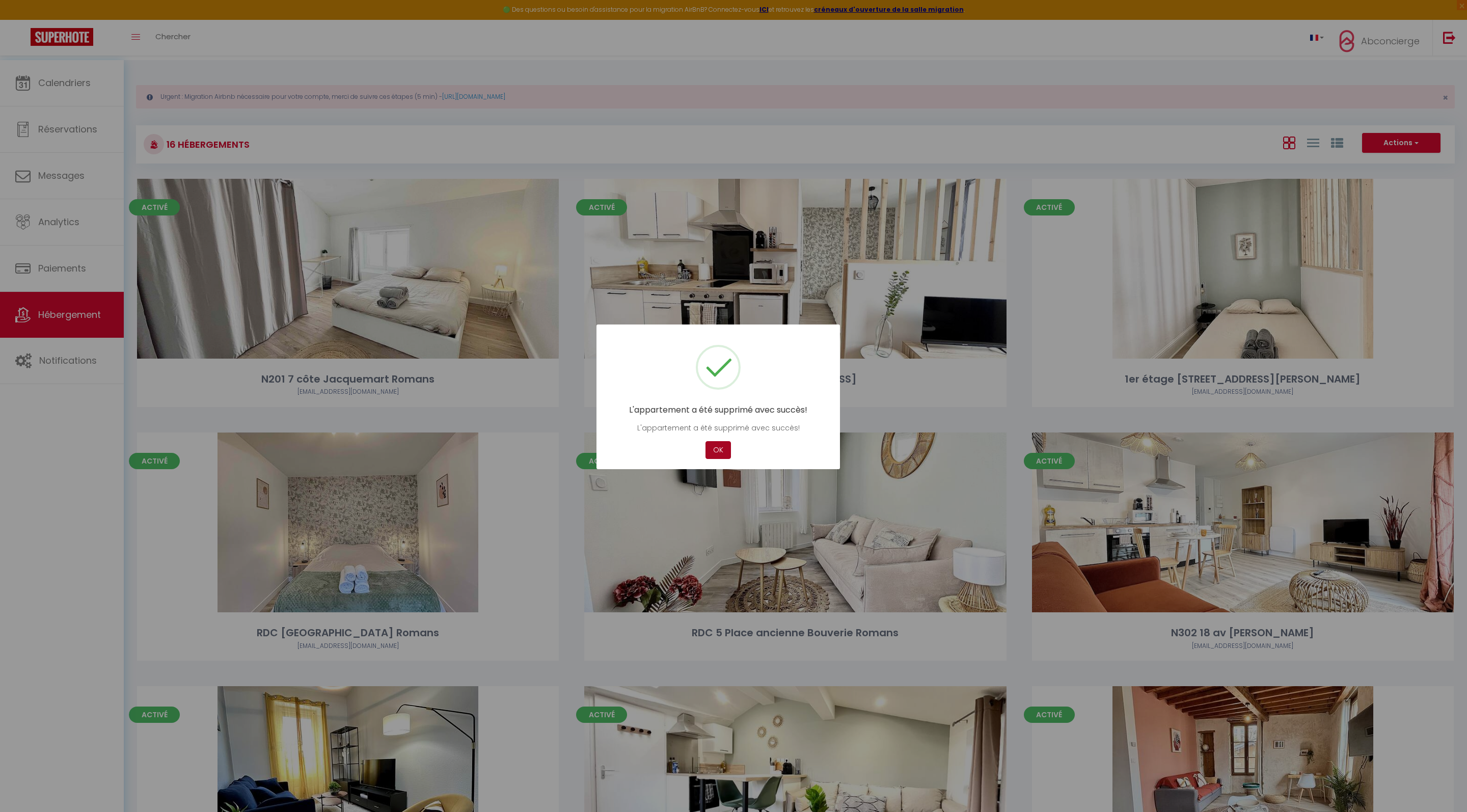
click at [723, 448] on button "OK" at bounding box center [718, 450] width 25 height 18
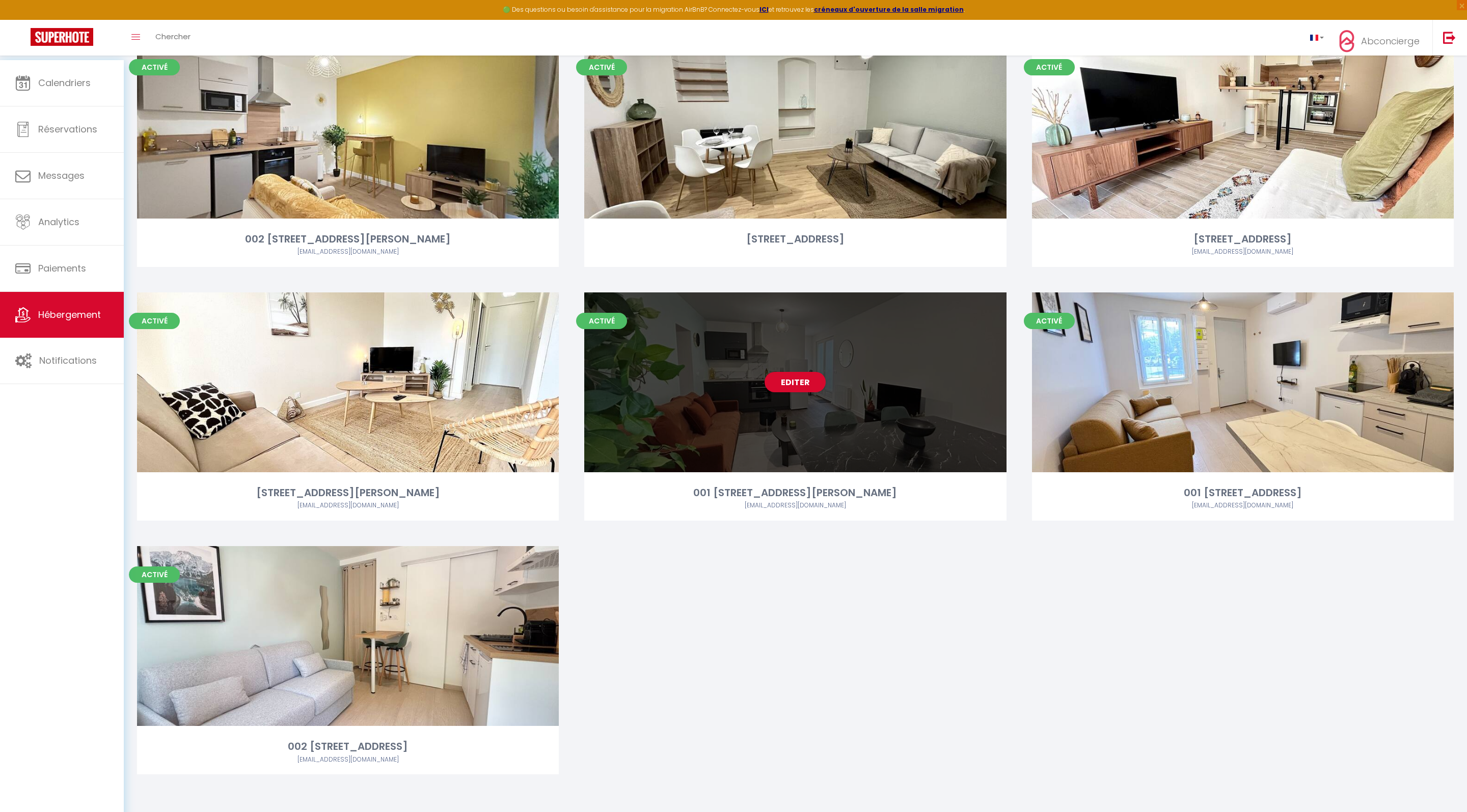
scroll to position [934, 0]
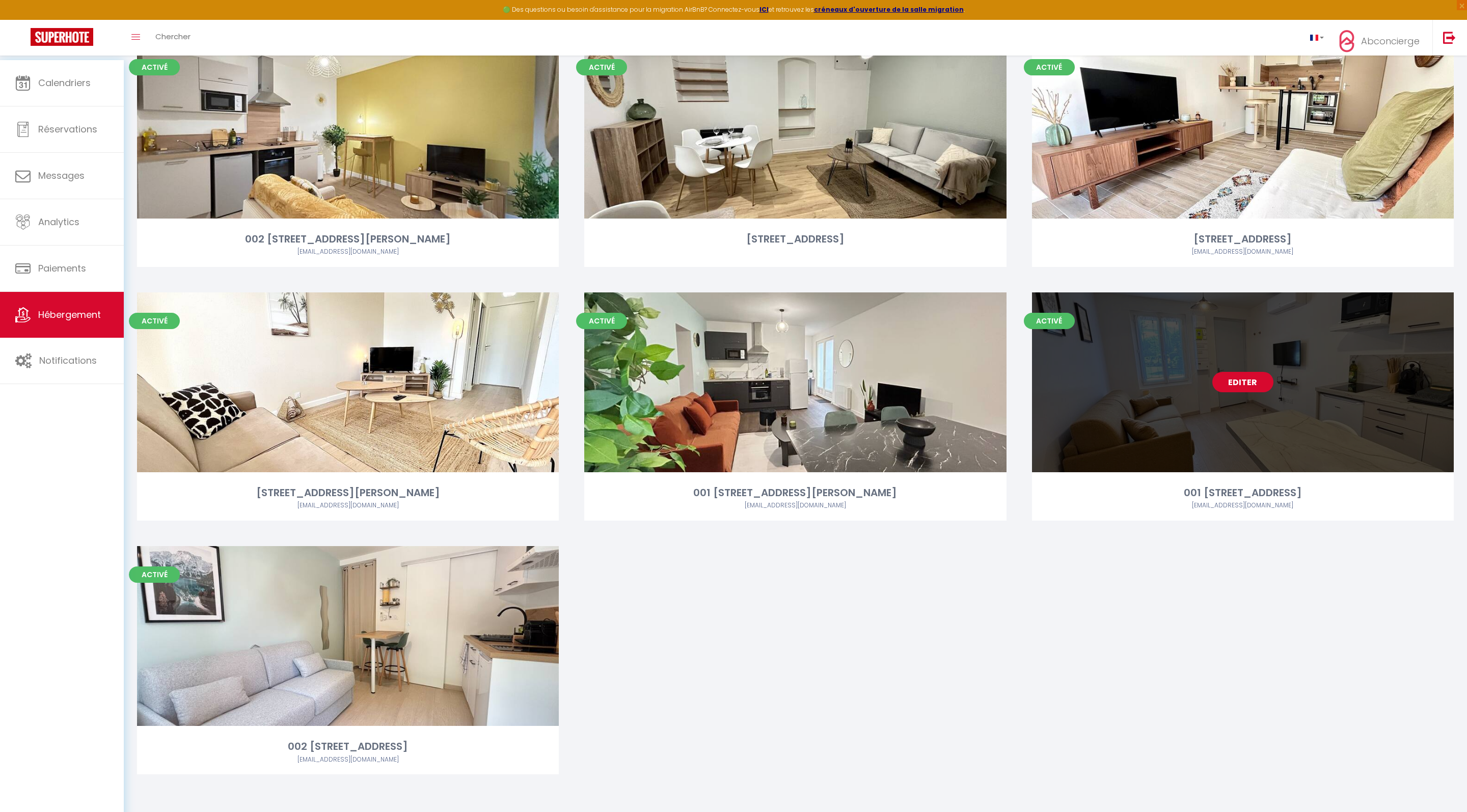
click at [1232, 375] on link "Editer" at bounding box center [1242, 382] width 61 height 21
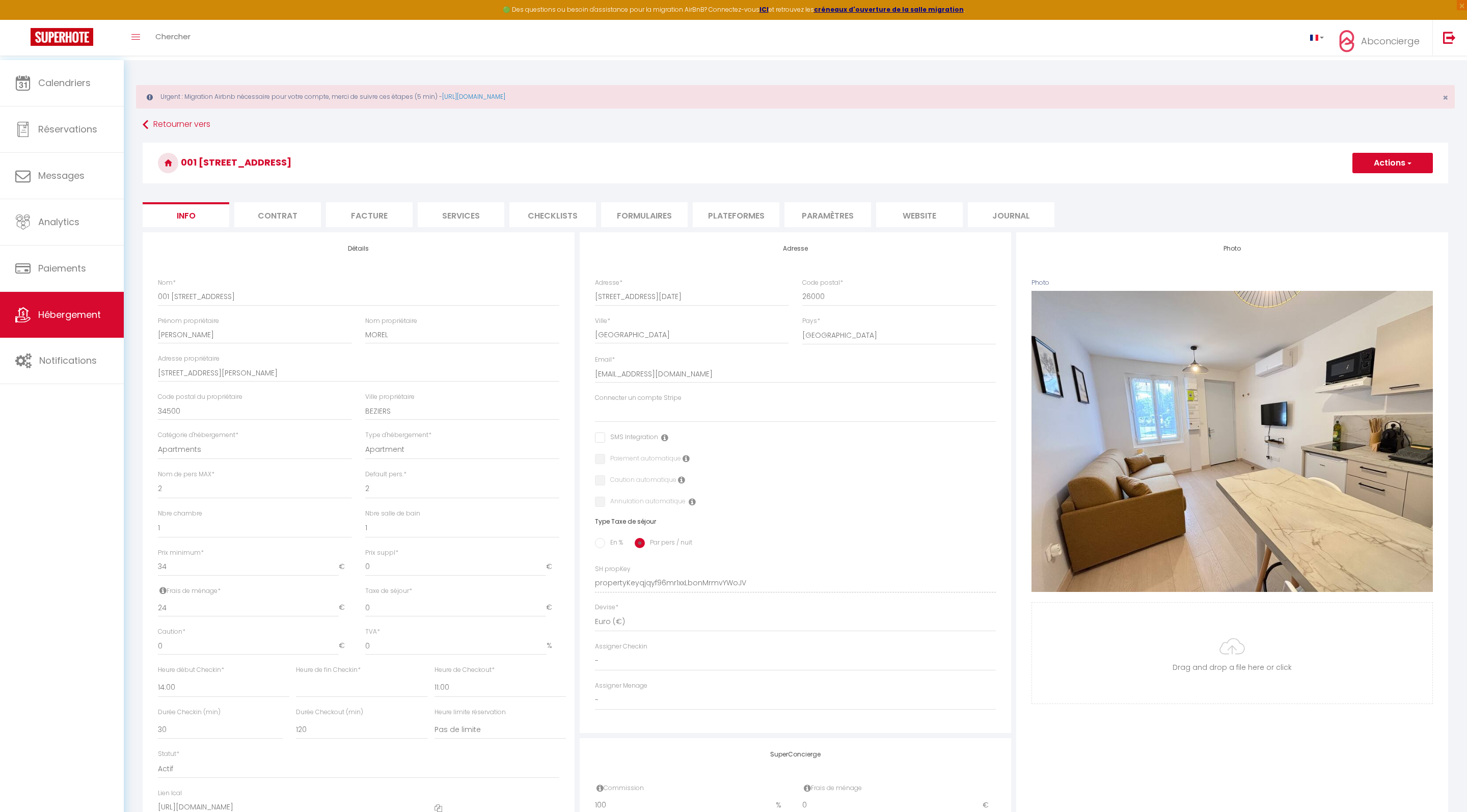
click at [1386, 162] on button "Actions" at bounding box center [1392, 163] width 81 height 21
click at [1331, 218] on link "Supprimer" at bounding box center [1377, 212] width 109 height 13
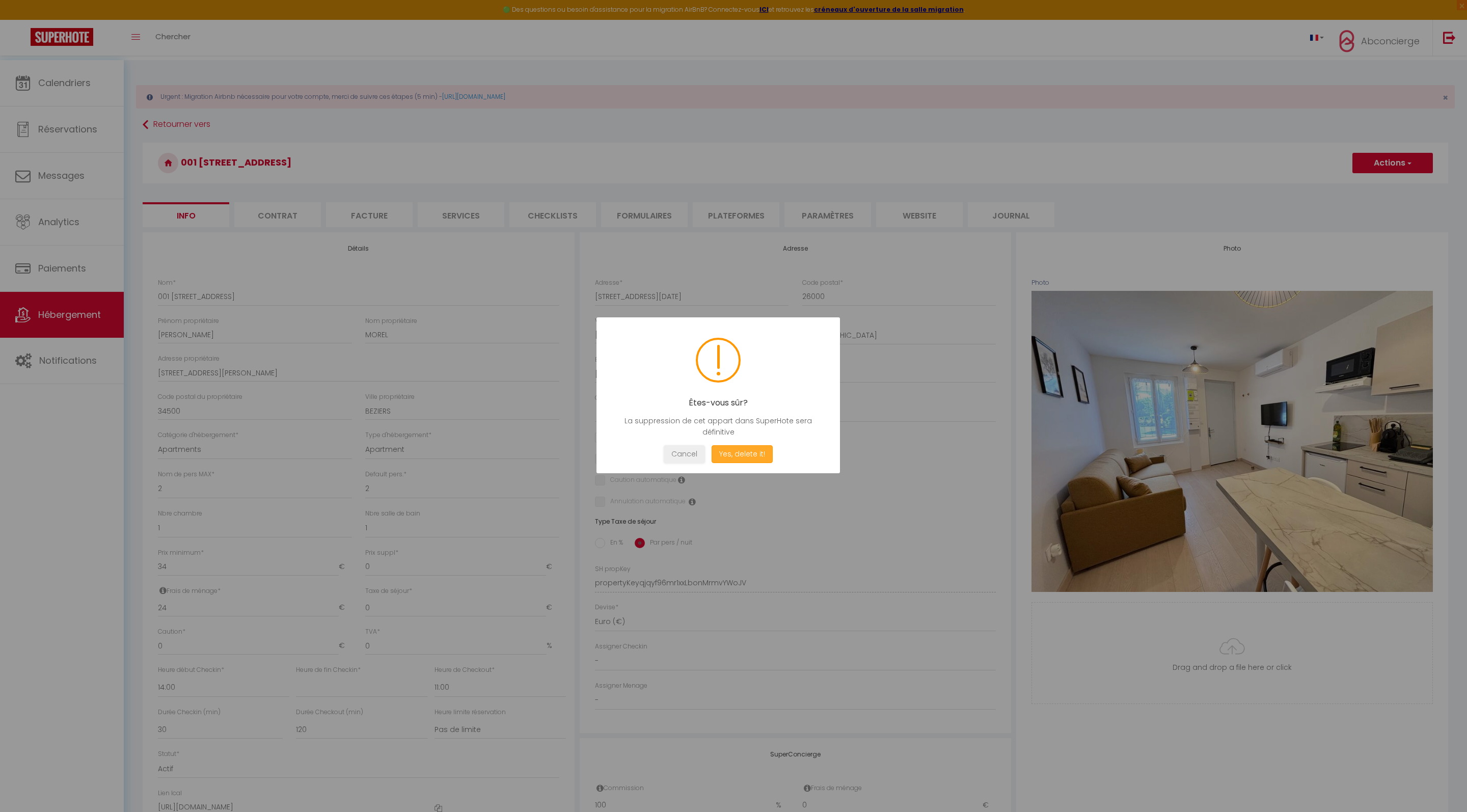
click at [769, 456] on button "Yes, delete it!" at bounding box center [741, 453] width 61 height 18
click at [760, 463] on button "Oui, je veux supprimer" at bounding box center [742, 453] width 95 height 18
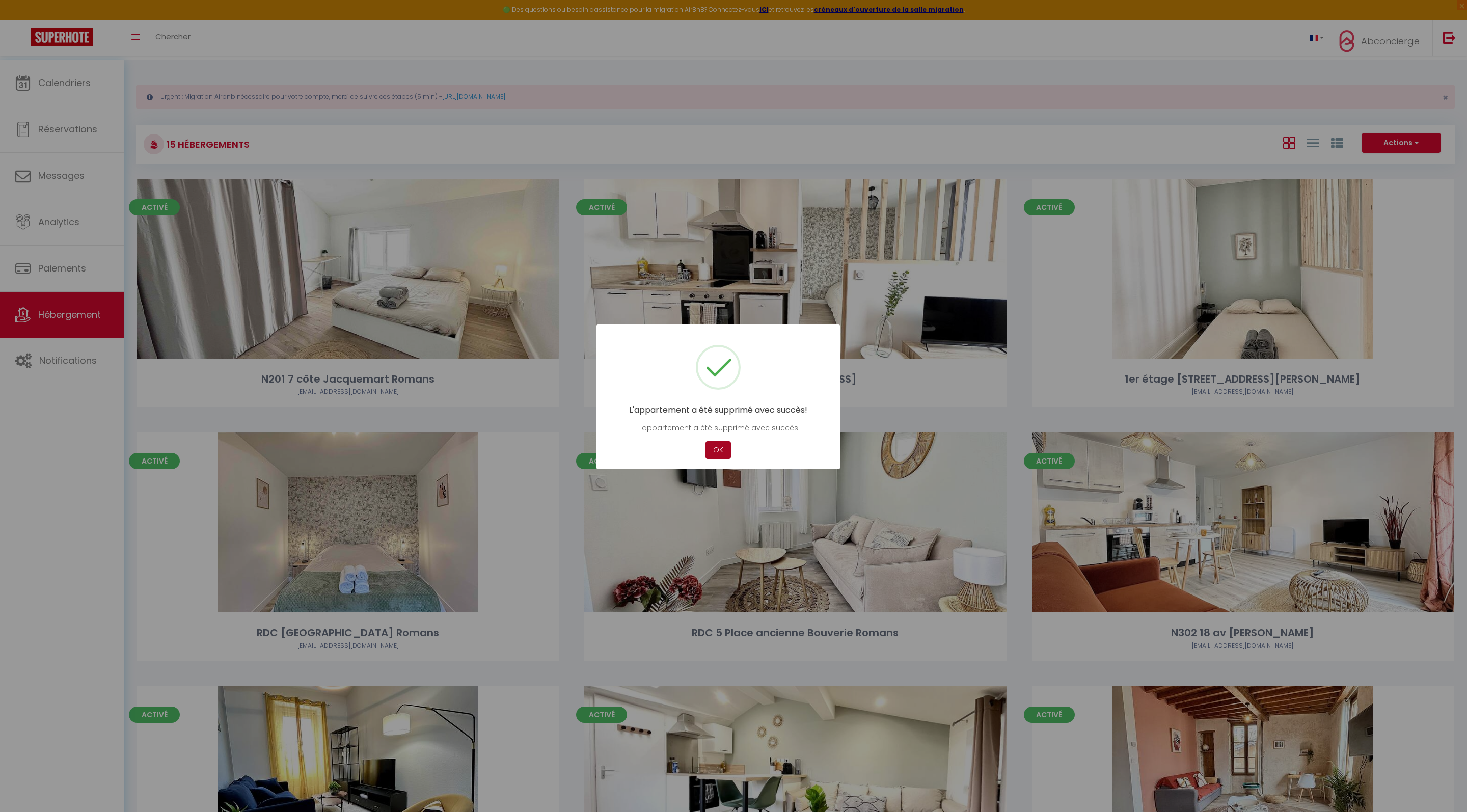
click at [705, 459] on button "OK" at bounding box center [718, 450] width 25 height 18
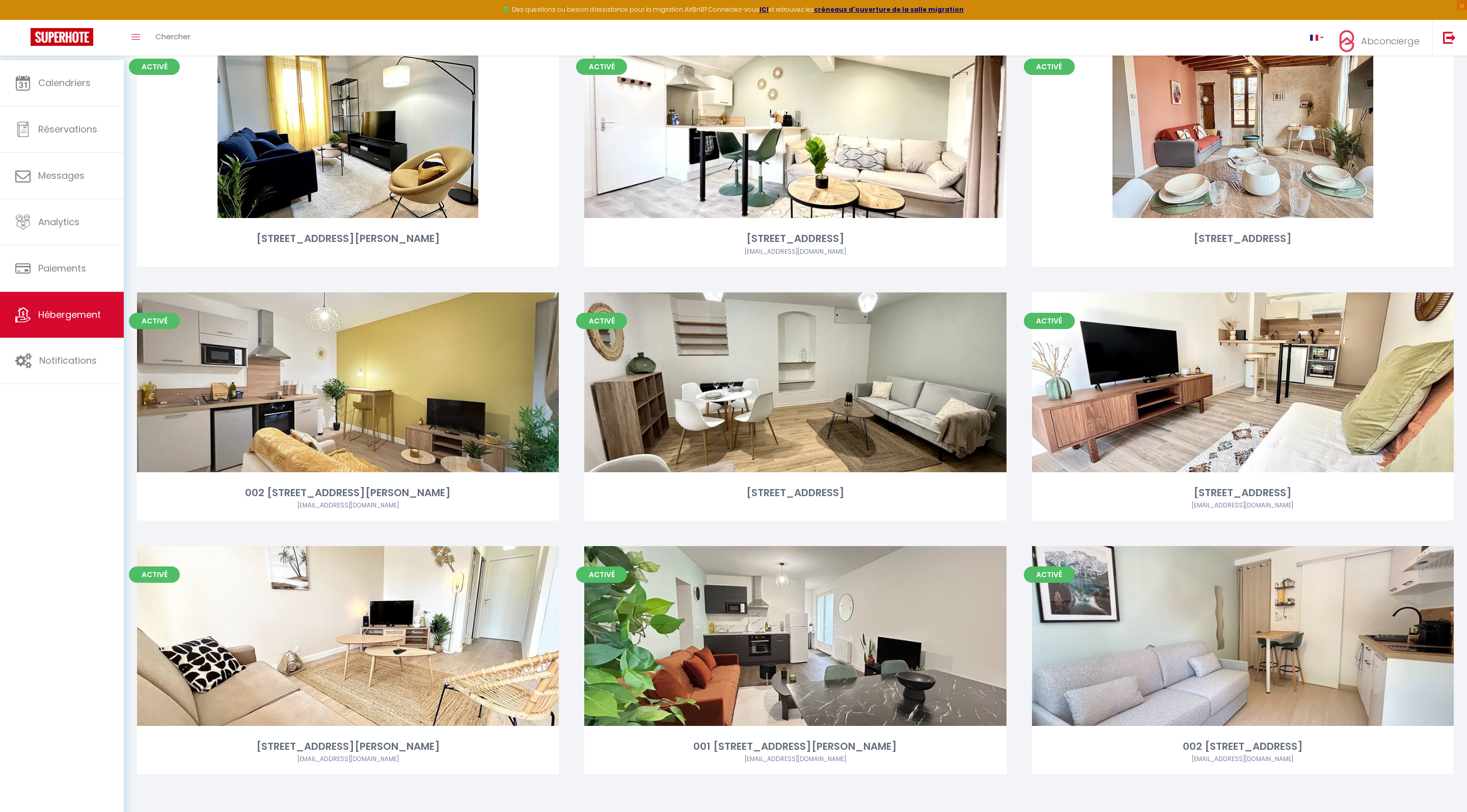
scroll to position [676, 0]
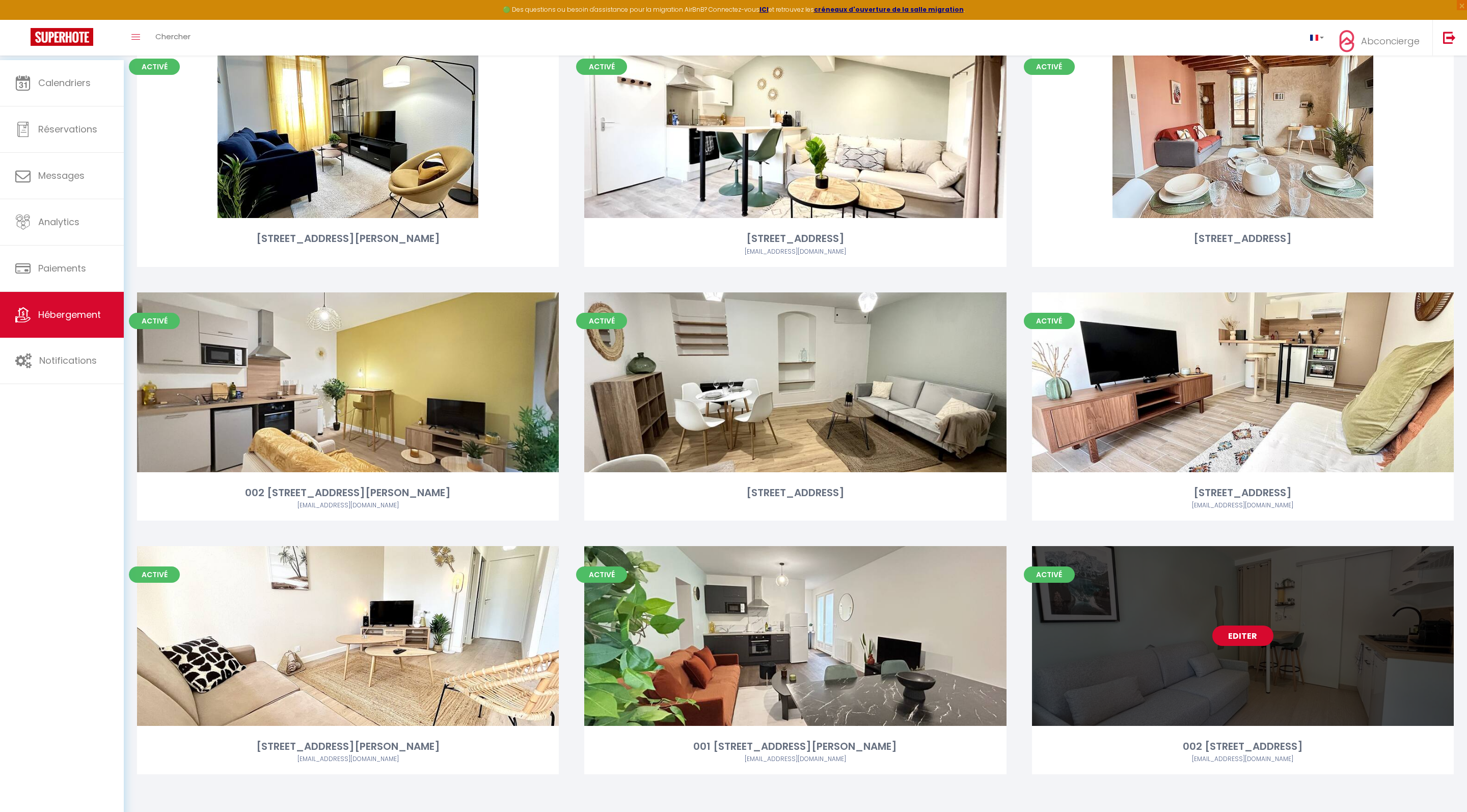
click at [1235, 632] on link "Editer" at bounding box center [1242, 636] width 61 height 21
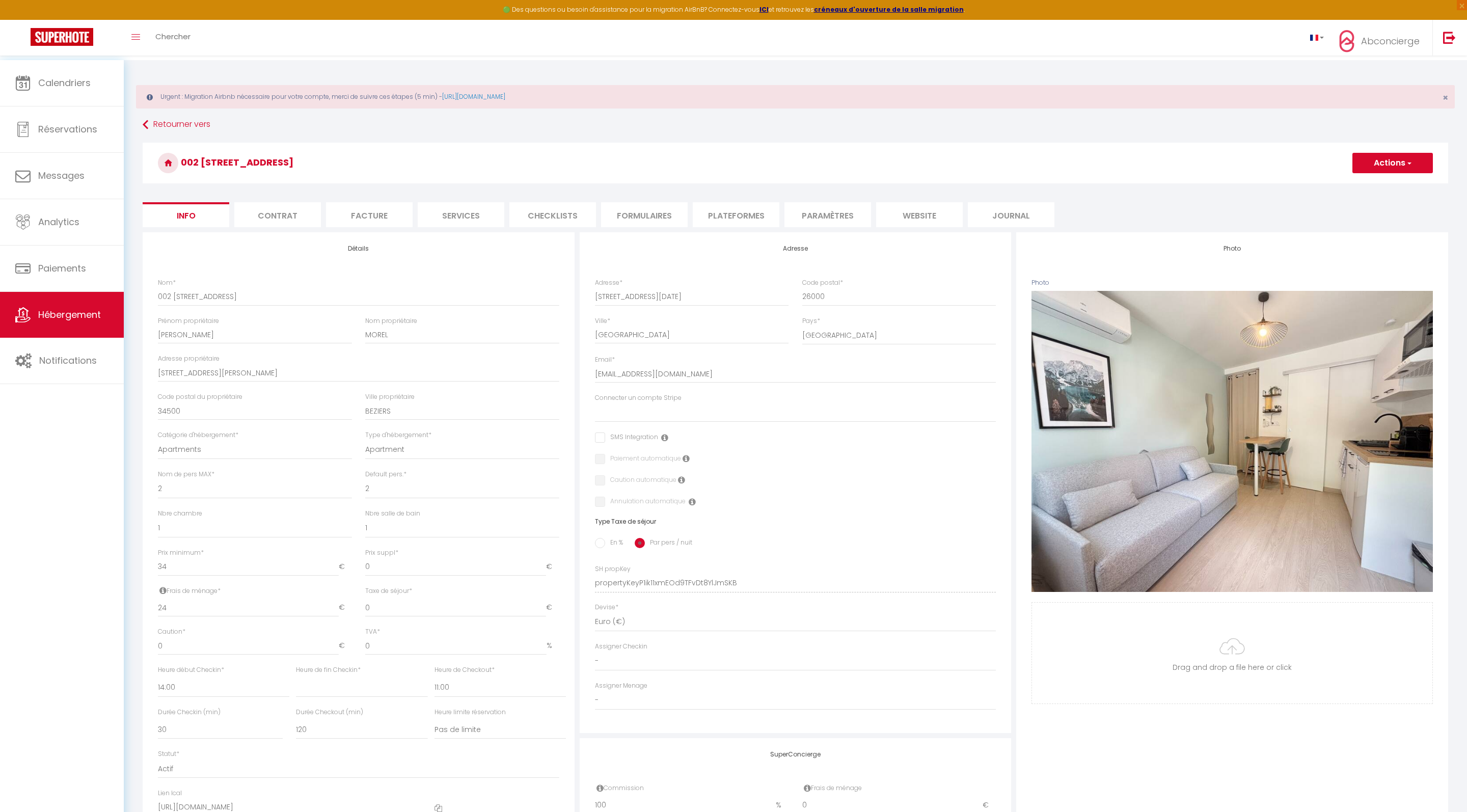
click at [1374, 171] on button "Actions" at bounding box center [1392, 163] width 81 height 21
click at [1327, 218] on link "Supprimer" at bounding box center [1377, 212] width 109 height 13
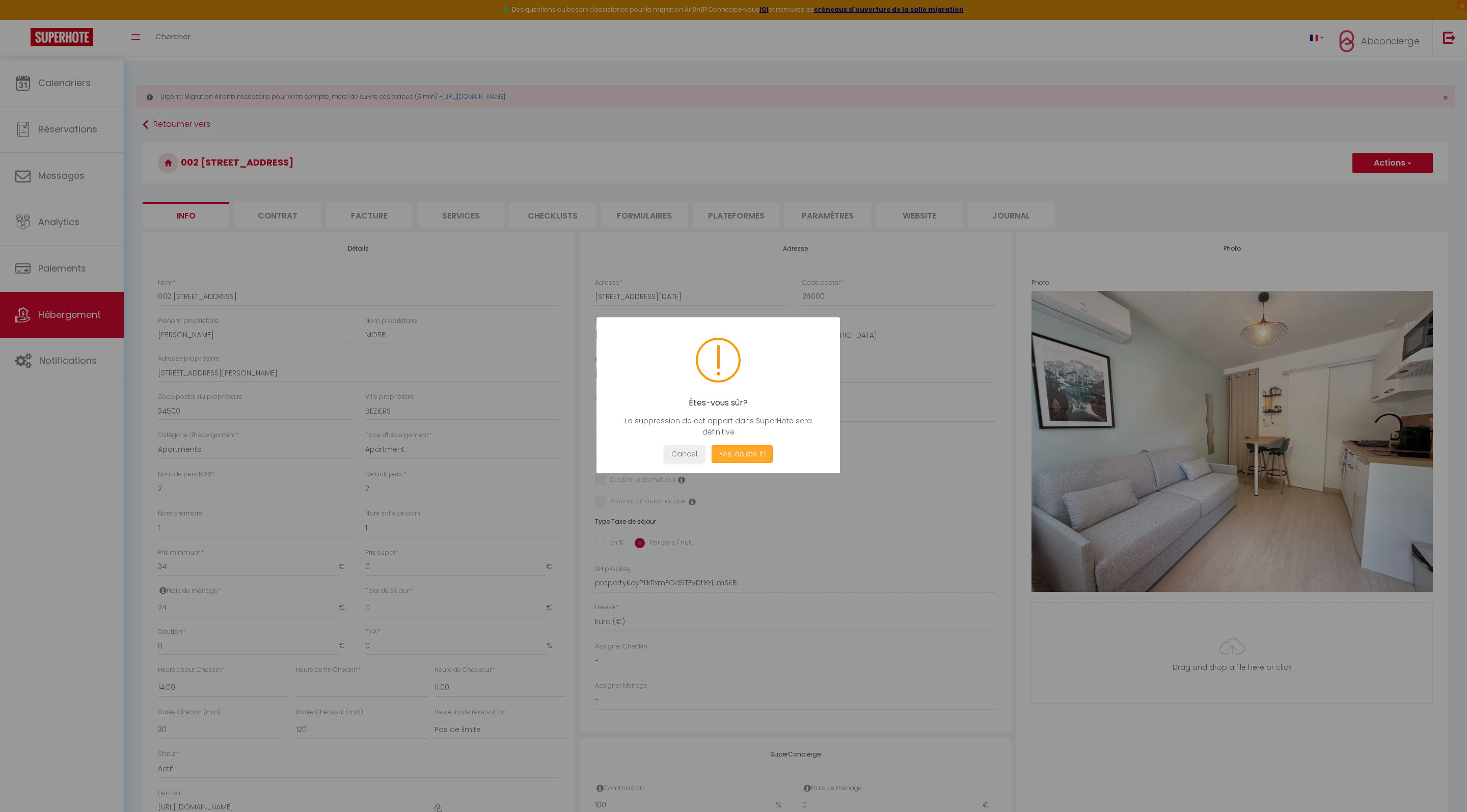
click at [760, 463] on button "Yes, delete it!" at bounding box center [741, 453] width 61 height 18
click at [760, 463] on button "Oui, je veux supprimer" at bounding box center [742, 453] width 95 height 18
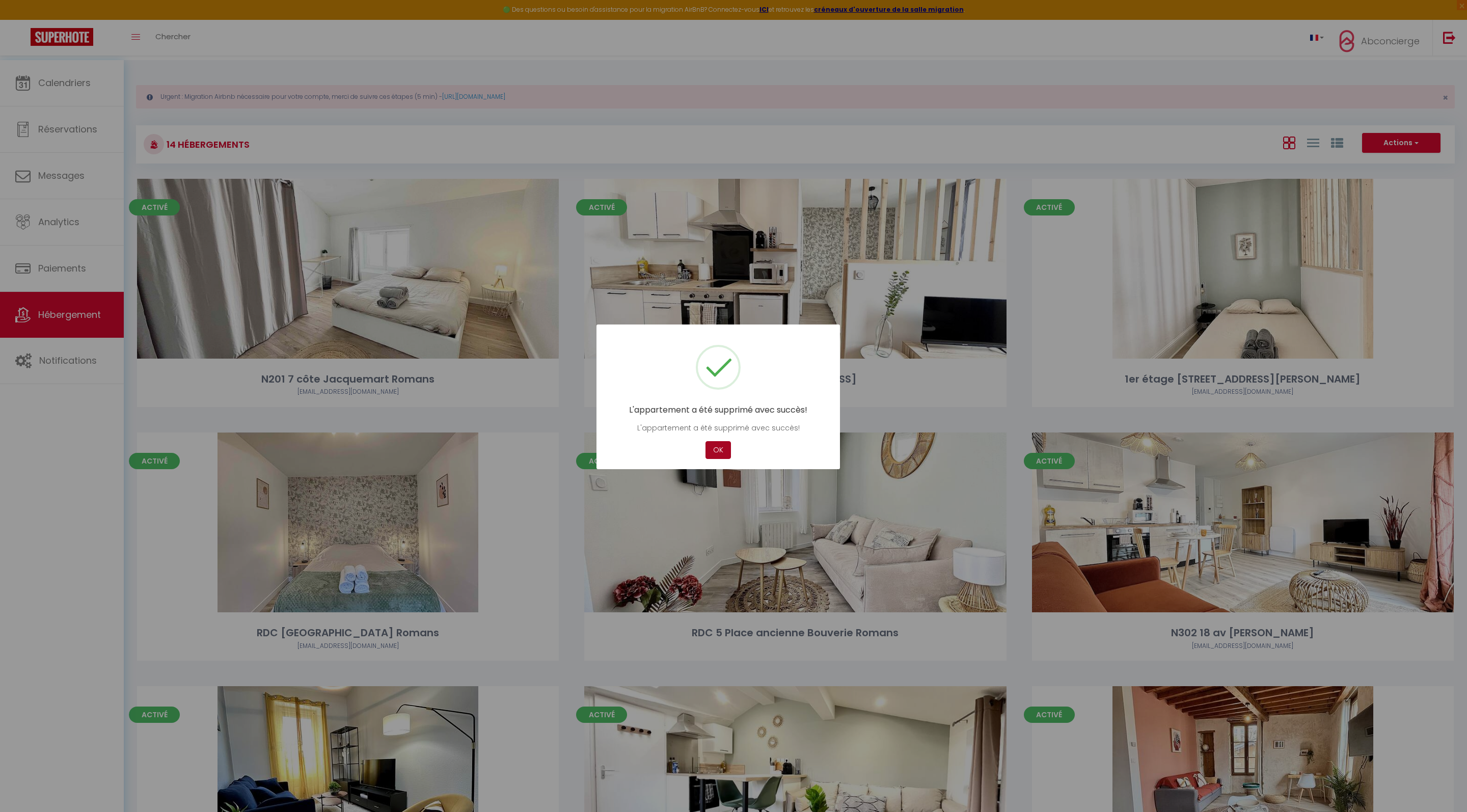
click at [717, 455] on button "OK" at bounding box center [718, 450] width 25 height 18
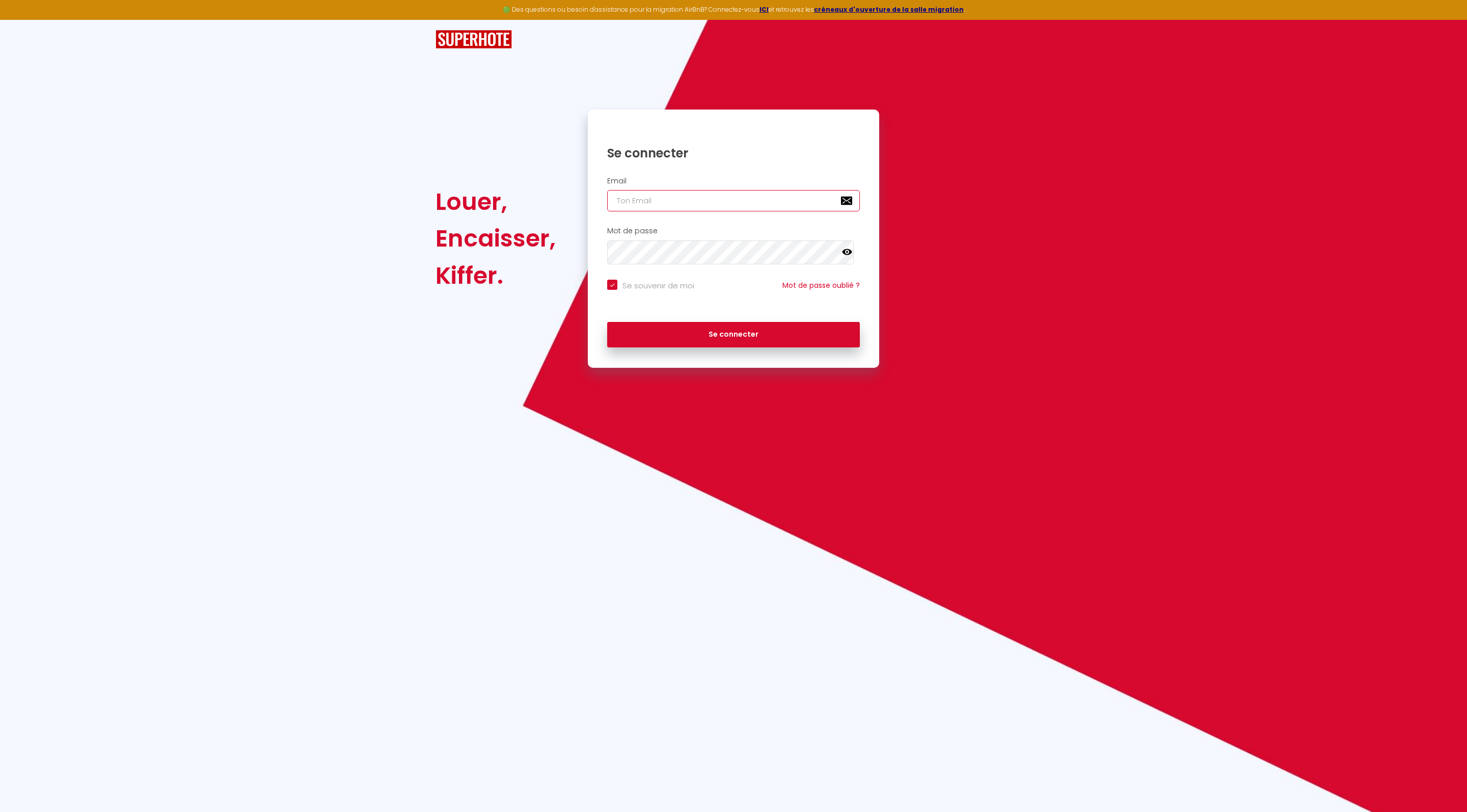
type input "[EMAIL_ADDRESS][PERSON_NAME][DOMAIN_NAME]"
click at [701, 346] on button "Se connecter" at bounding box center [734, 334] width 253 height 25
checkbox input "true"
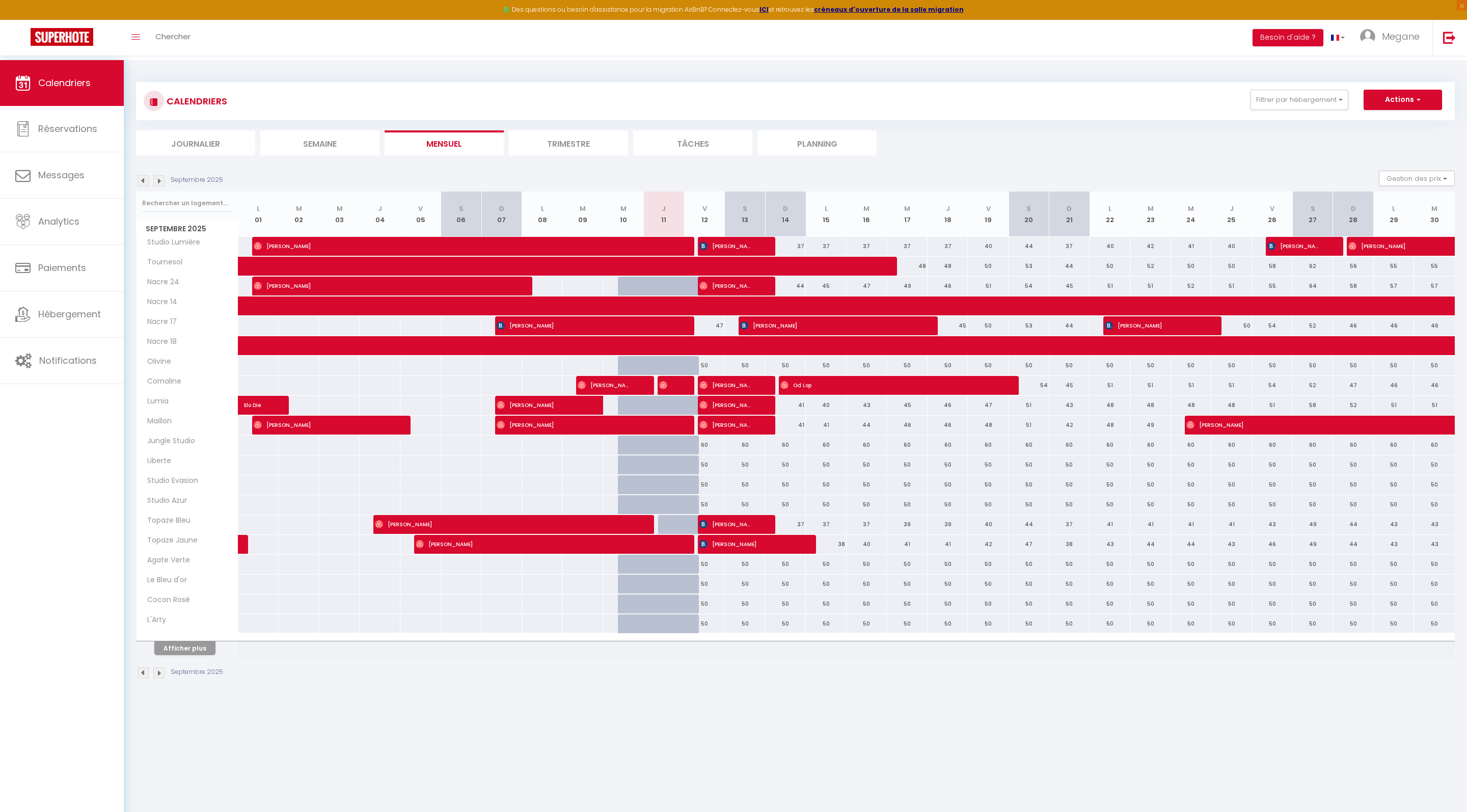
click at [183, 655] on button "Afficher plus" at bounding box center [185, 647] width 61 height 14
click at [680, 395] on div at bounding box center [677, 385] width 40 height 20
click at [681, 395] on div at bounding box center [677, 385] width 40 height 20
click at [672, 394] on span "Guest" at bounding box center [665, 385] width 14 height 20
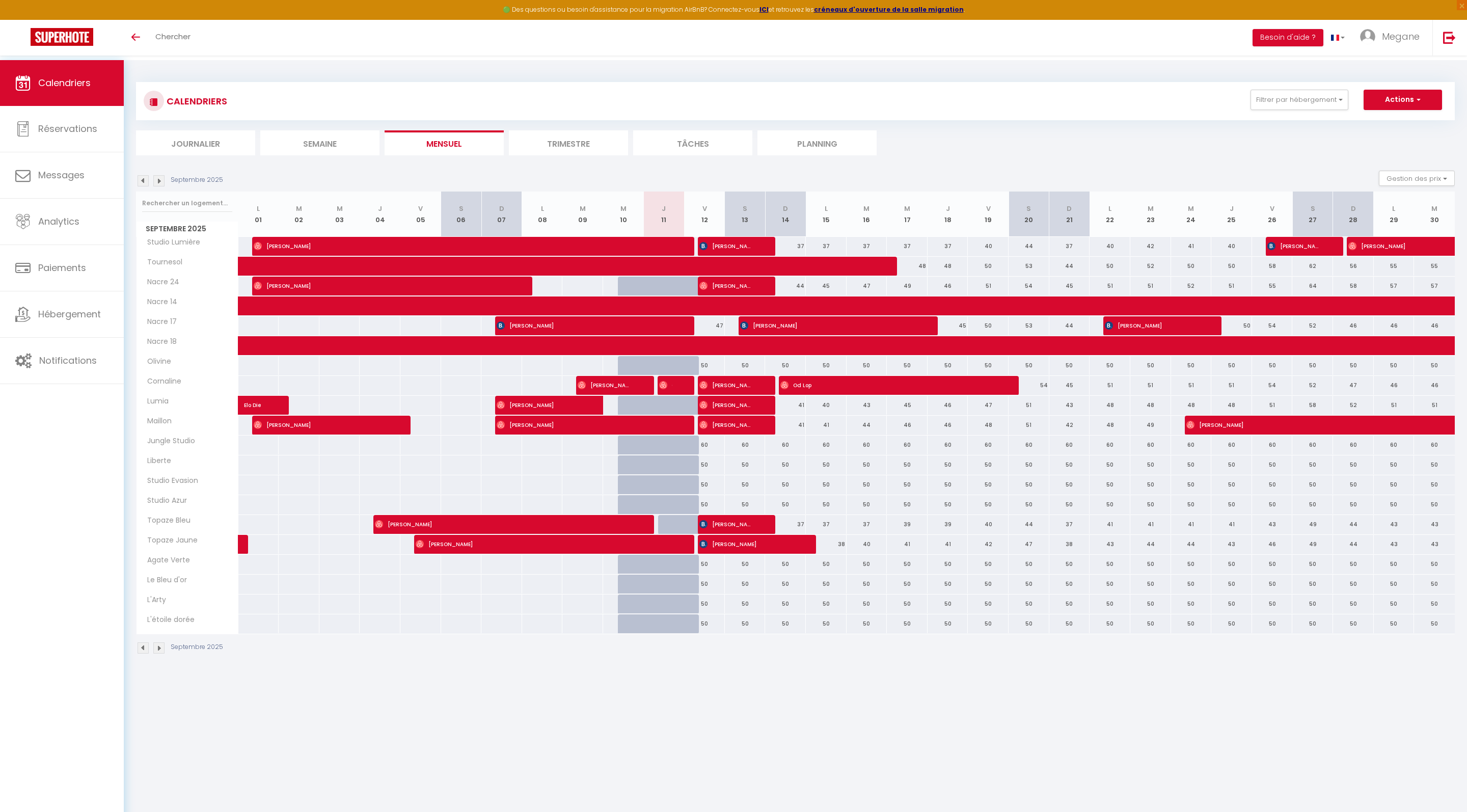
select select "KO"
select select "0"
select select "1"
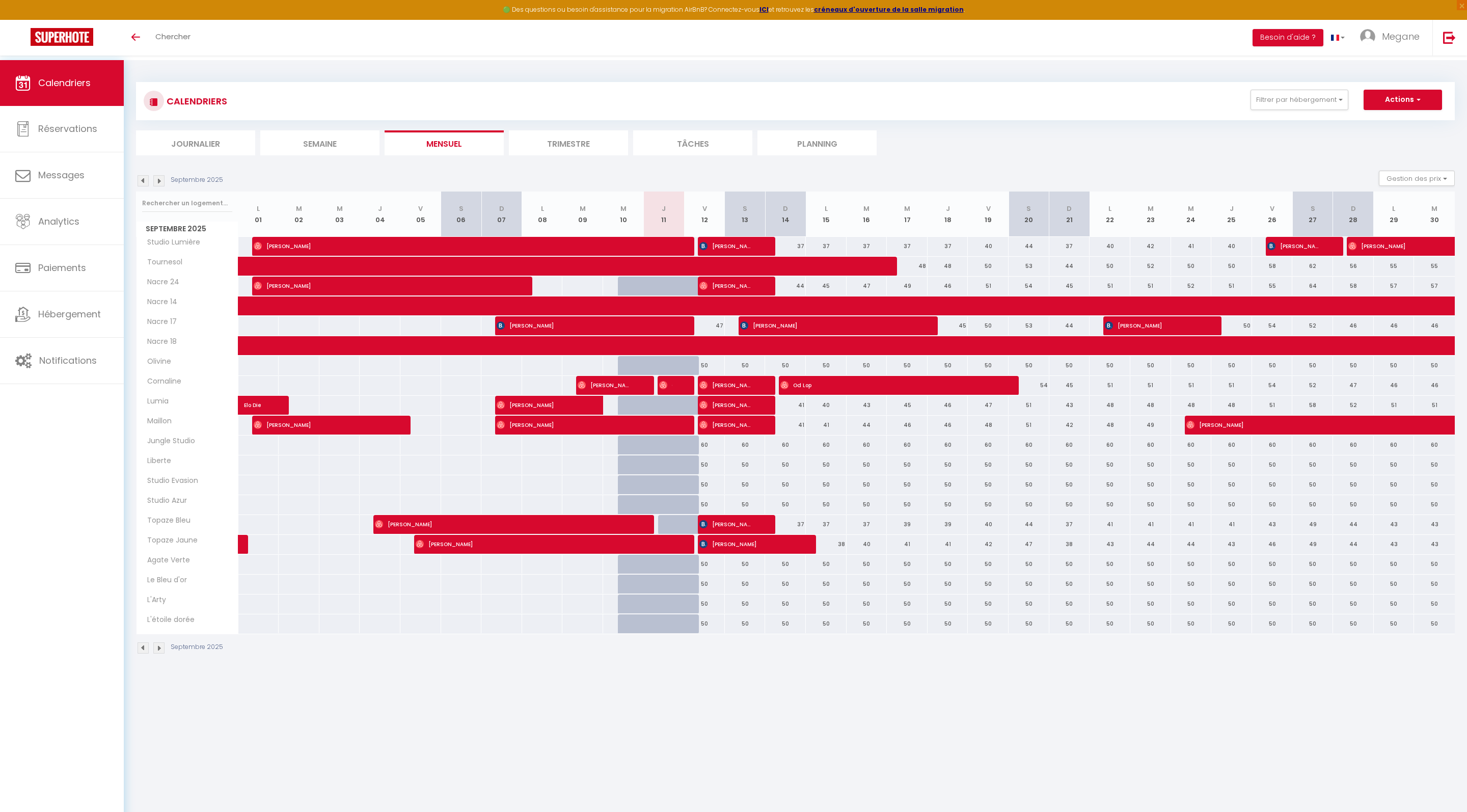
select select
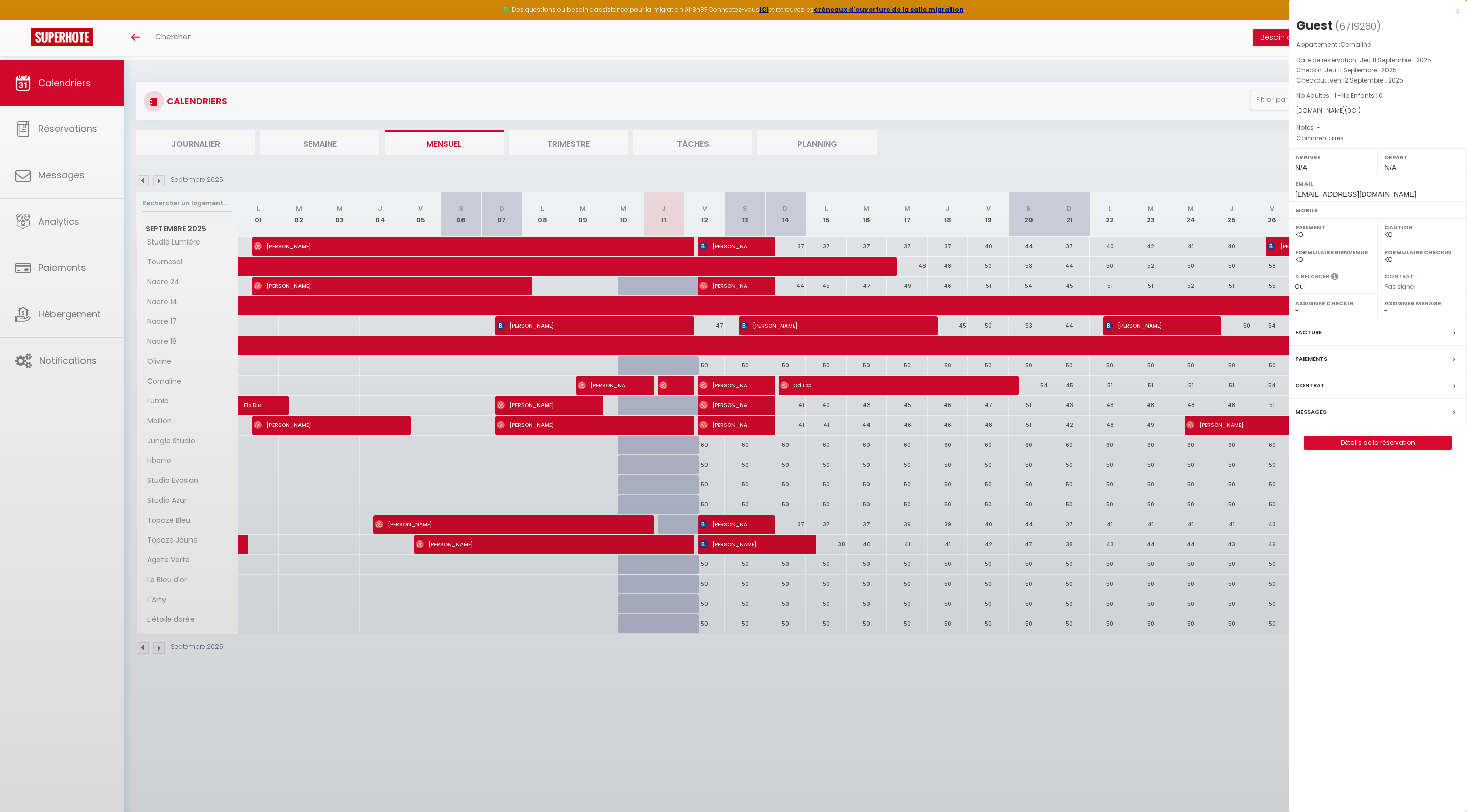
click at [672, 404] on div at bounding box center [734, 406] width 1467 height 812
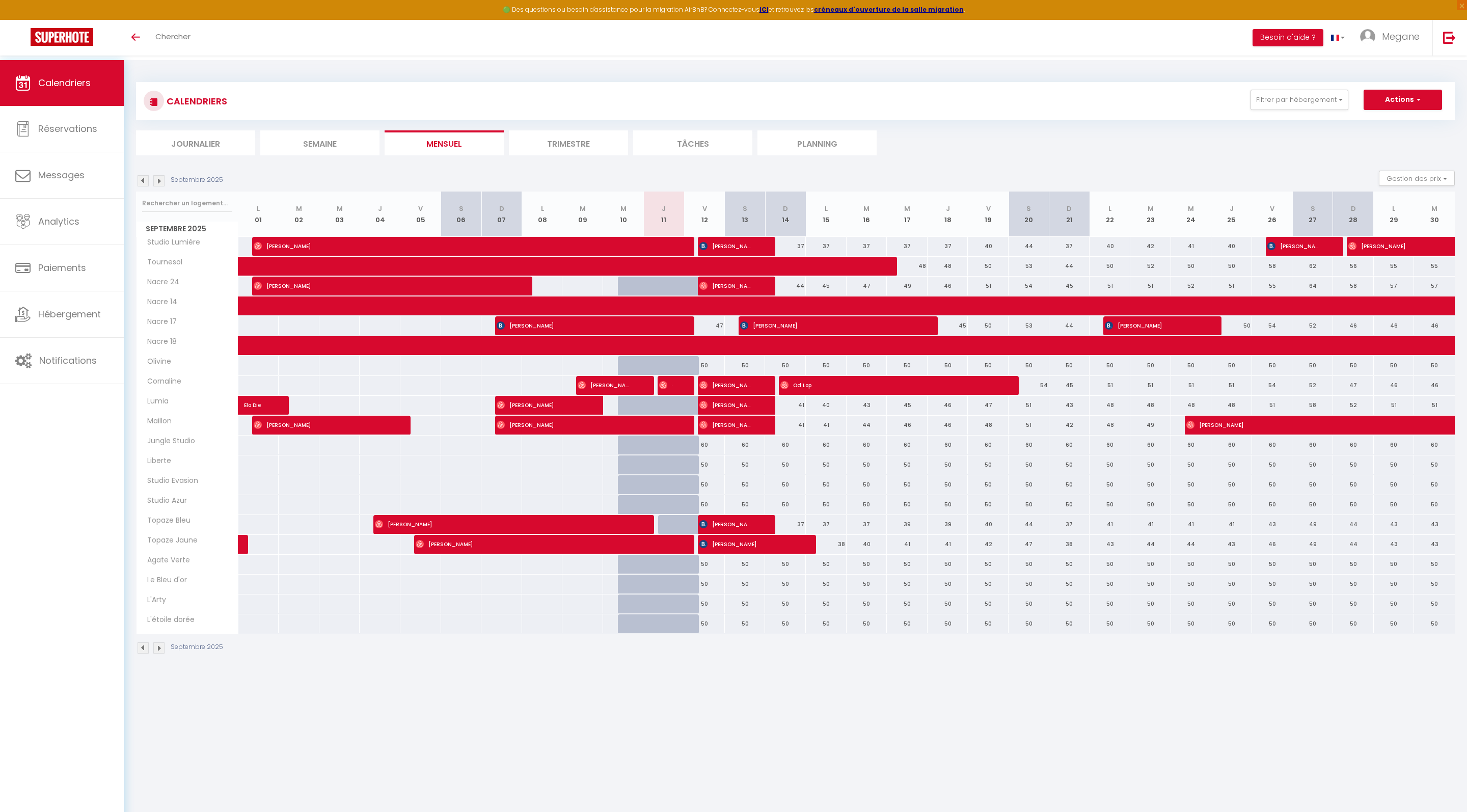
click at [672, 404] on body "🟢 Des questions ou besoin d'assistance pour la migration AirBnB? Connectez-vous…" at bounding box center [734, 465] width 1467 height 812
click at [654, 395] on div at bounding box center [633, 385] width 40 height 20
click at [662, 389] on img at bounding box center [662, 385] width 8 height 8
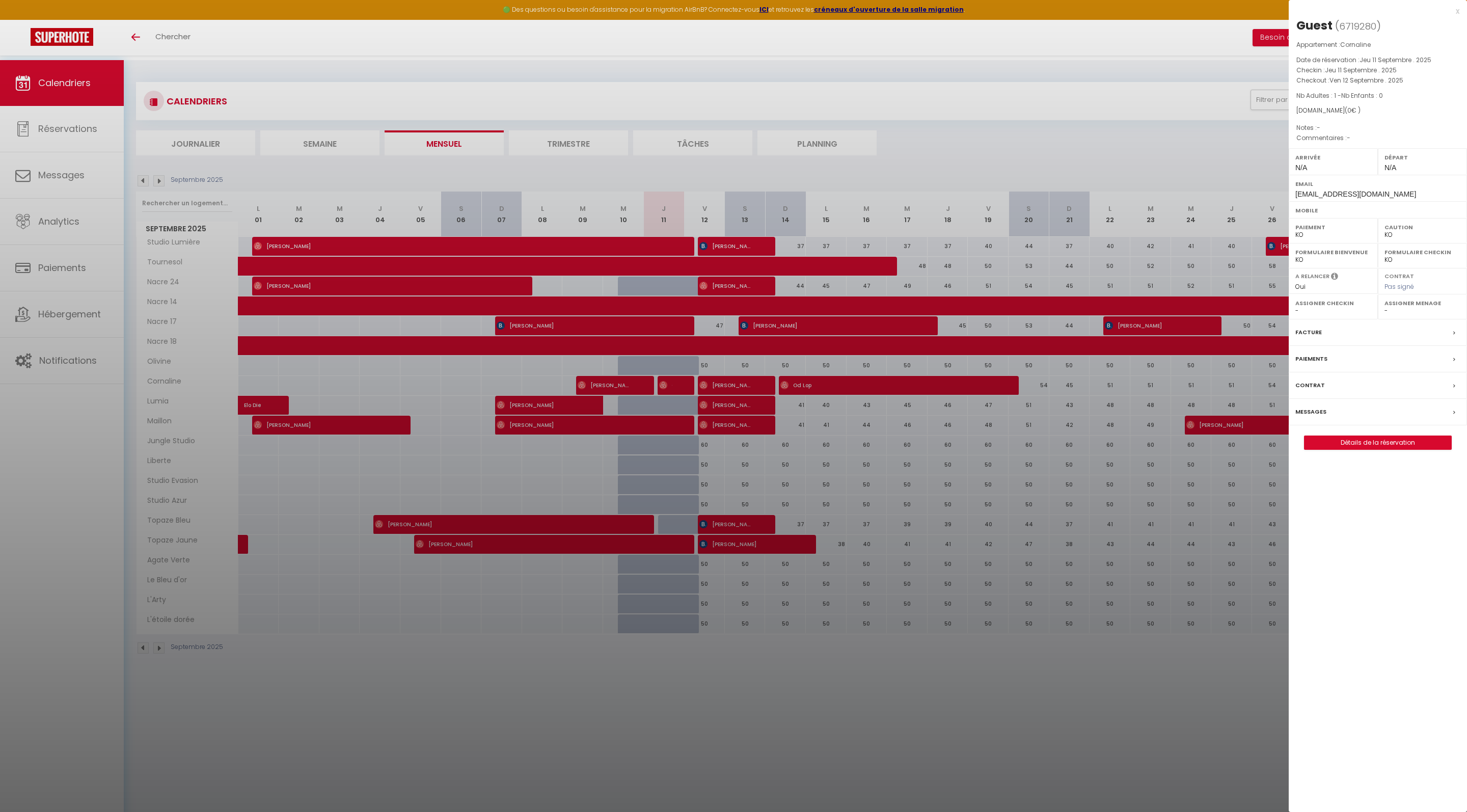
click at [666, 372] on div at bounding box center [734, 406] width 1467 height 812
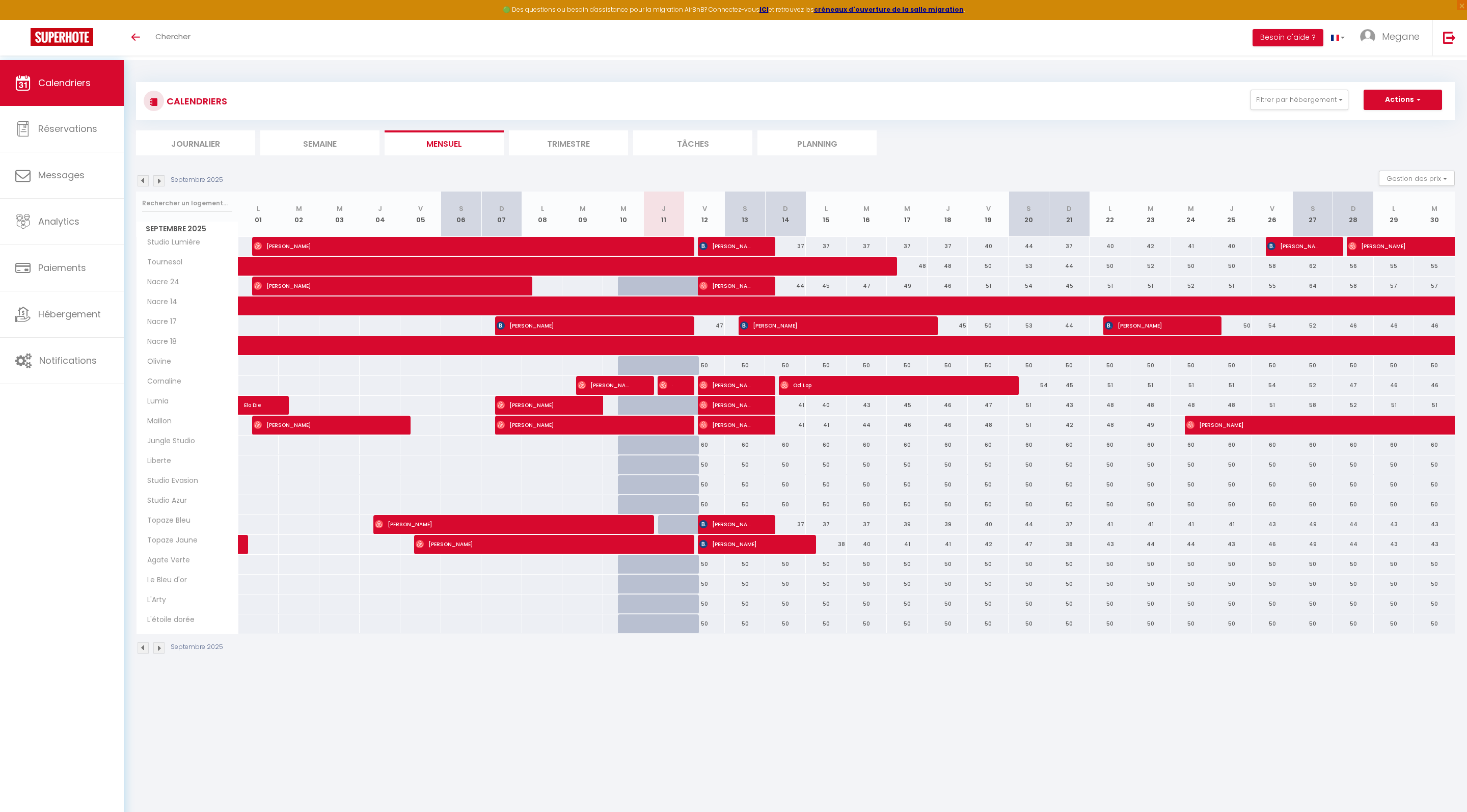
click at [682, 395] on div at bounding box center [677, 385] width 40 height 20
click at [667, 389] on img at bounding box center [662, 385] width 8 height 8
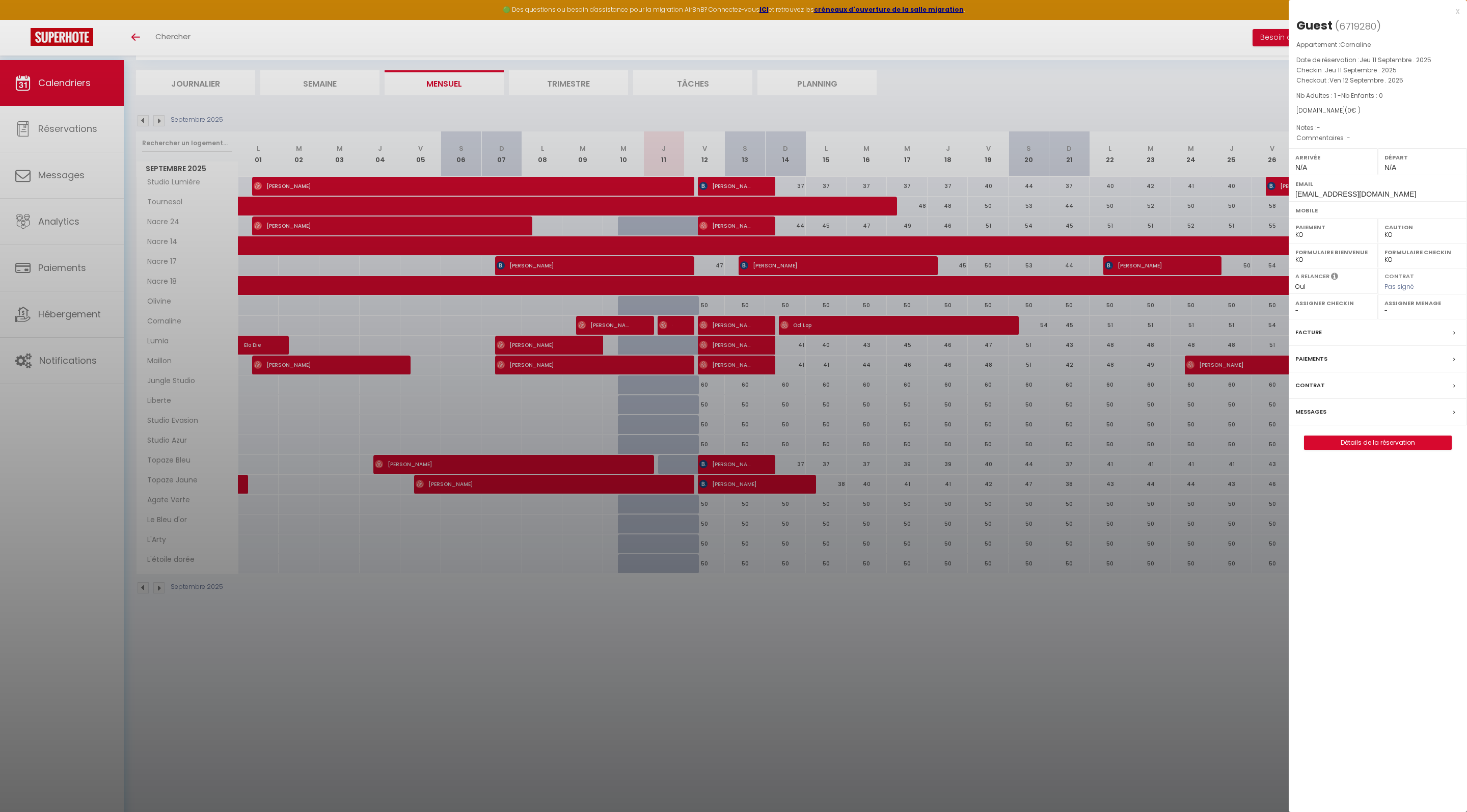
scroll to position [60, 0]
click at [1410, 449] on link "Détails de la réservation" at bounding box center [1377, 442] width 147 height 13
select select
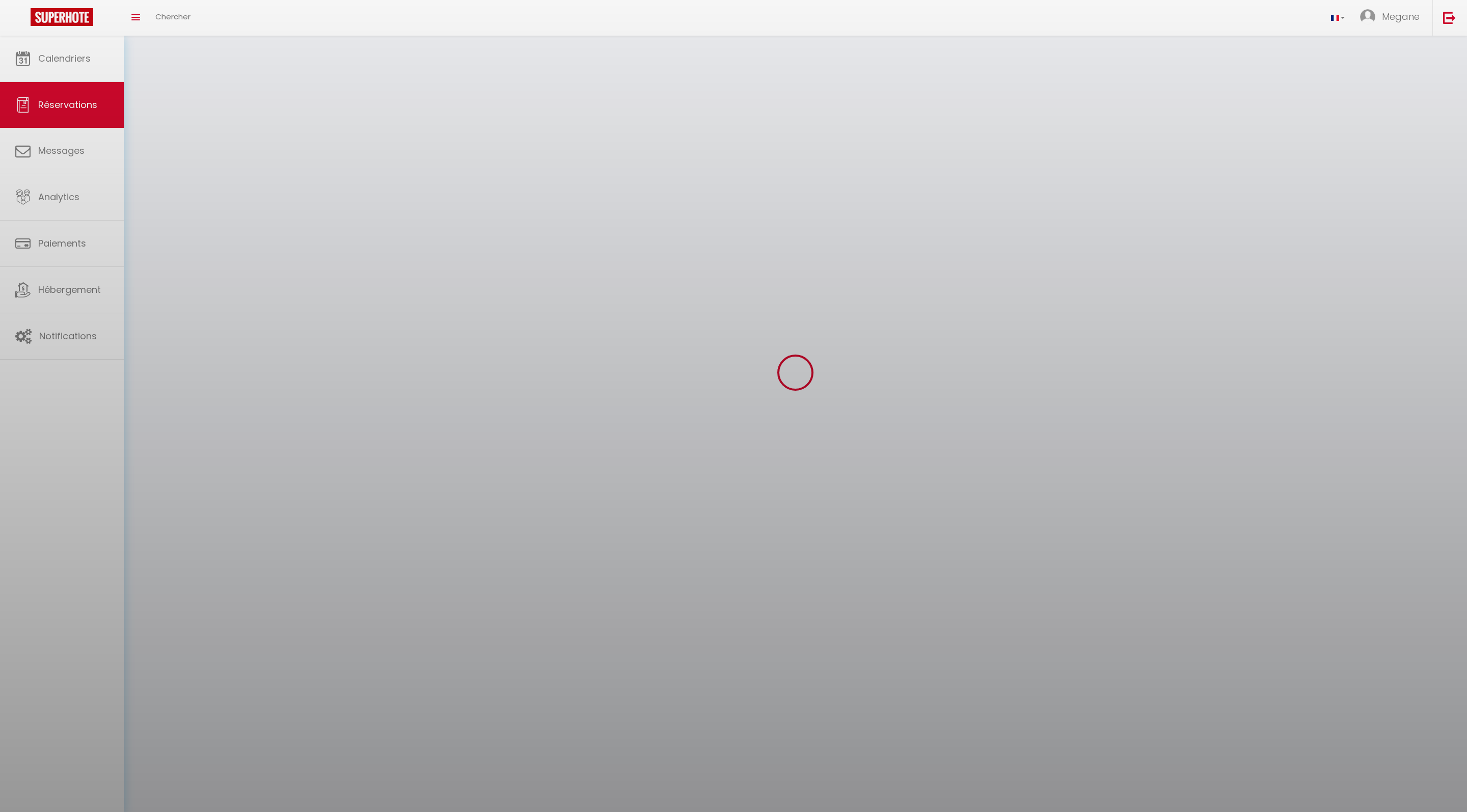
select select
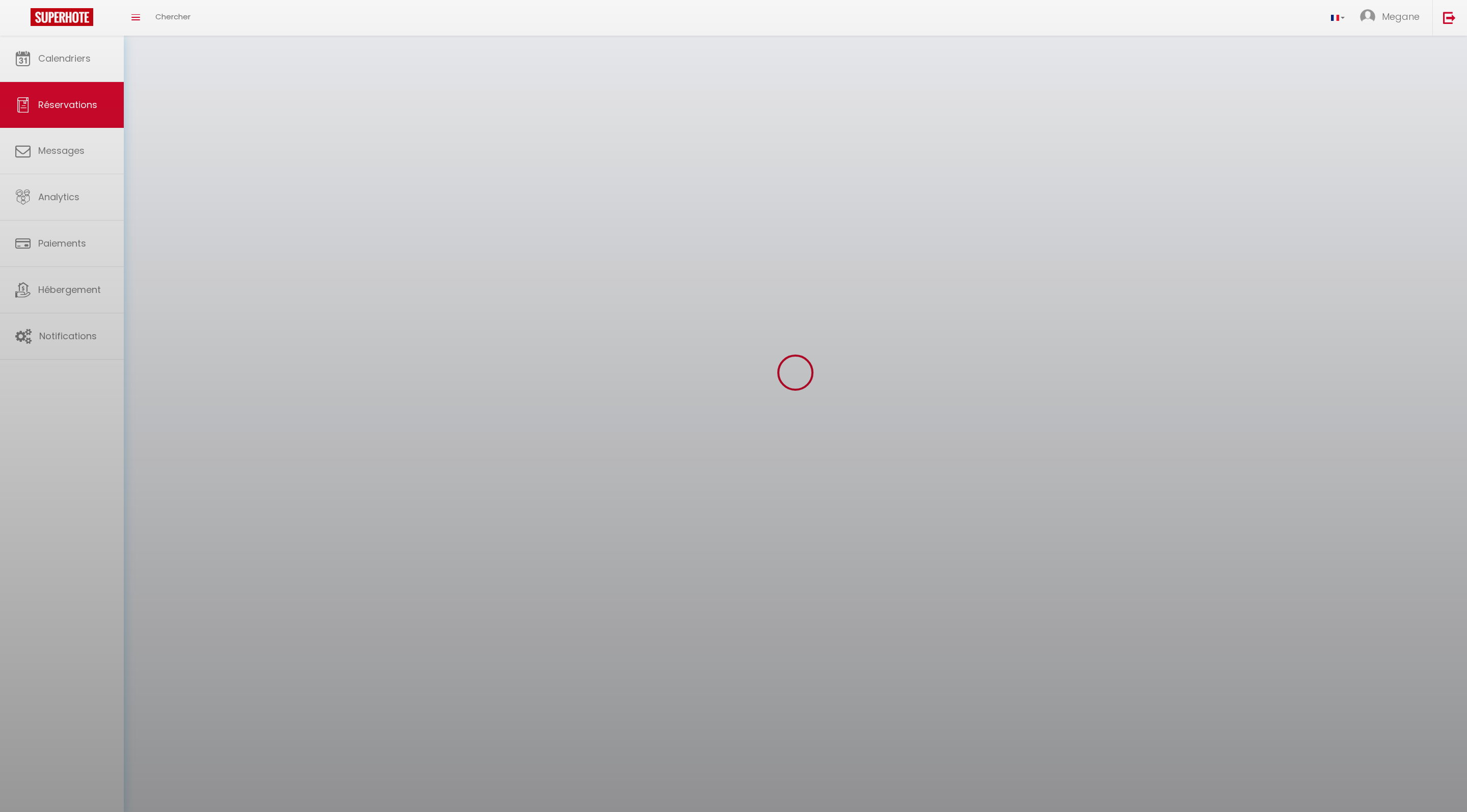
select select
checkbox input "false"
select select
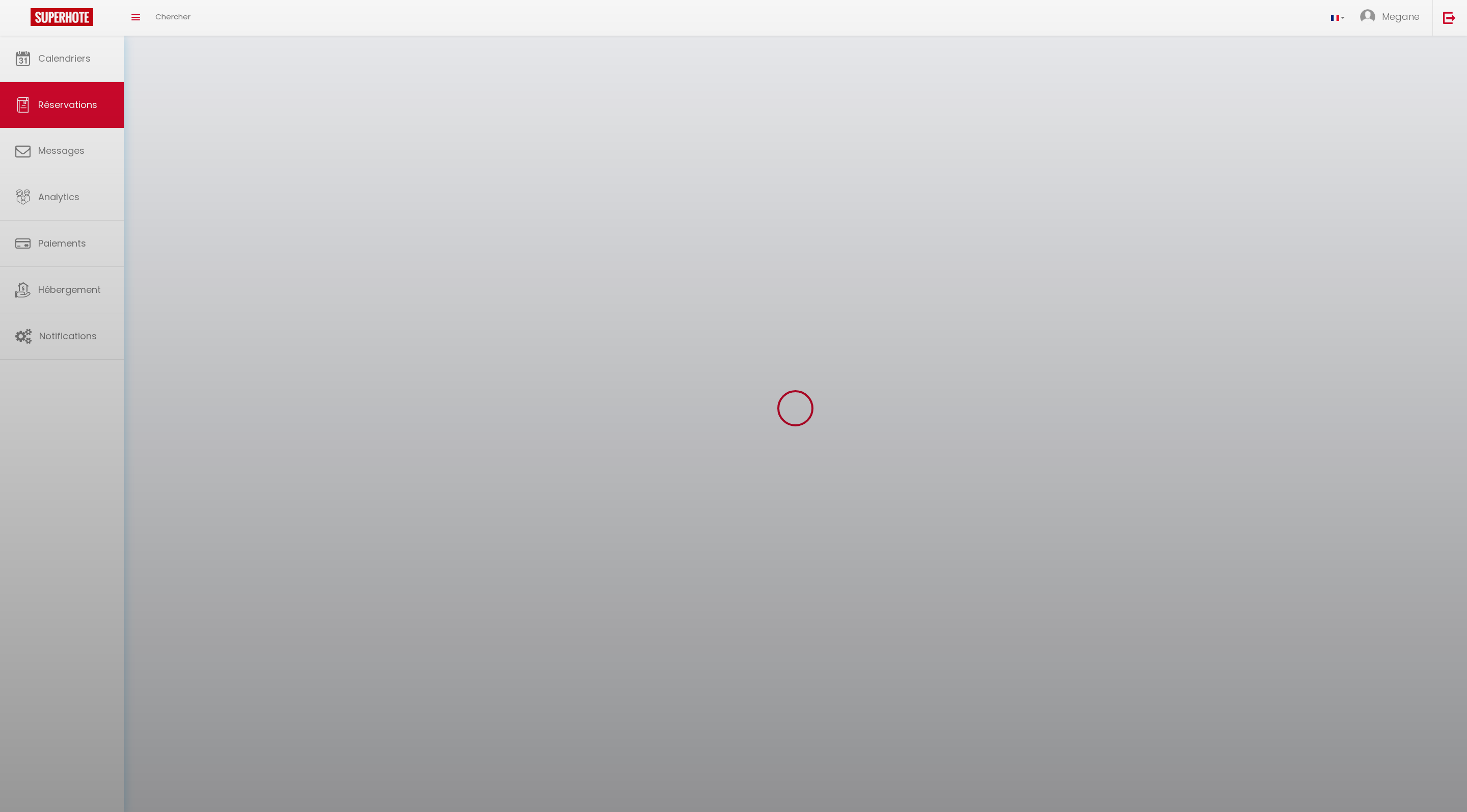
select select
checkbox input "false"
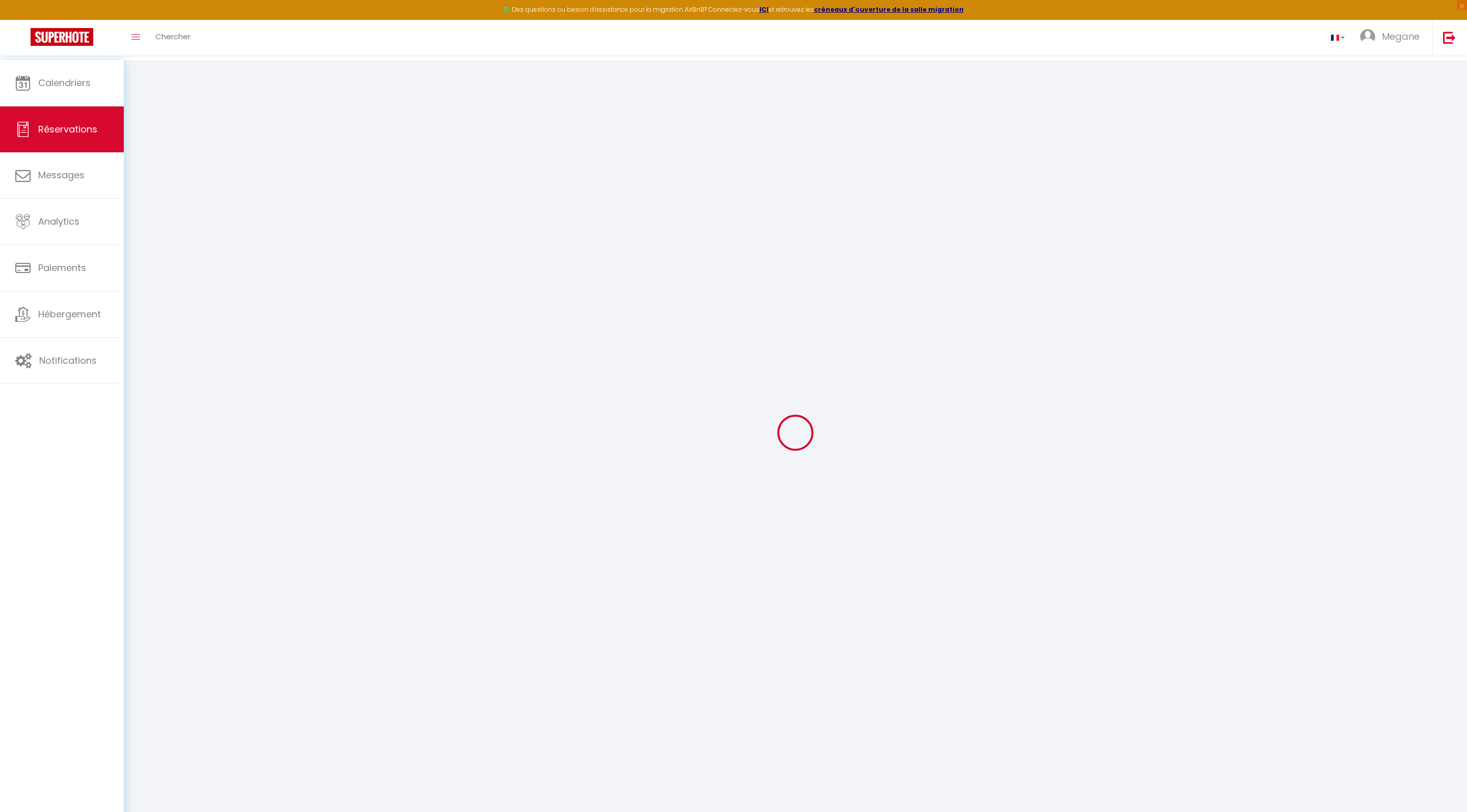
select select
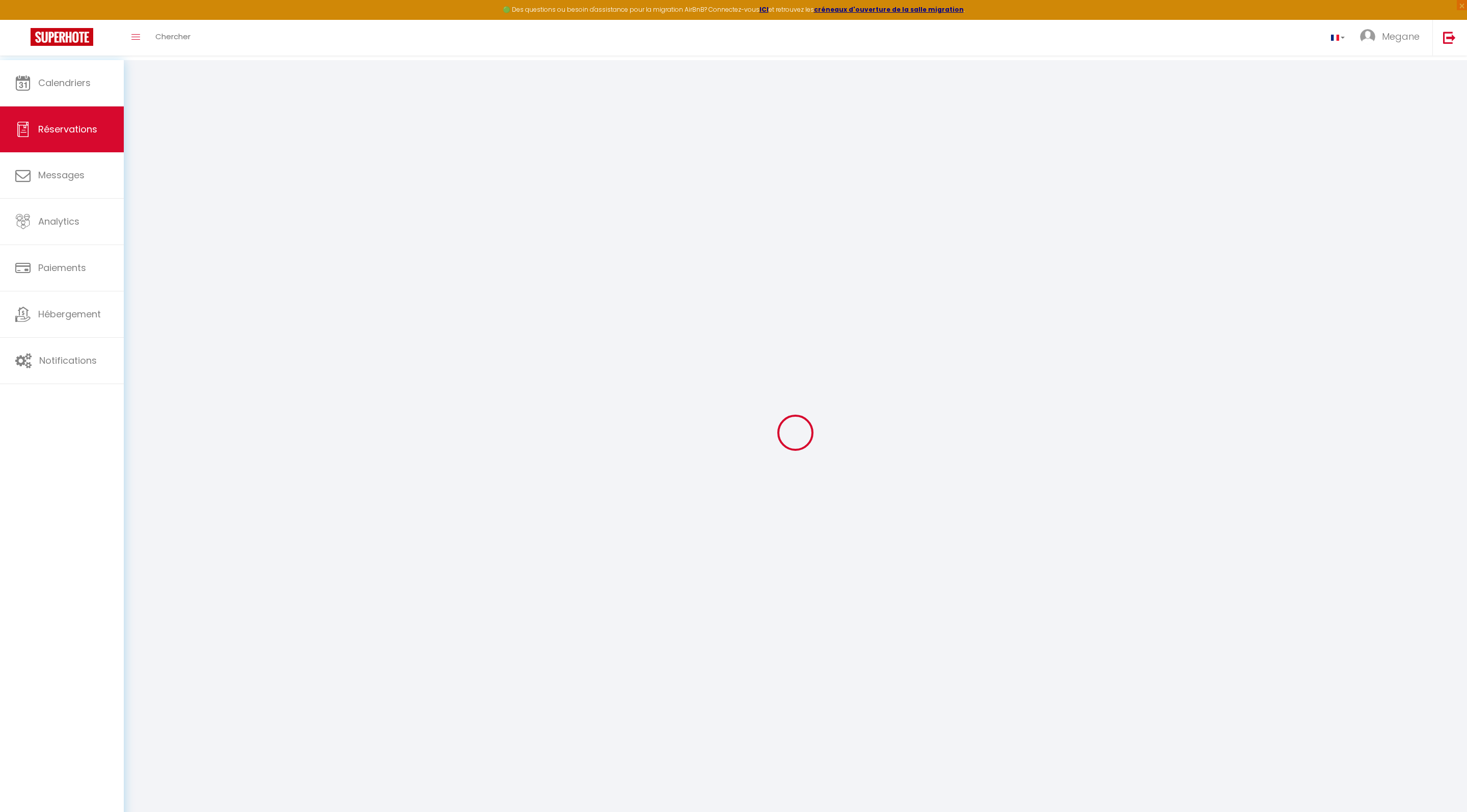
select select
checkbox input "false"
select select
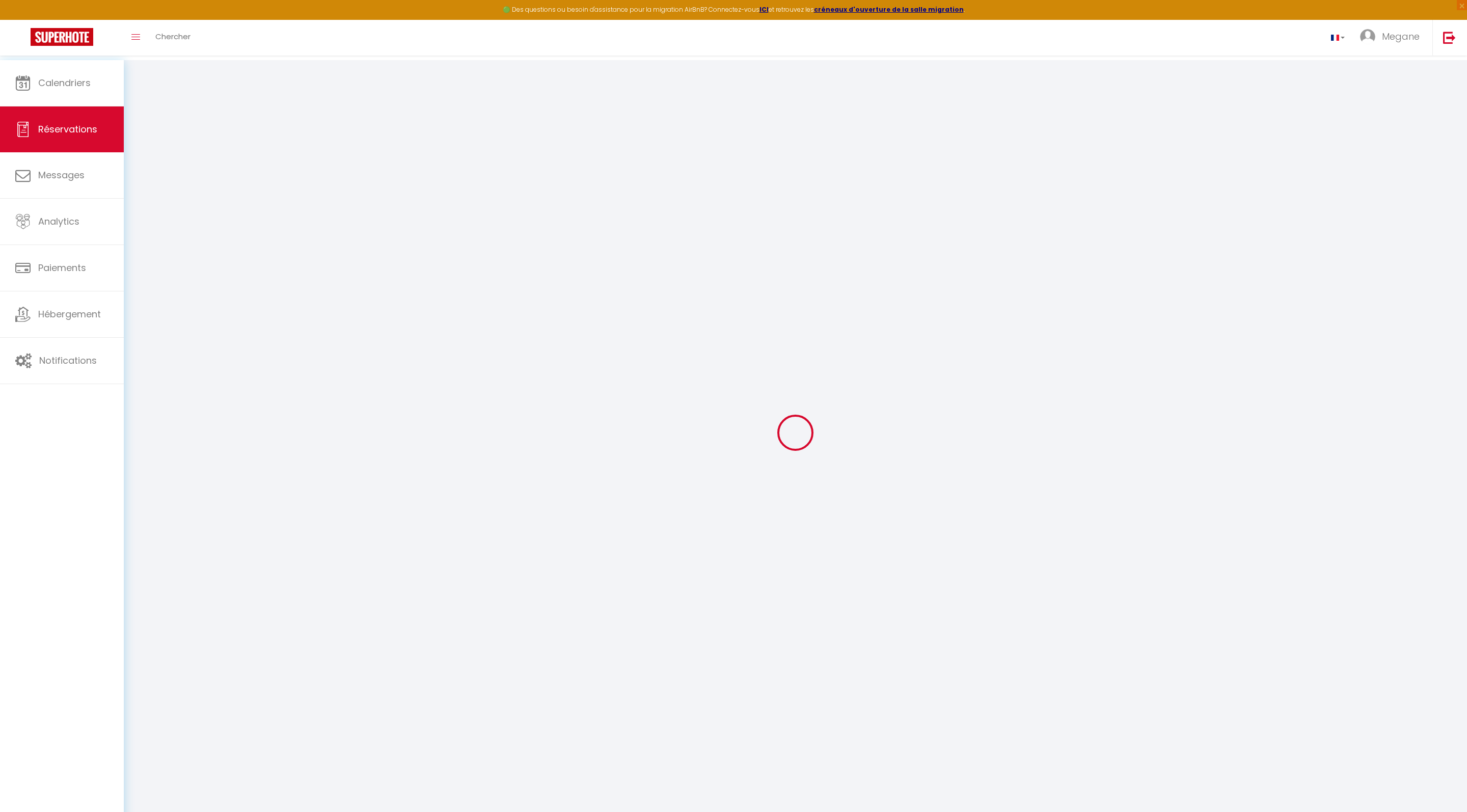
select select
checkbox input "false"
select select
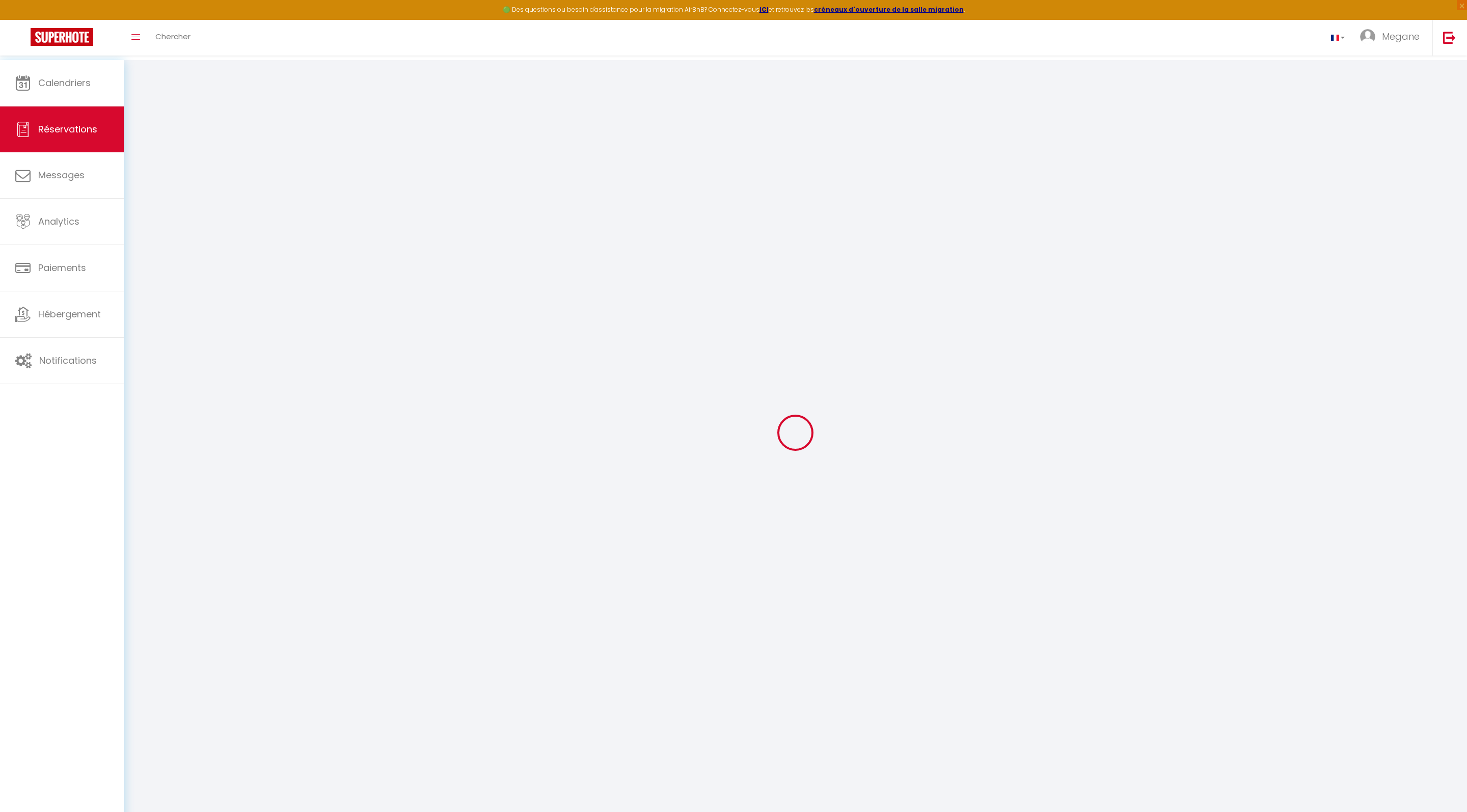
type input "Guest"
type input "[EMAIL_ADDRESS][DOMAIN_NAME]"
select select
type input "0"
select select "76978"
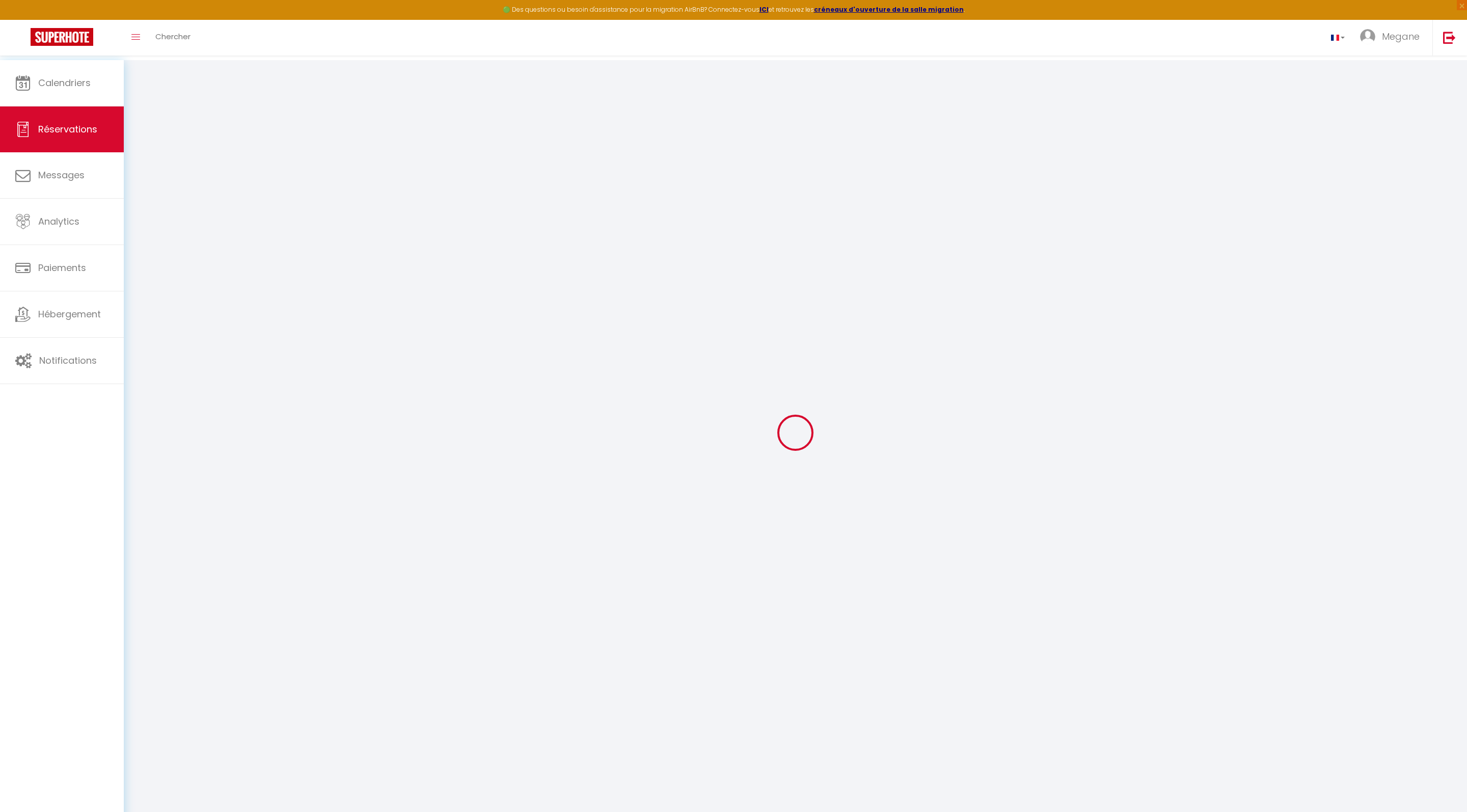
select select "2"
select select
type input "1"
select select "10"
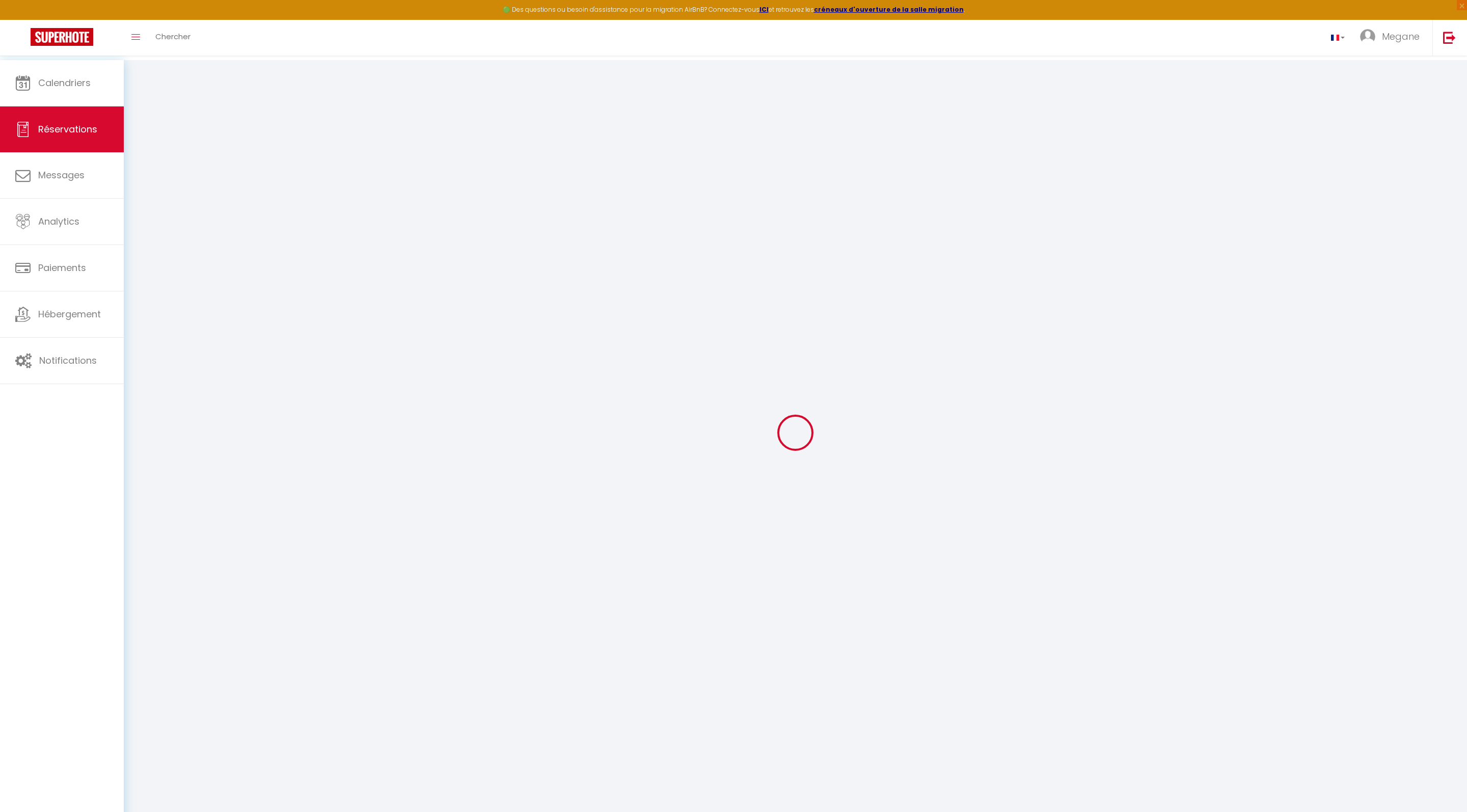
select select
checkbox input "false"
select select "1"
type input "0"
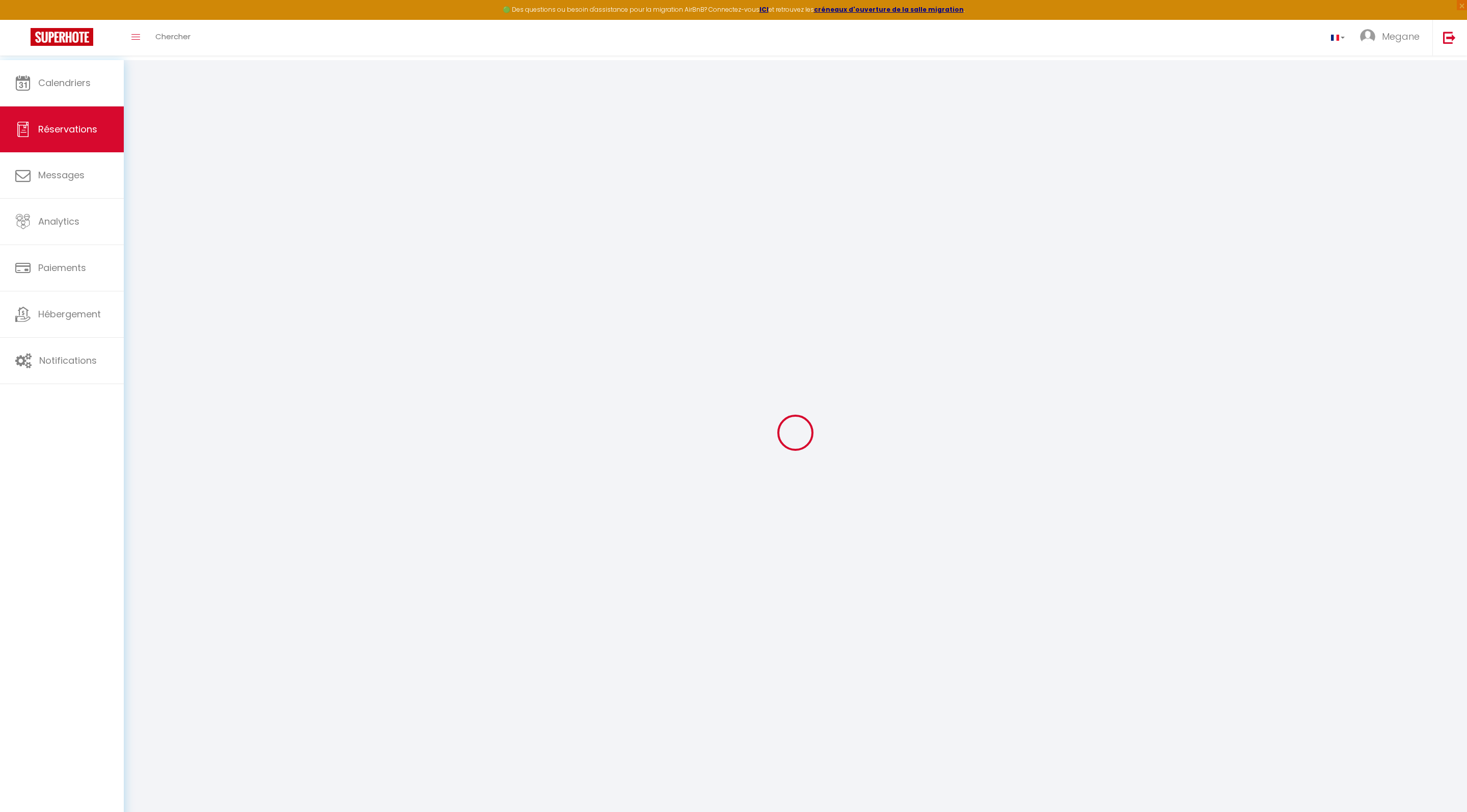
type input "0"
select select
select select "14"
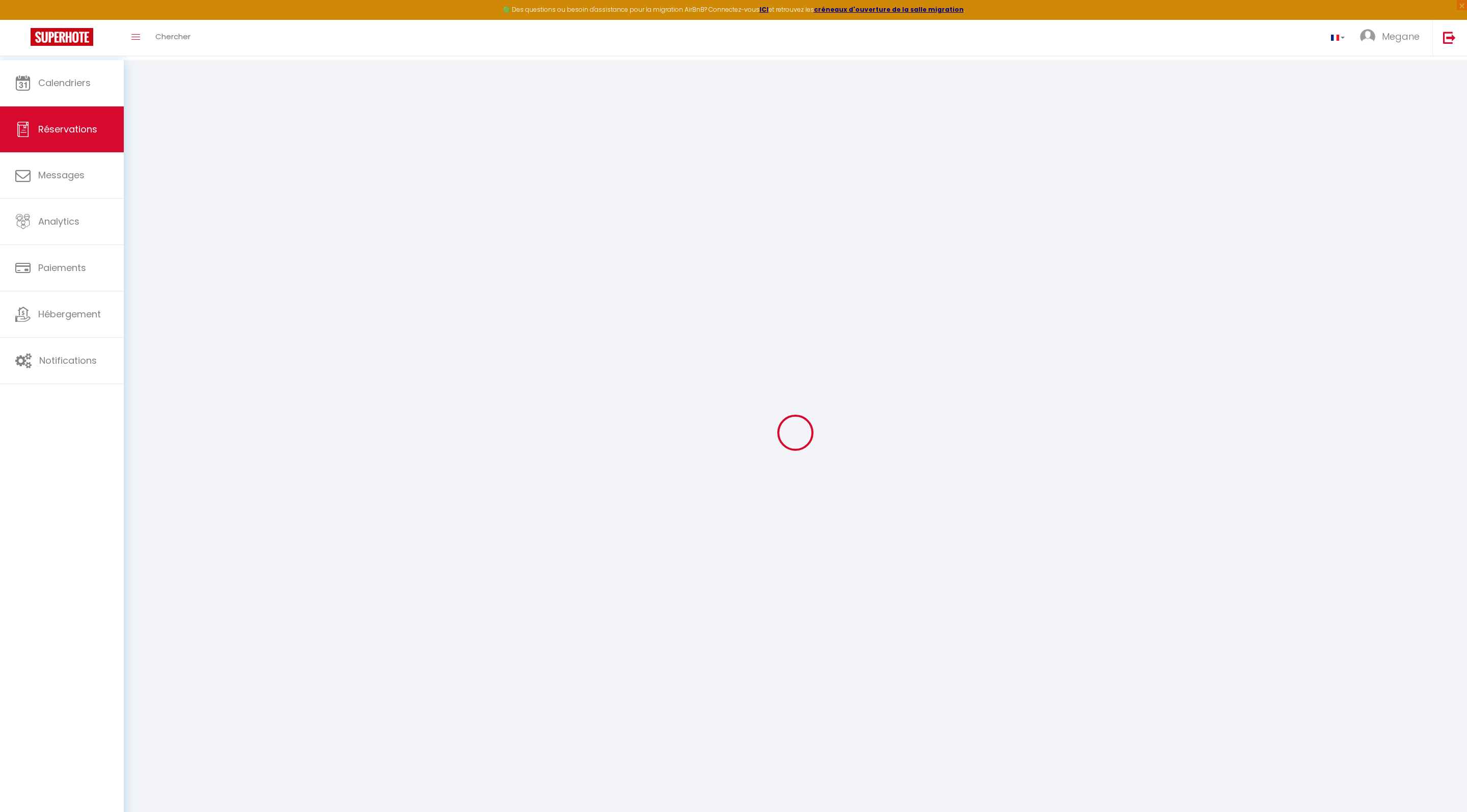
checkbox input "false"
select select
checkbox input "false"
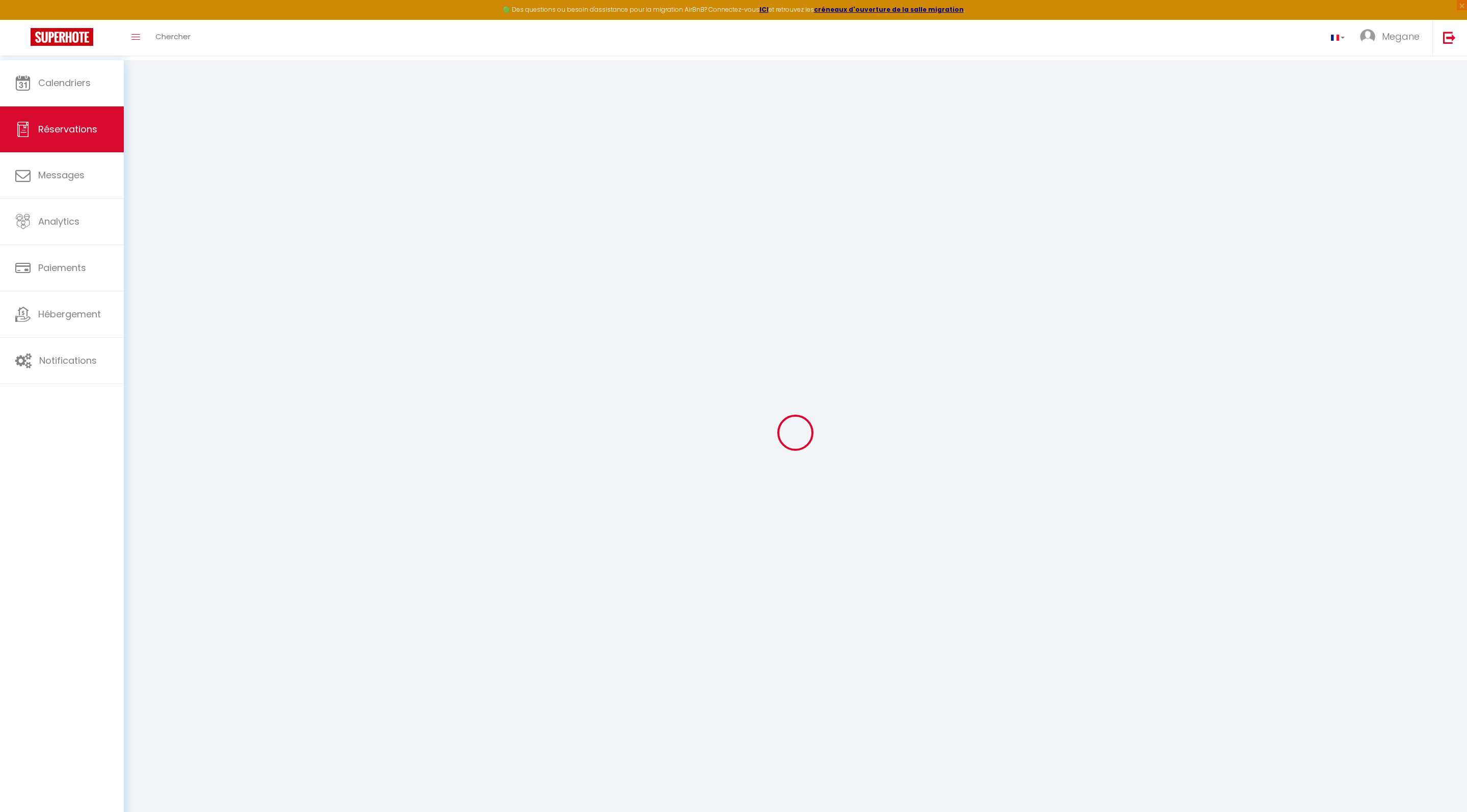
select select
checkbox input "false"
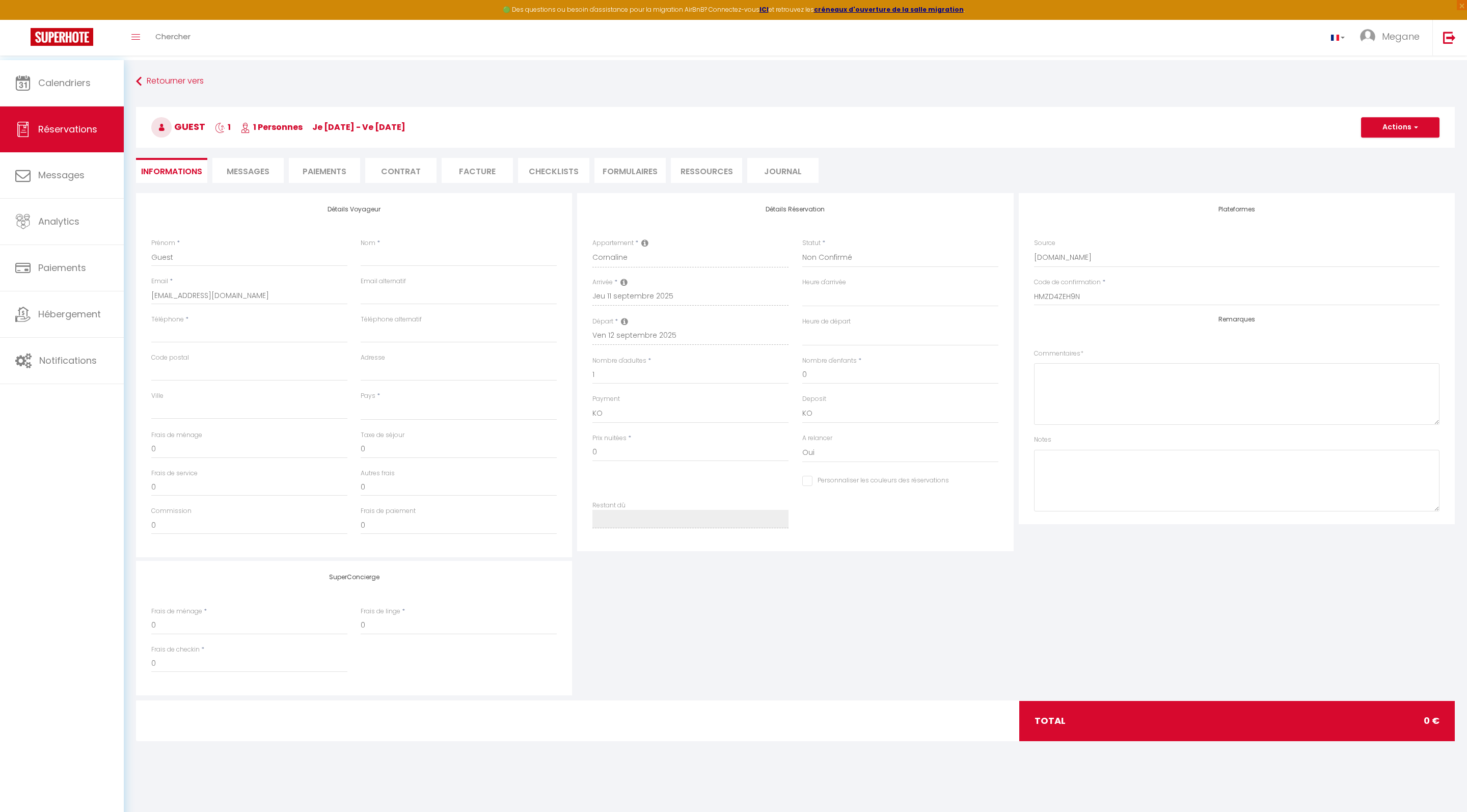
select select
checkbox input "false"
select select
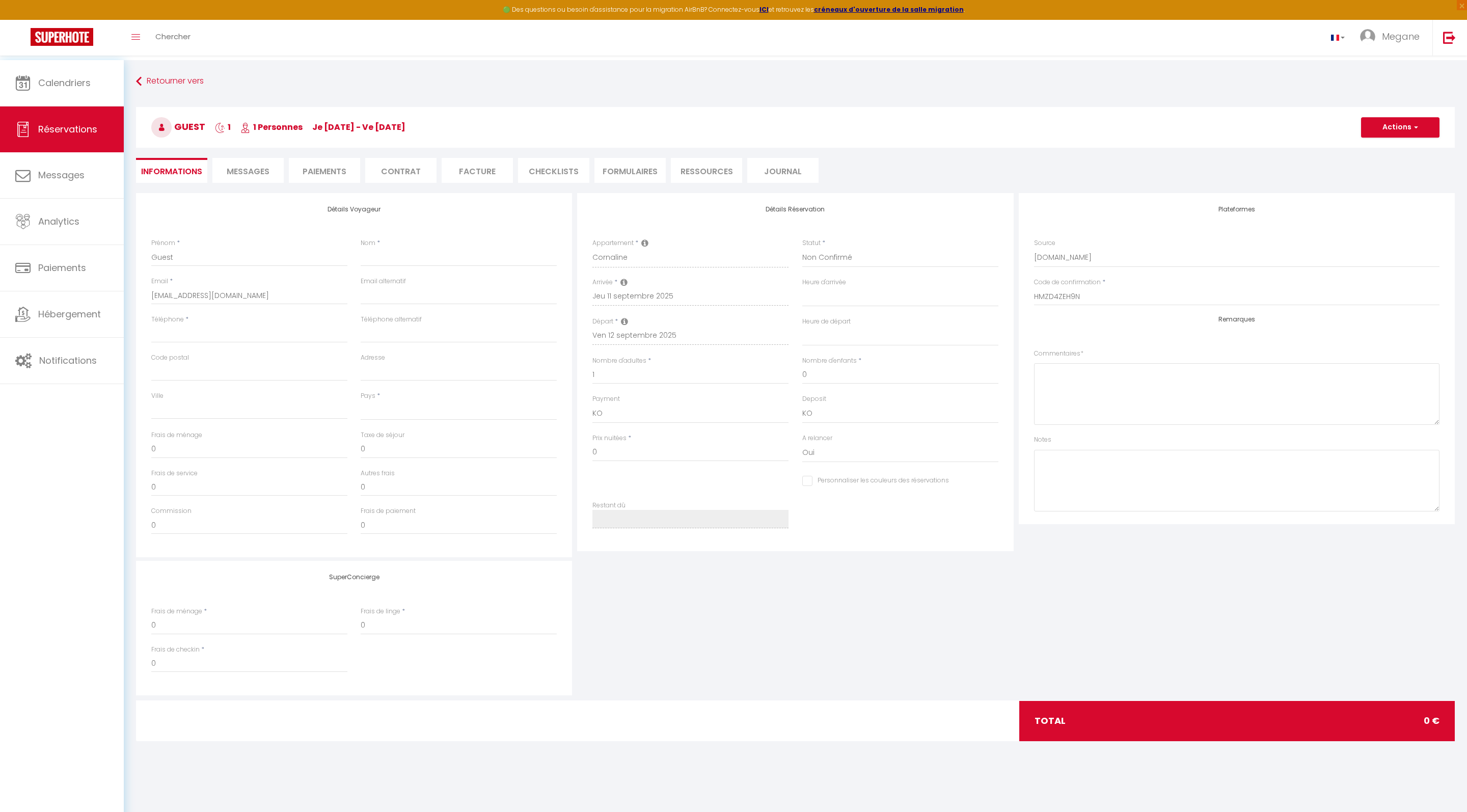
select select
checkbox input "false"
select select
checkbox input "false"
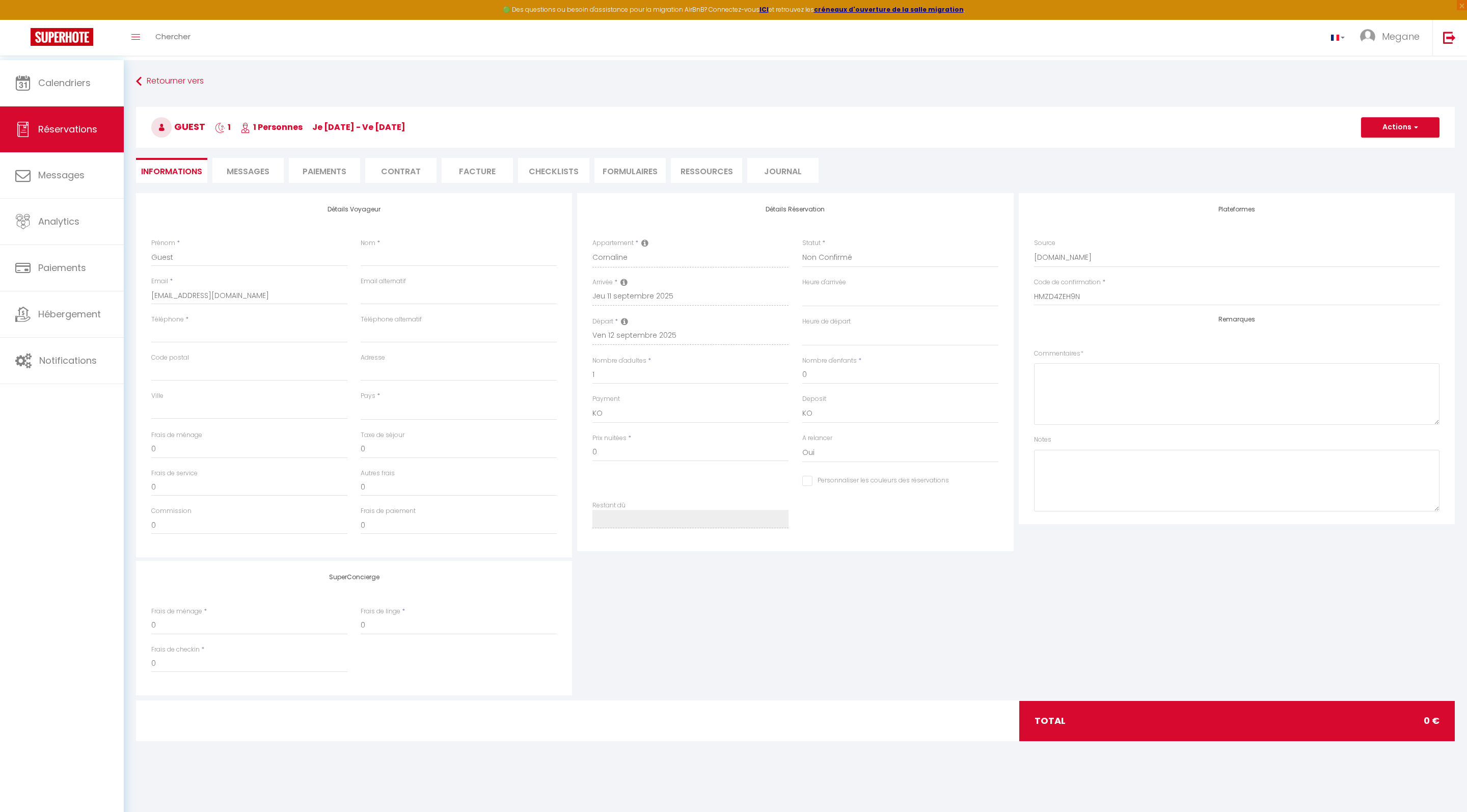
select select
click at [136, 86] on link "Retourner vers" at bounding box center [795, 81] width 1319 height 19
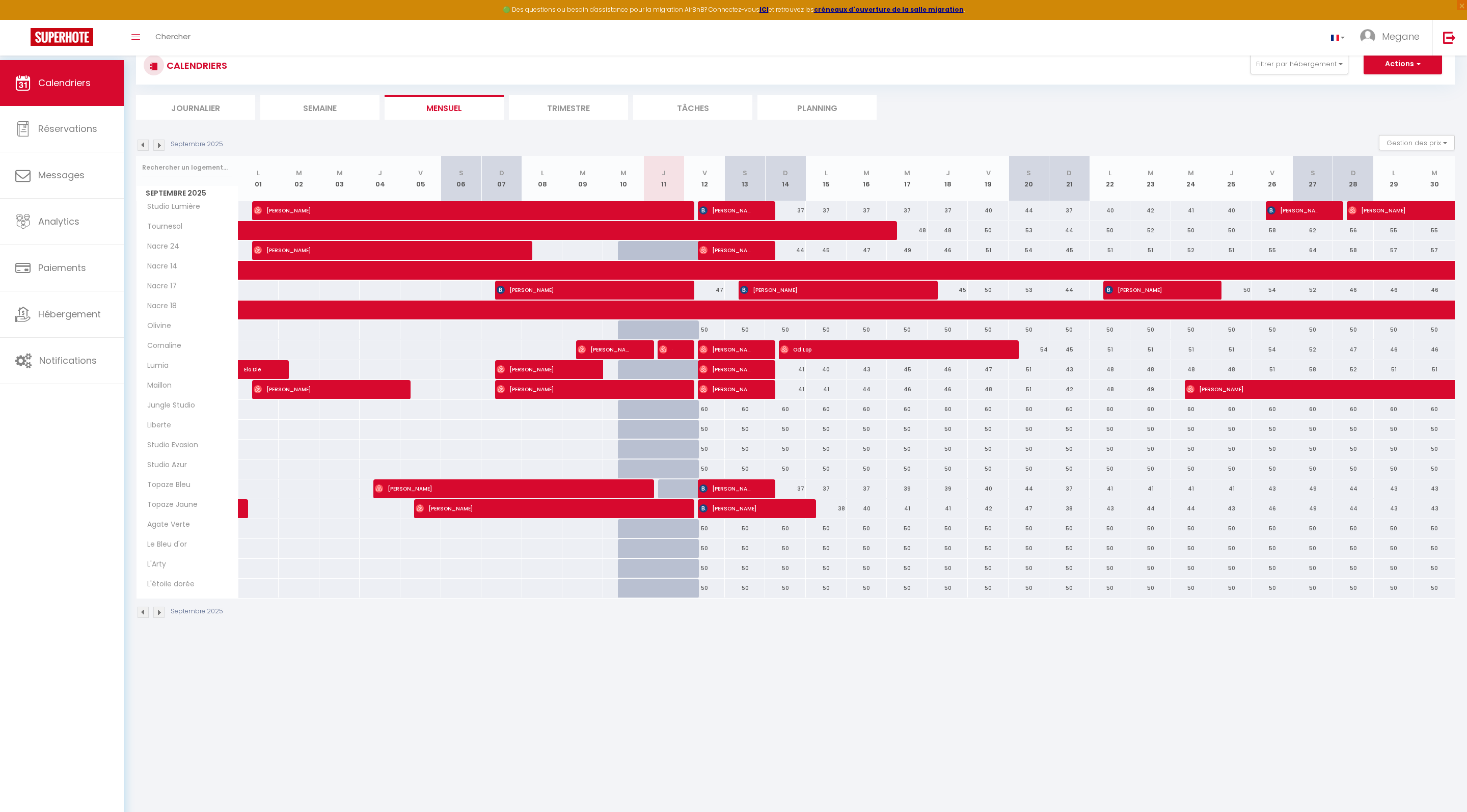
click at [676, 360] on div at bounding box center [677, 349] width 40 height 20
click at [662, 353] on img at bounding box center [662, 349] width 8 height 8
select select "KO"
select select "0"
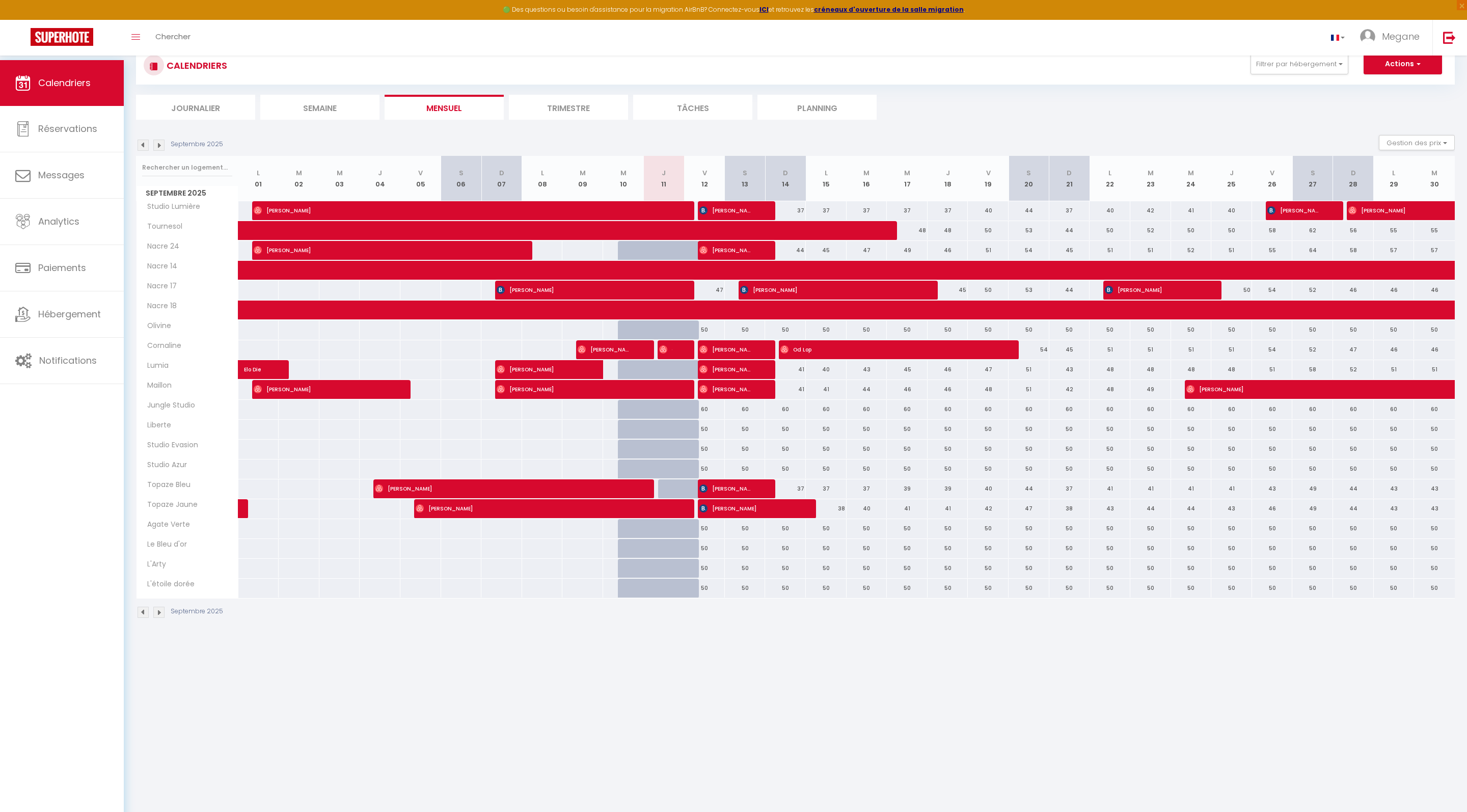
select select "0"
select select "1"
select select
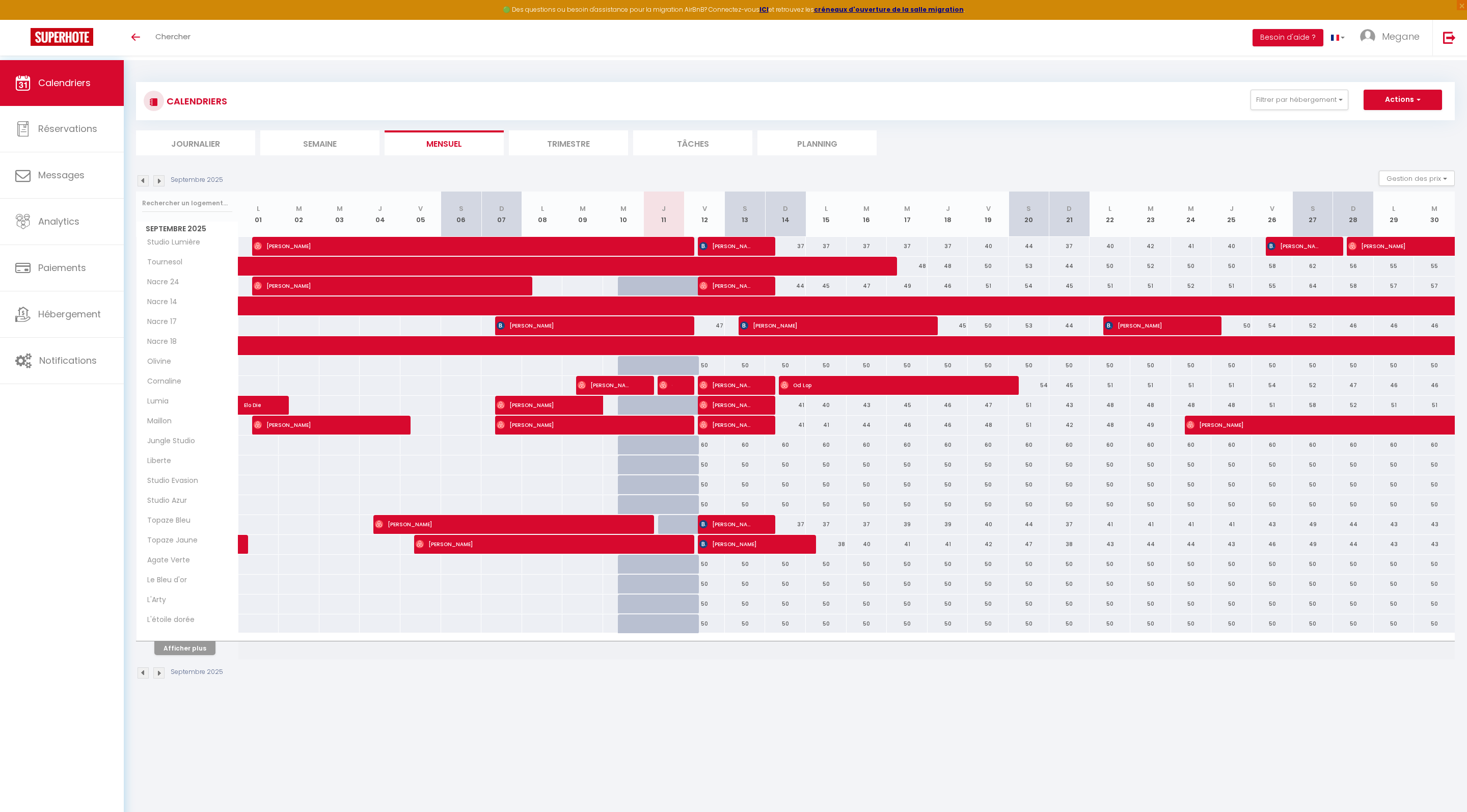
click at [198, 655] on button "Afficher plus" at bounding box center [185, 647] width 61 height 14
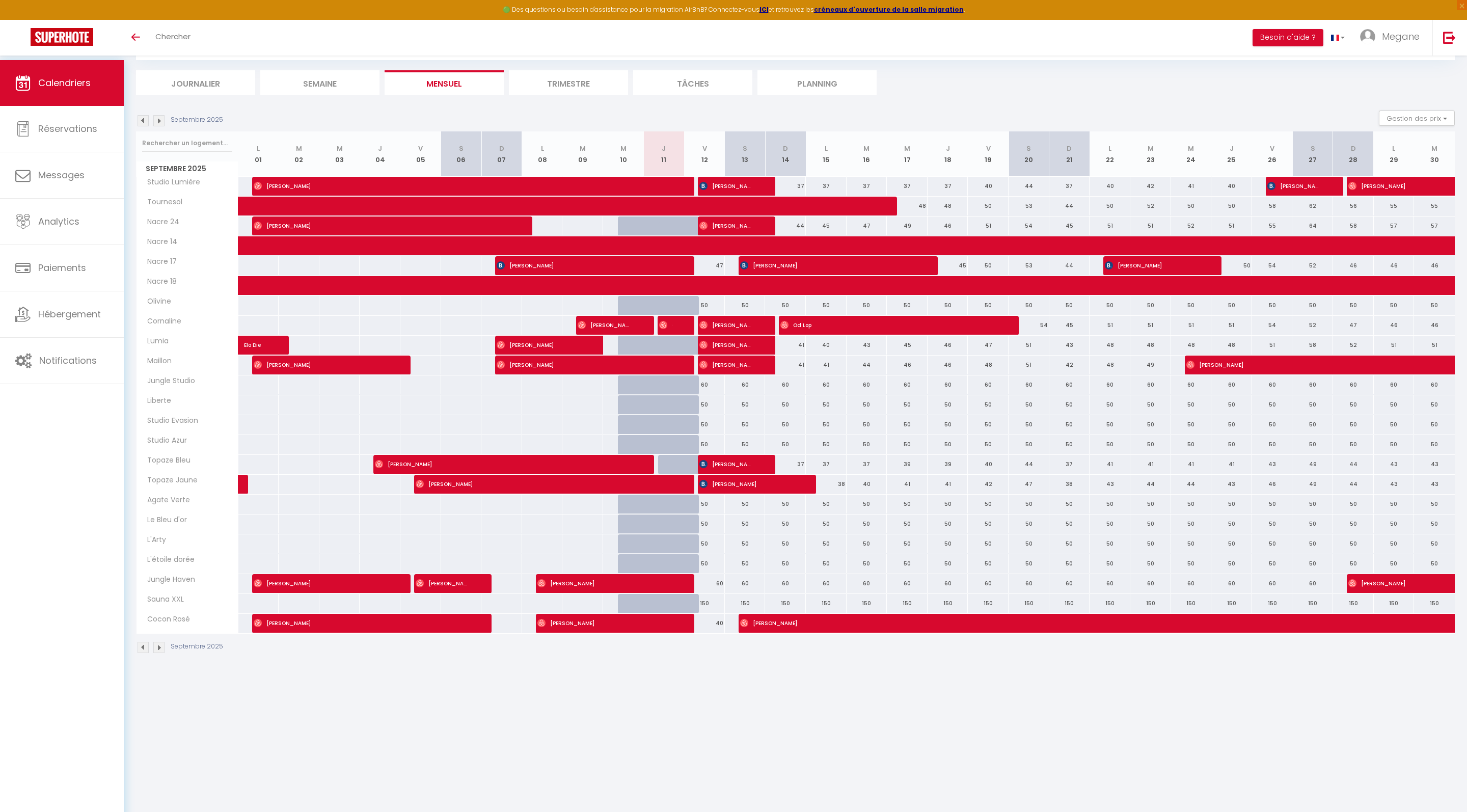
scroll to position [60, 0]
click at [673, 334] on span "Guest" at bounding box center [665, 325] width 14 height 20
select select "KO"
select select "0"
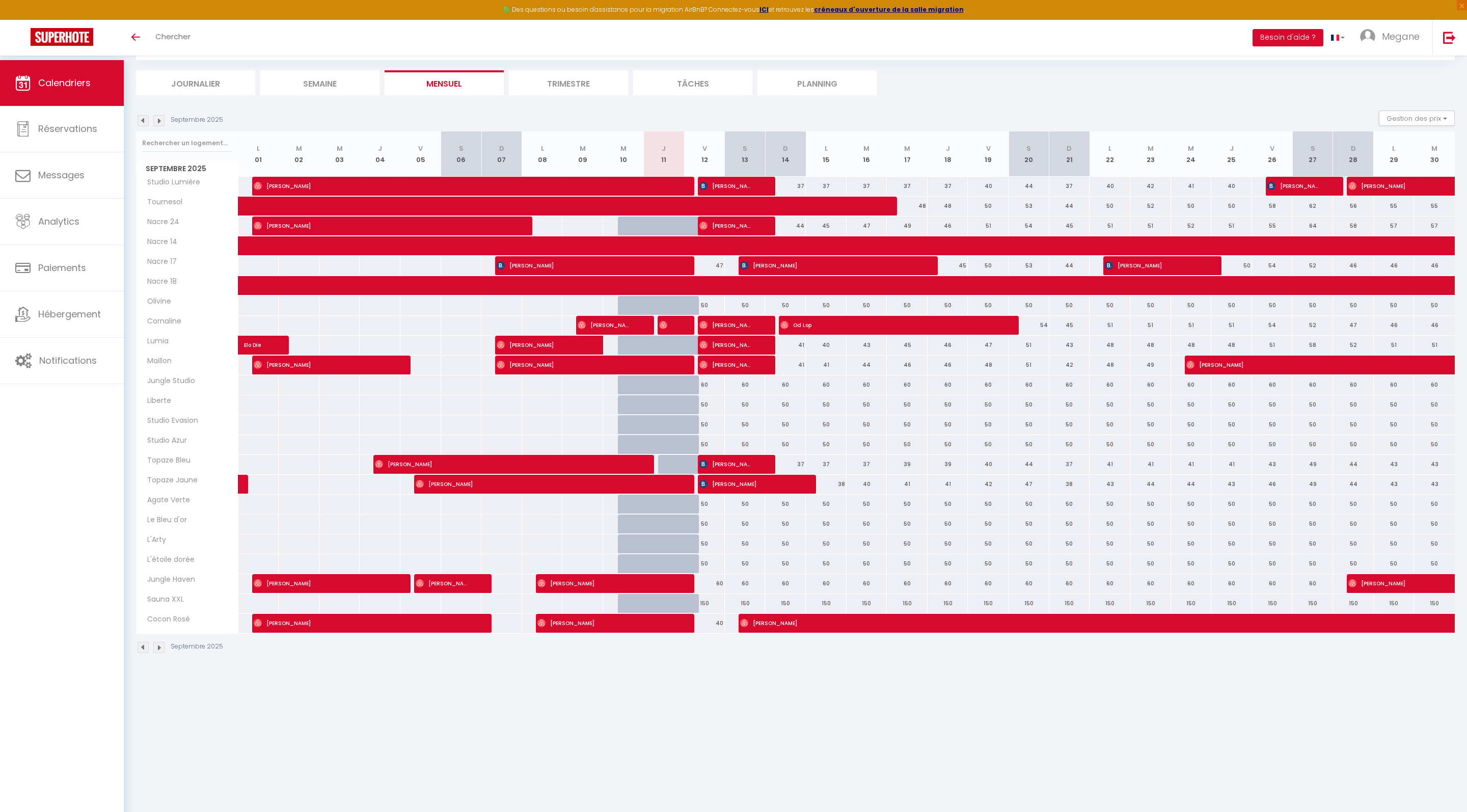
select select "0"
select select "1"
select select
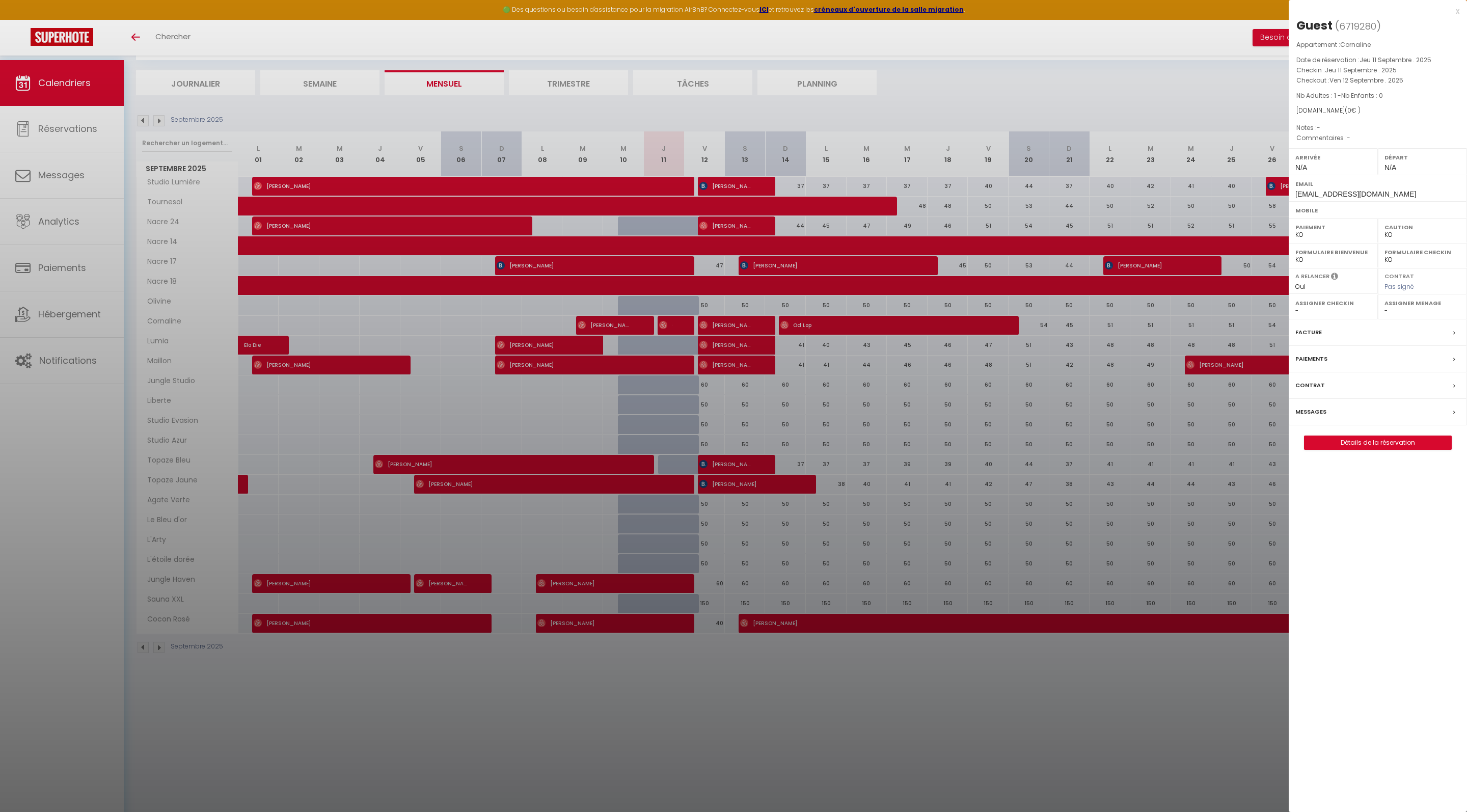
click at [631, 338] on div at bounding box center [734, 406] width 1467 height 812
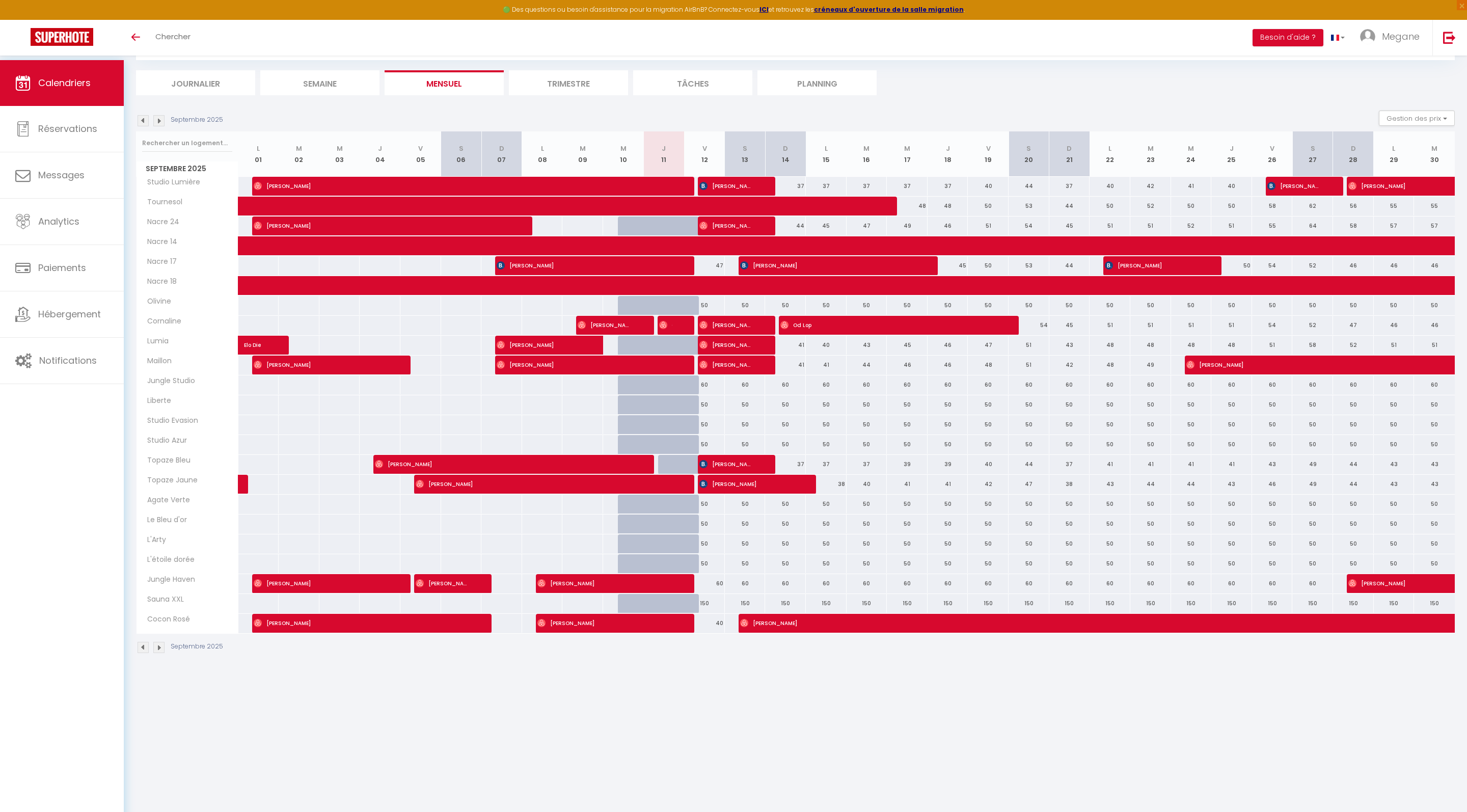
click at [618, 334] on span "[PERSON_NAME]" at bounding box center [604, 325] width 54 height 20
select select "OK"
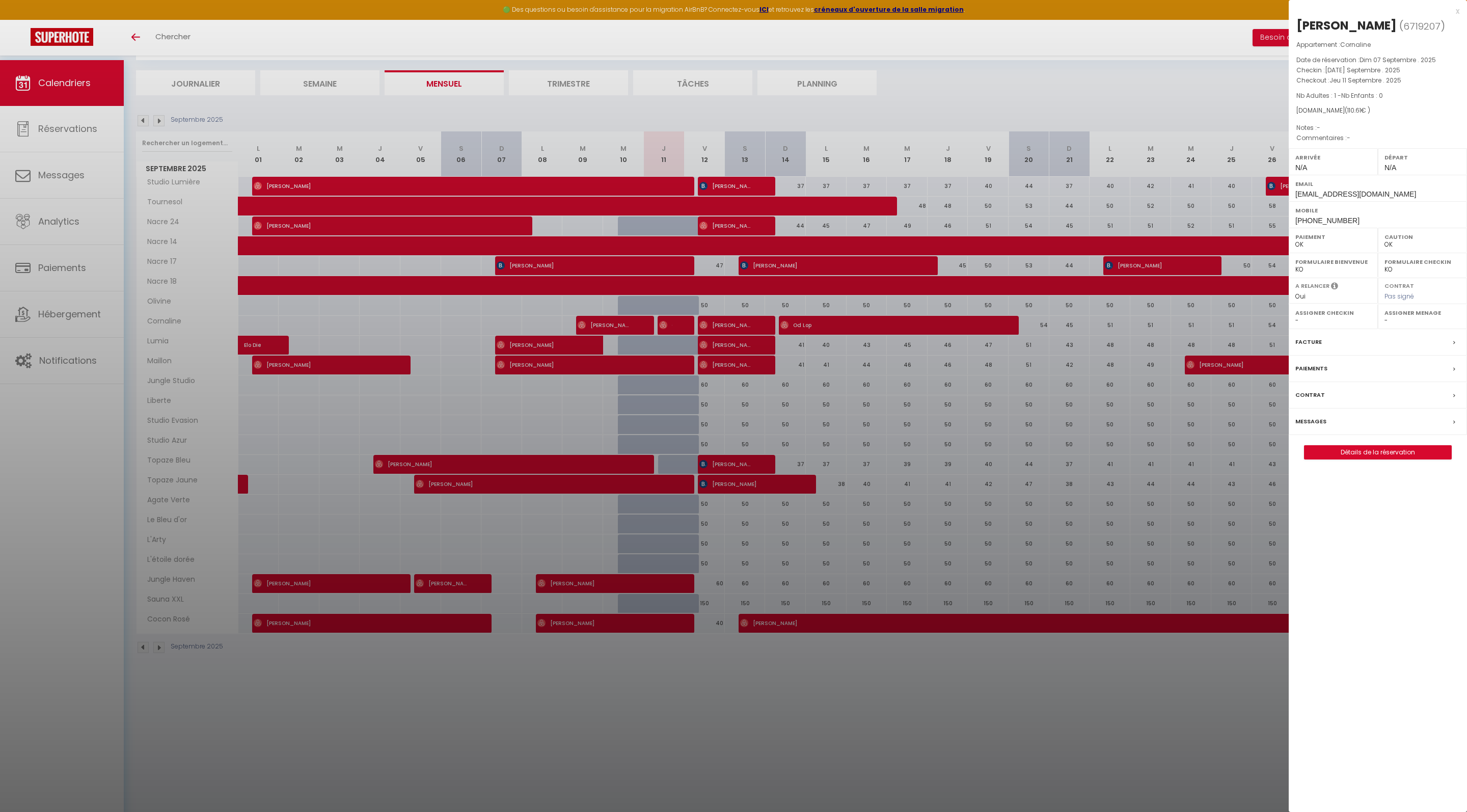
click at [668, 343] on div at bounding box center [734, 406] width 1467 height 812
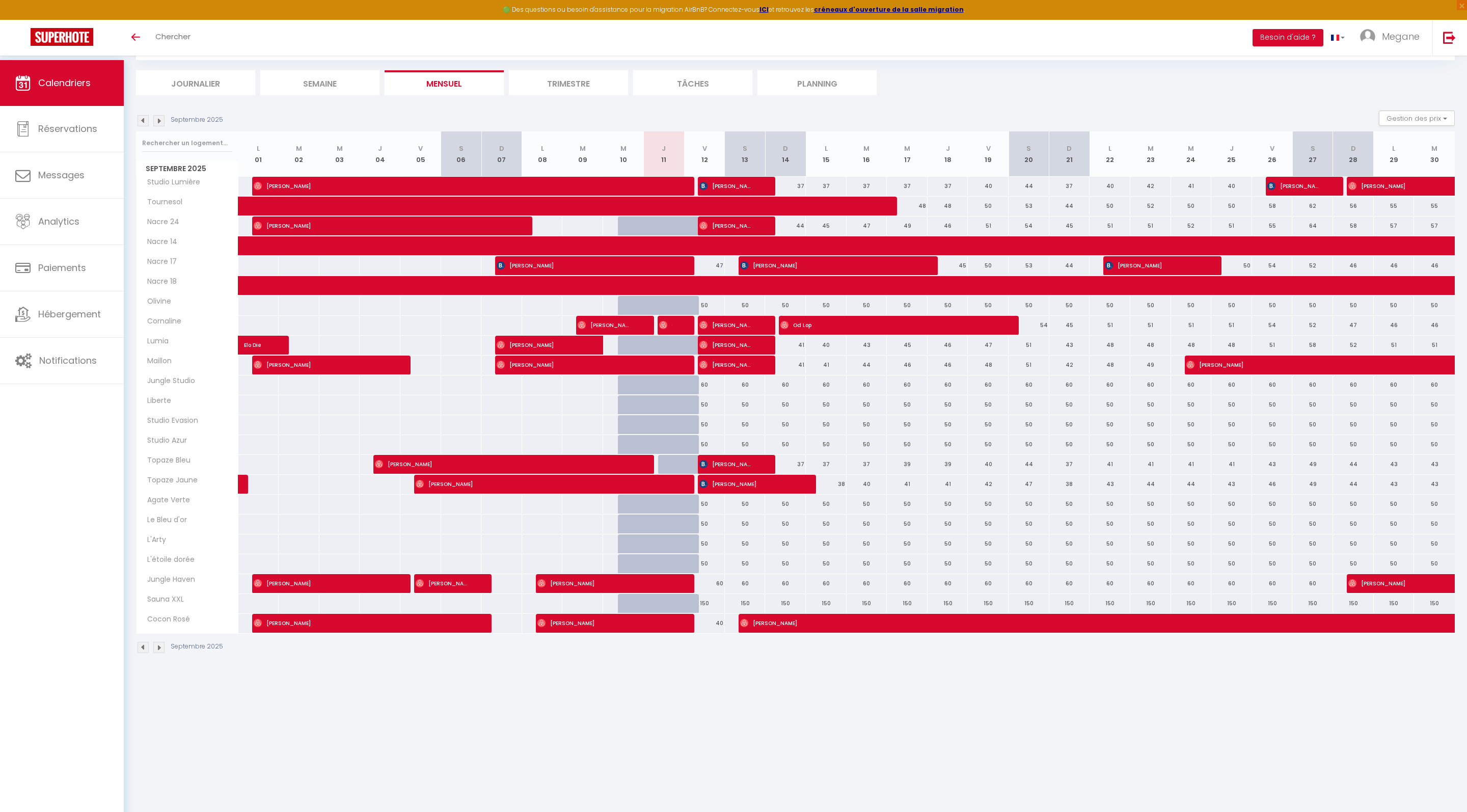
click at [677, 335] on div at bounding box center [677, 325] width 40 height 20
click at [664, 329] on img at bounding box center [662, 324] width 8 height 8
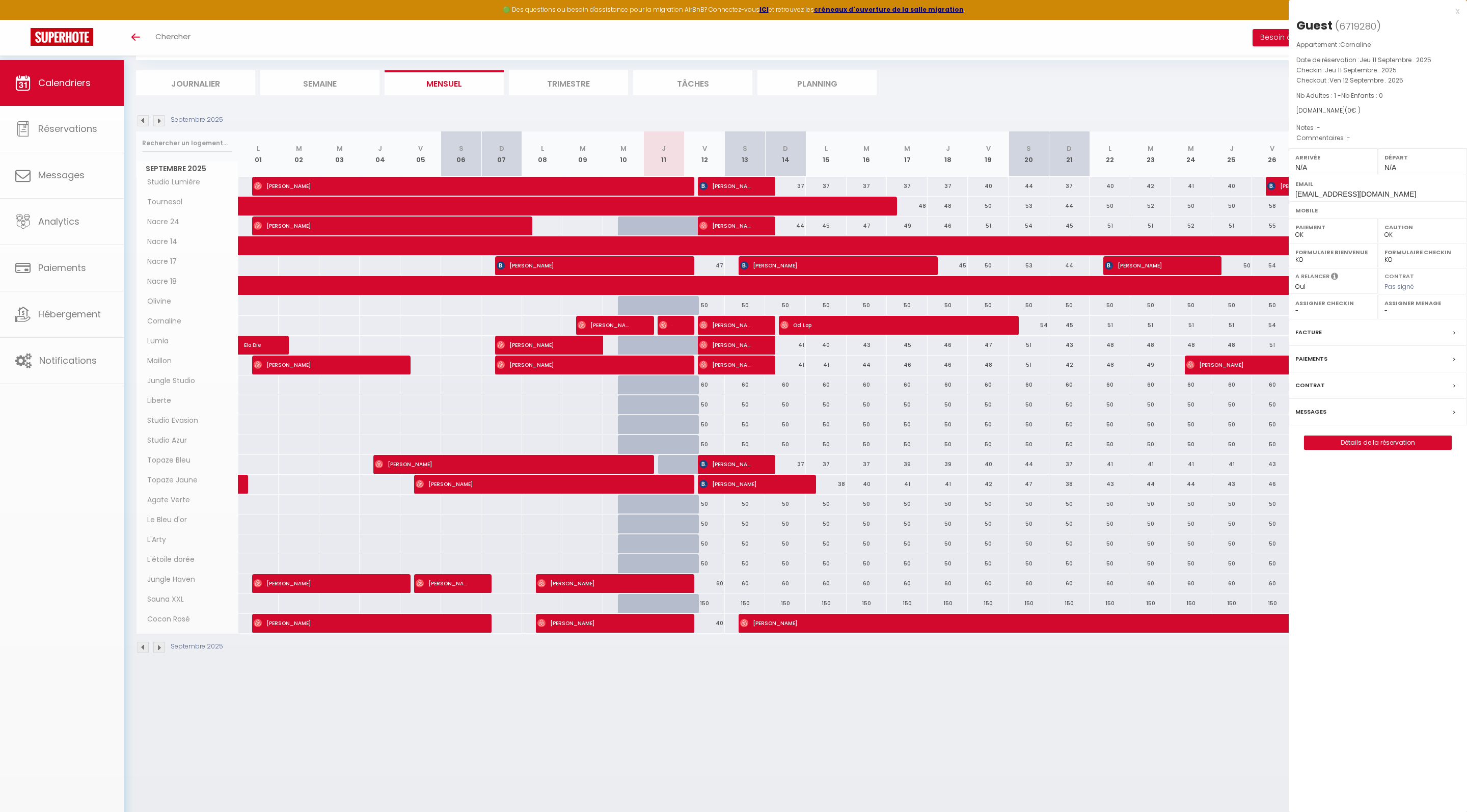
select select "KO"
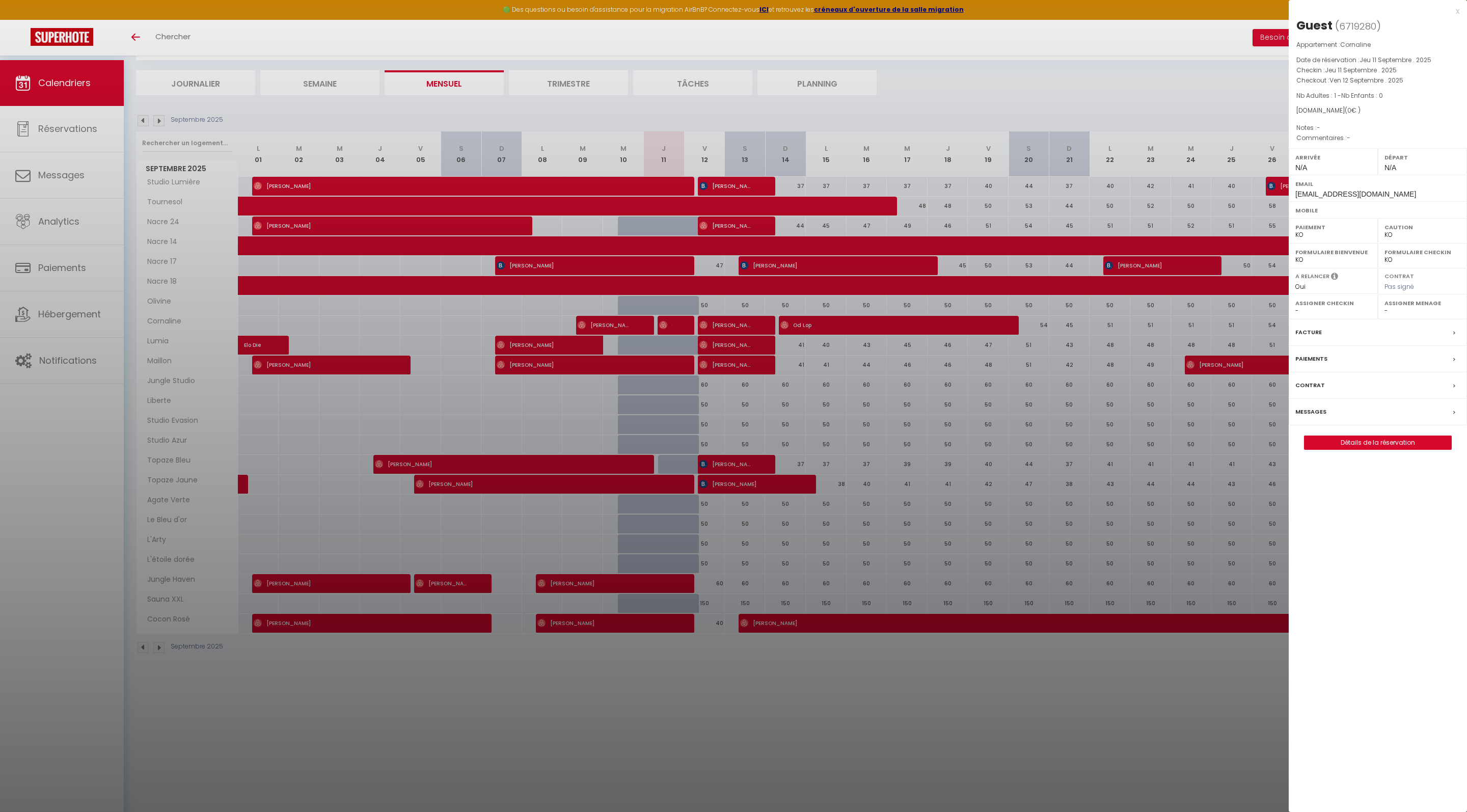
click at [1054, 81] on div at bounding box center [734, 406] width 1467 height 812
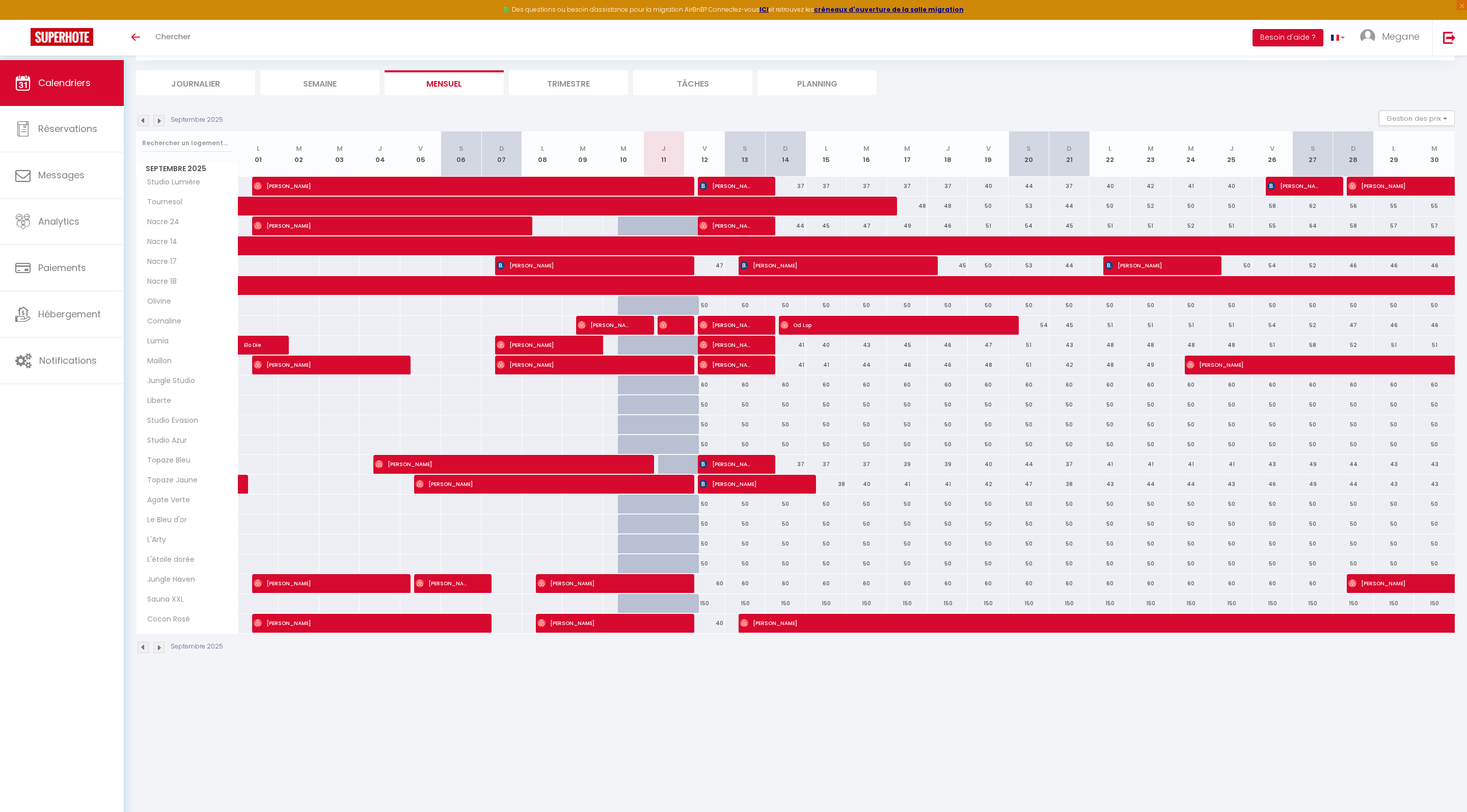
click at [221, 86] on li "Journalier" at bounding box center [195, 82] width 119 height 25
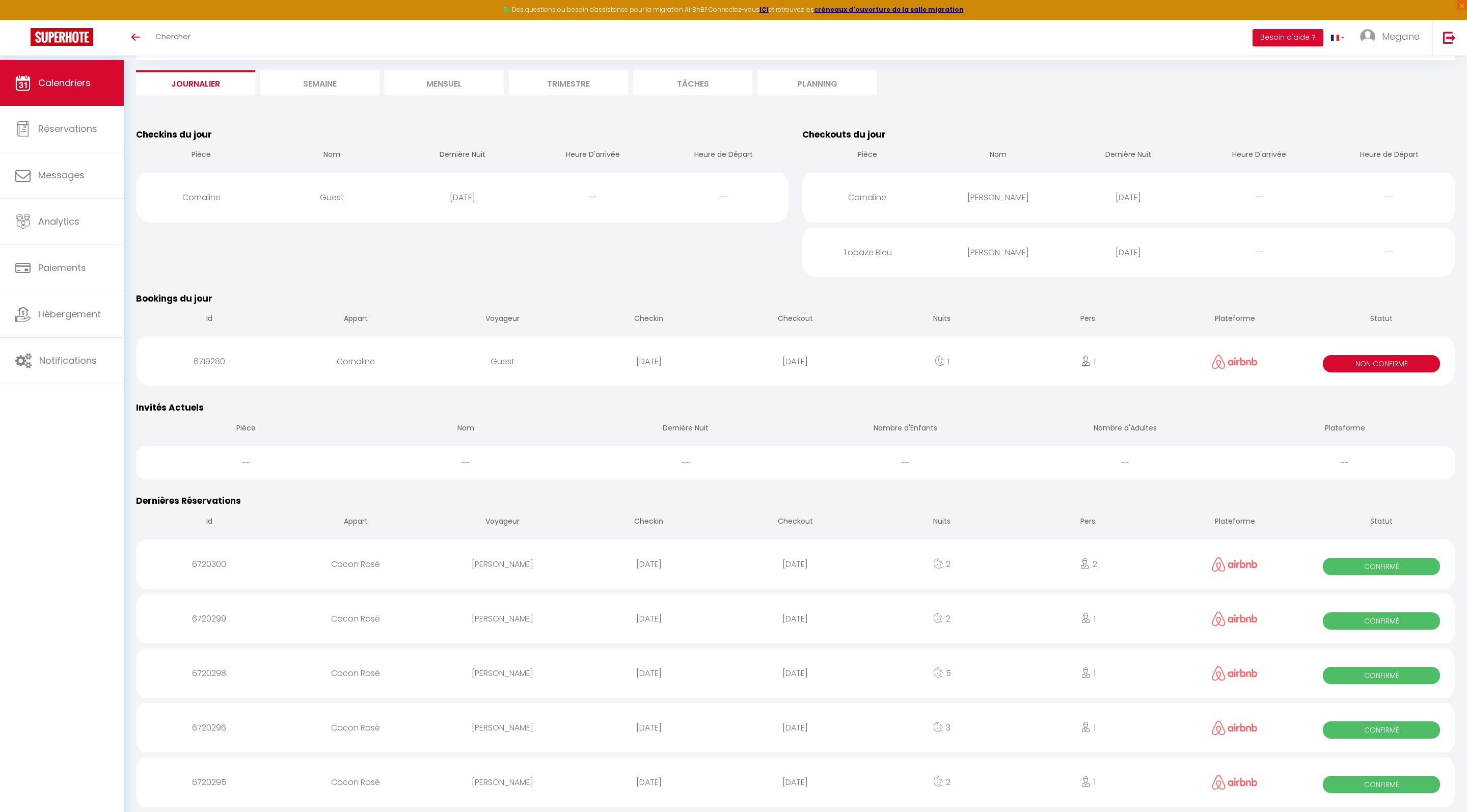
scroll to position [182, 0]
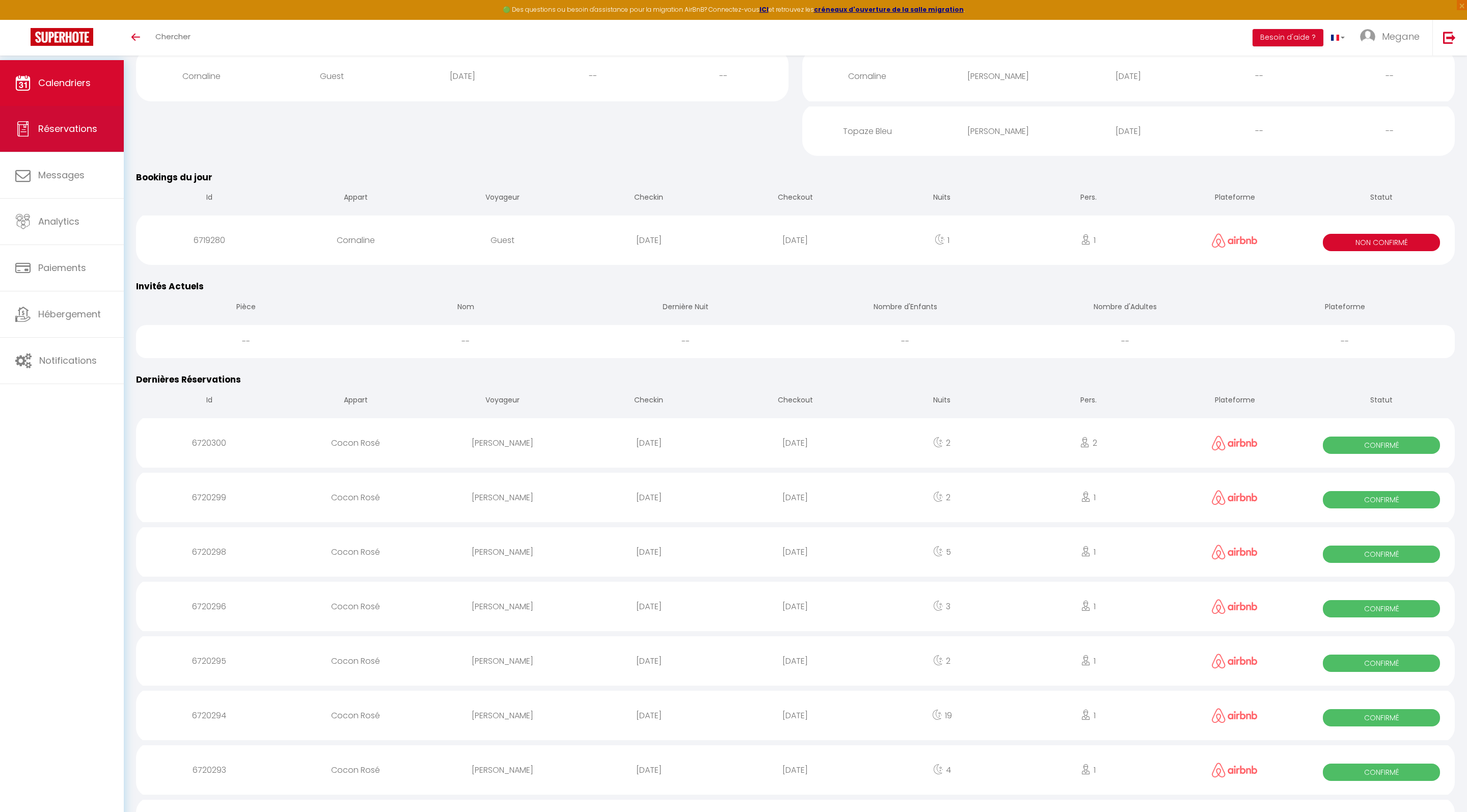
click at [77, 117] on link "Réservations" at bounding box center [62, 128] width 124 height 46
select select "not_cancelled"
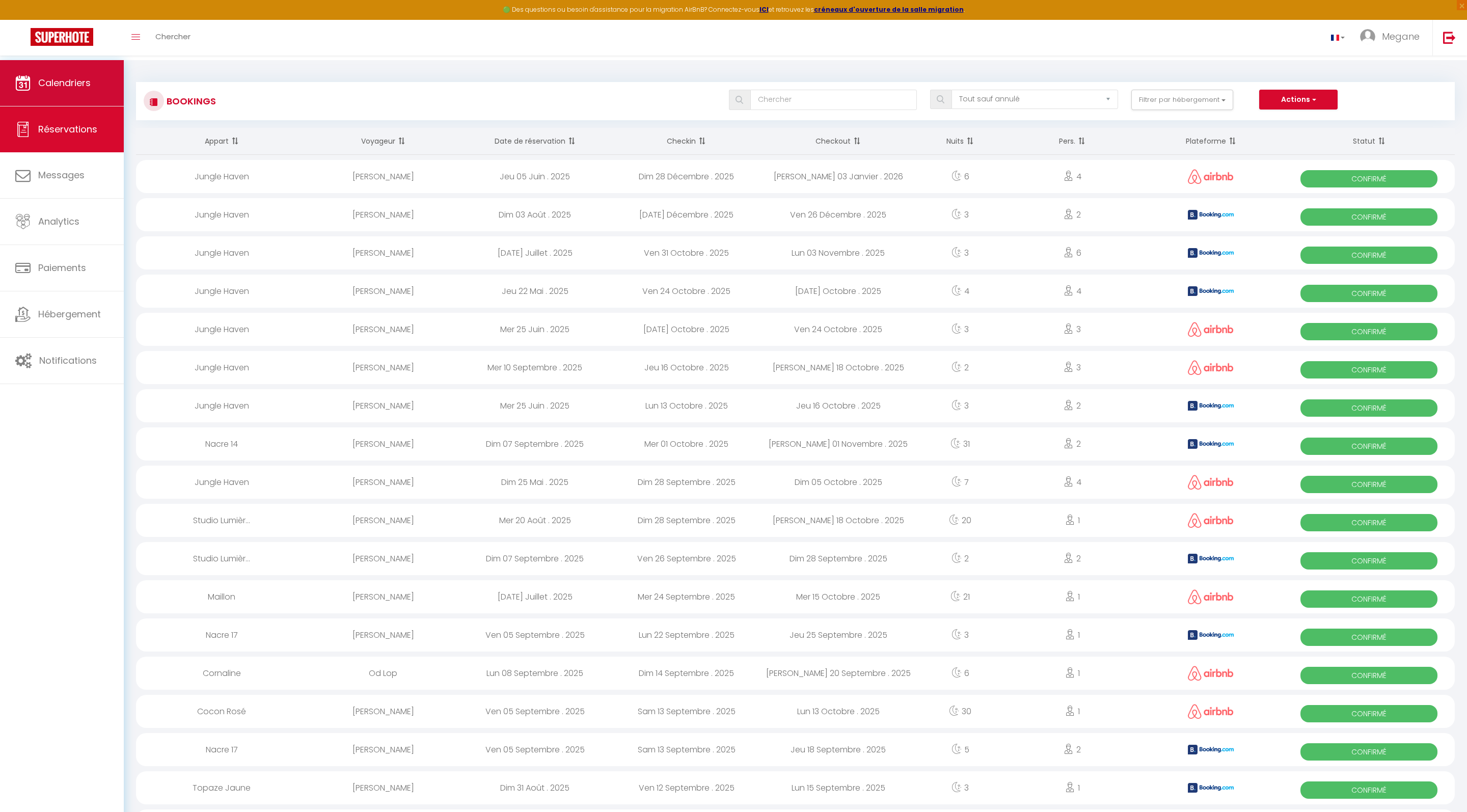
click at [96, 90] on link "Calendriers" at bounding box center [62, 82] width 124 height 46
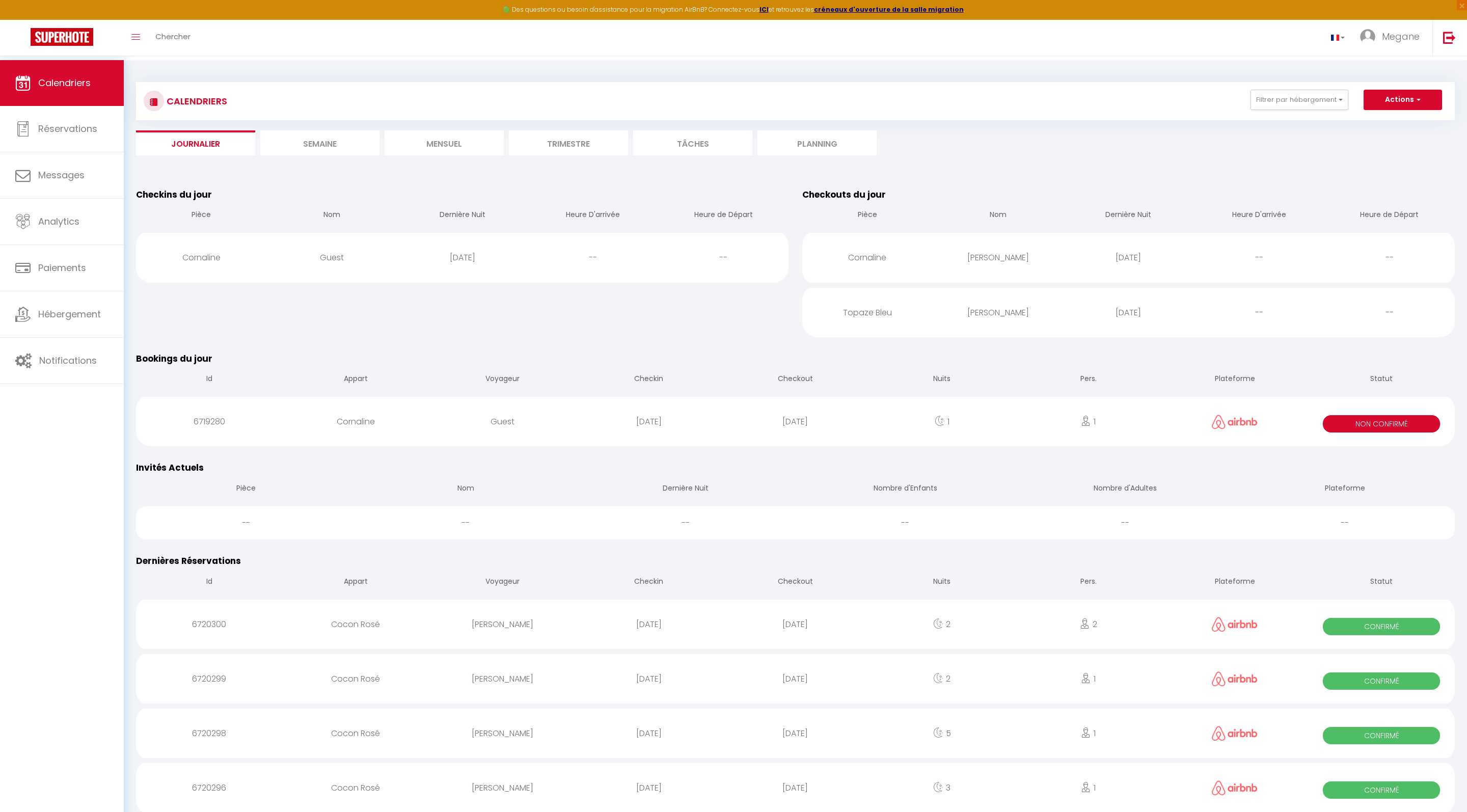
click at [316, 148] on li "Semaine" at bounding box center [319, 142] width 119 height 25
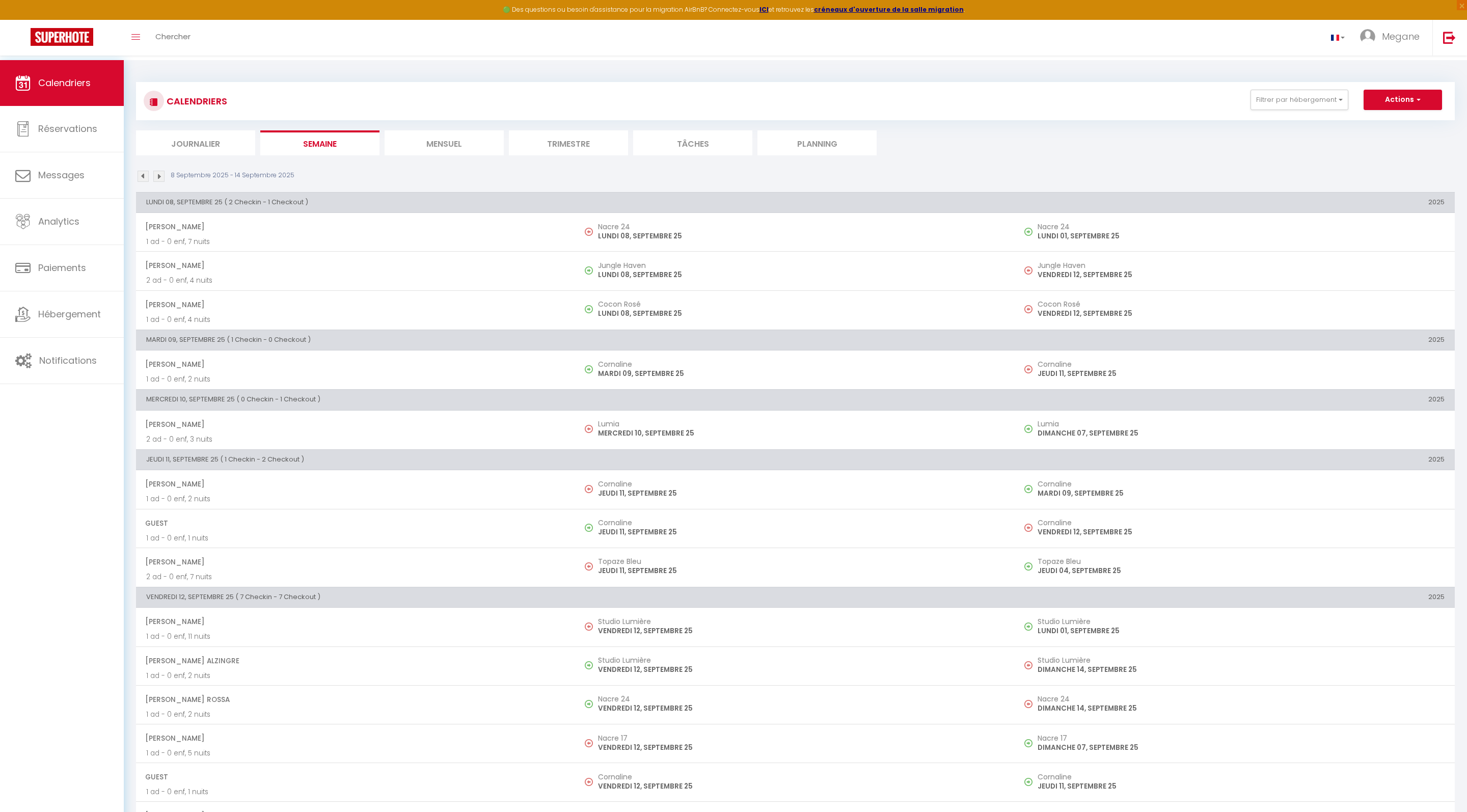
click at [445, 142] on li "Mensuel" at bounding box center [443, 142] width 119 height 25
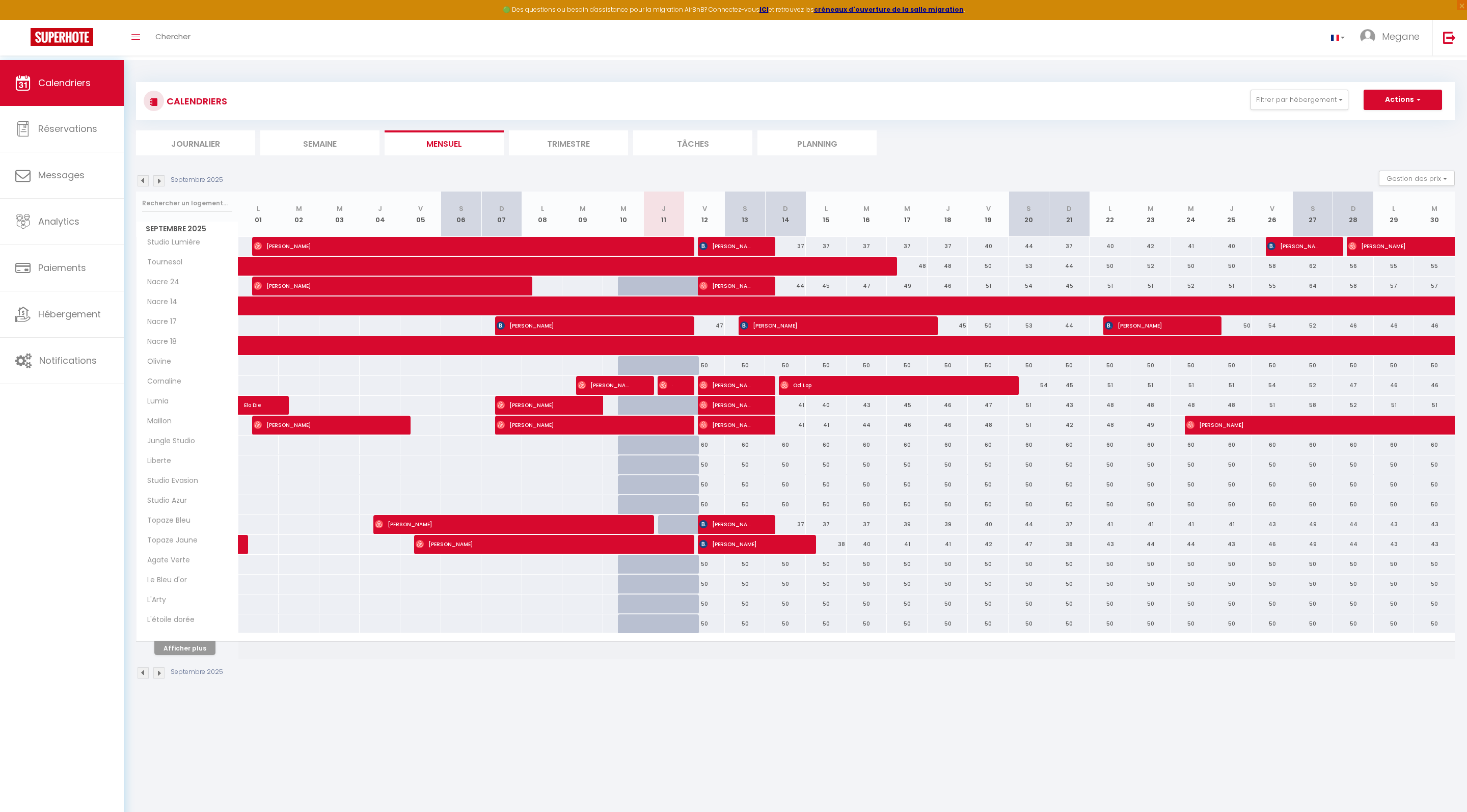
click at [188, 655] on button "Afficher plus" at bounding box center [185, 647] width 61 height 14
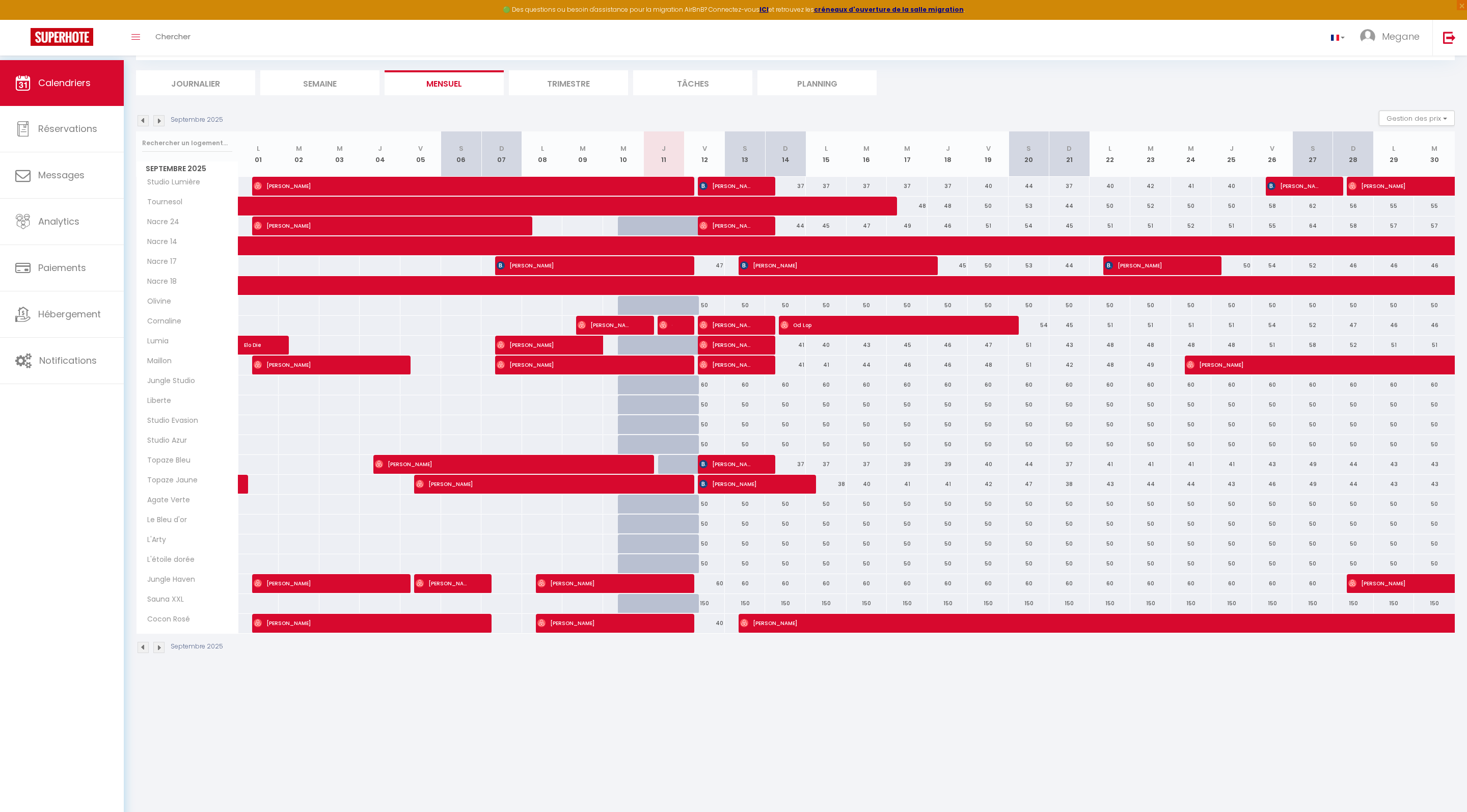
scroll to position [60, 0]
click at [724, 235] on span "[PERSON_NAME] Rossa" at bounding box center [726, 226] width 54 height 20
select select "OK"
select select "0"
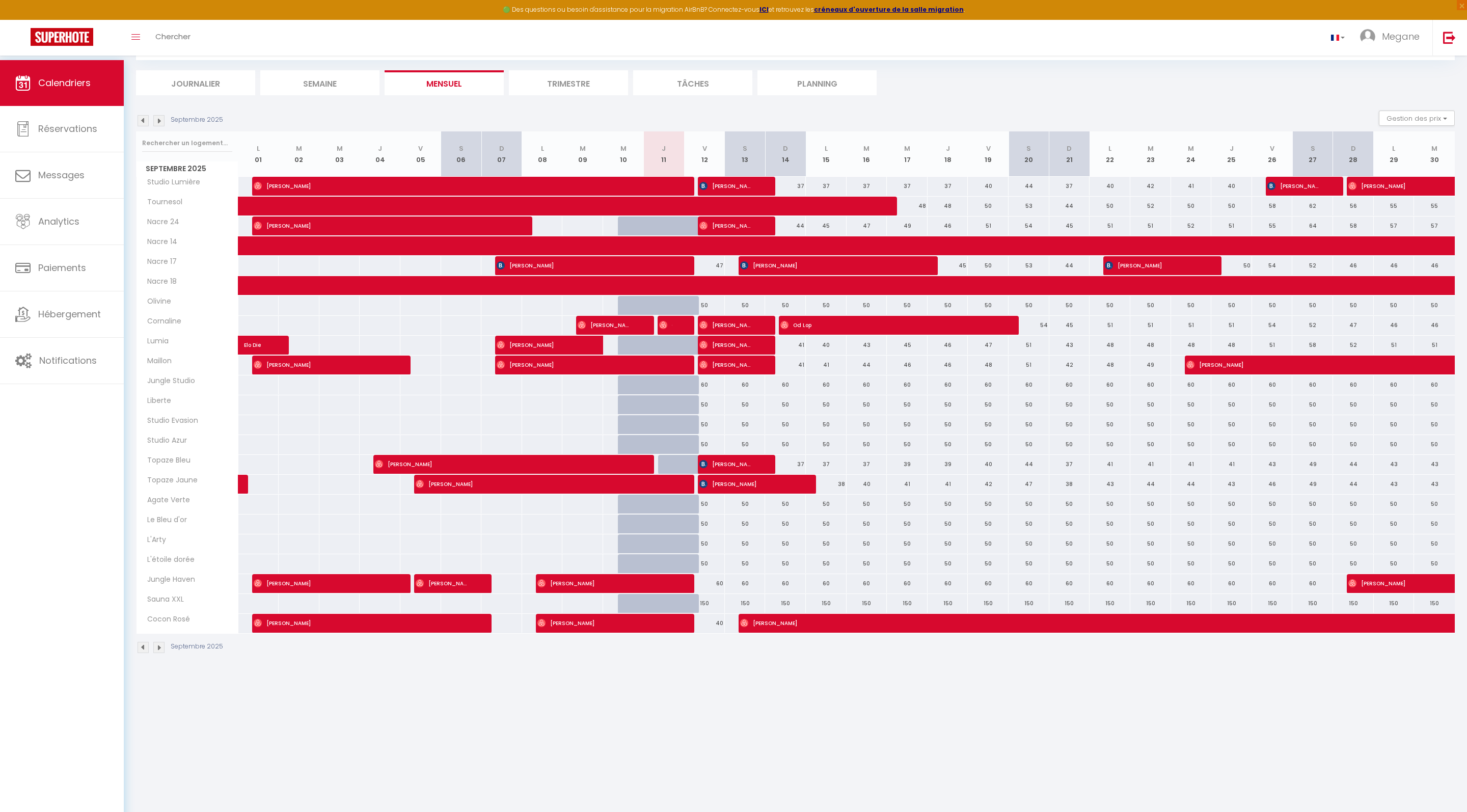
select select "0"
select select "1"
select select
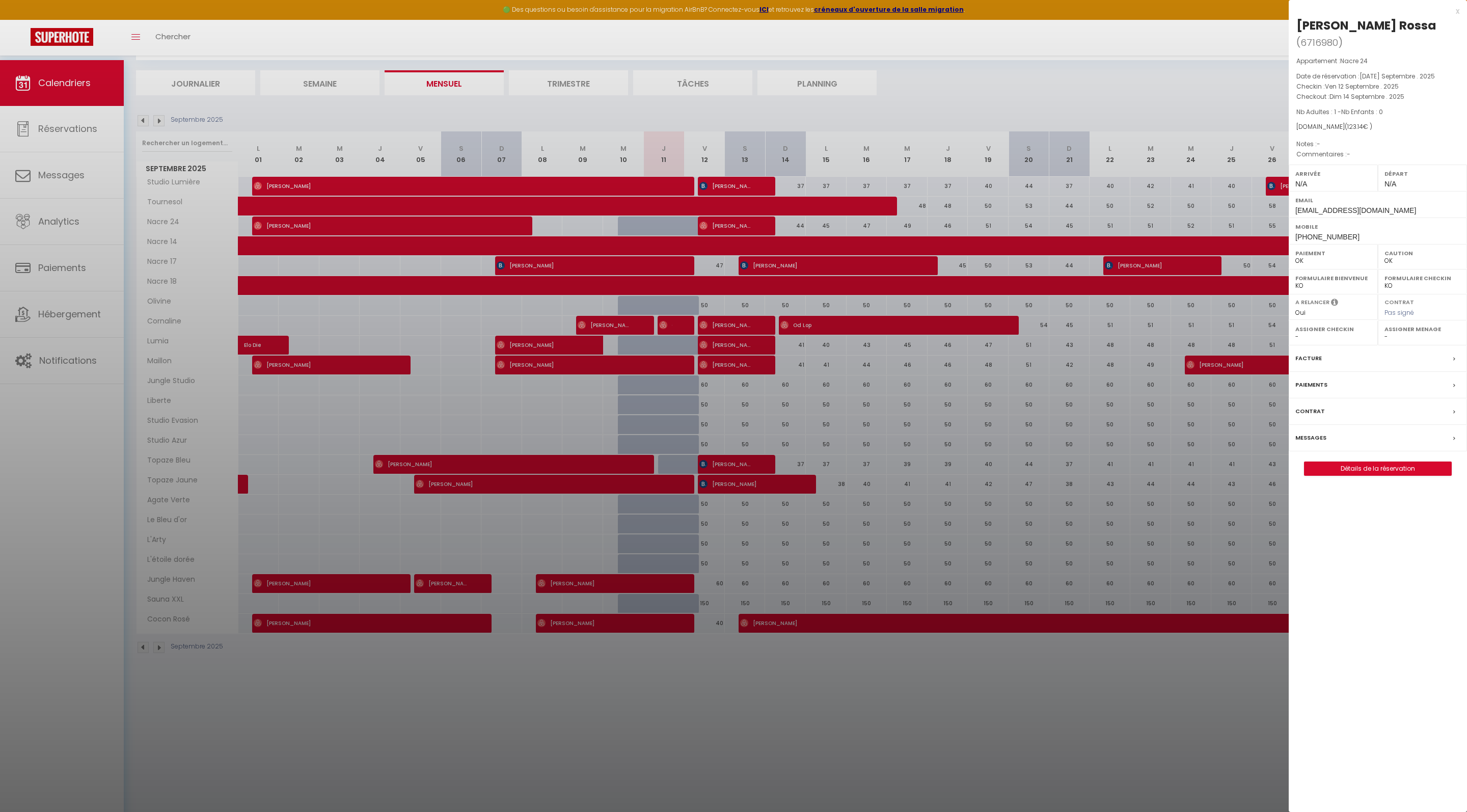
click at [1328, 451] on div "Messages" at bounding box center [1377, 437] width 178 height 26
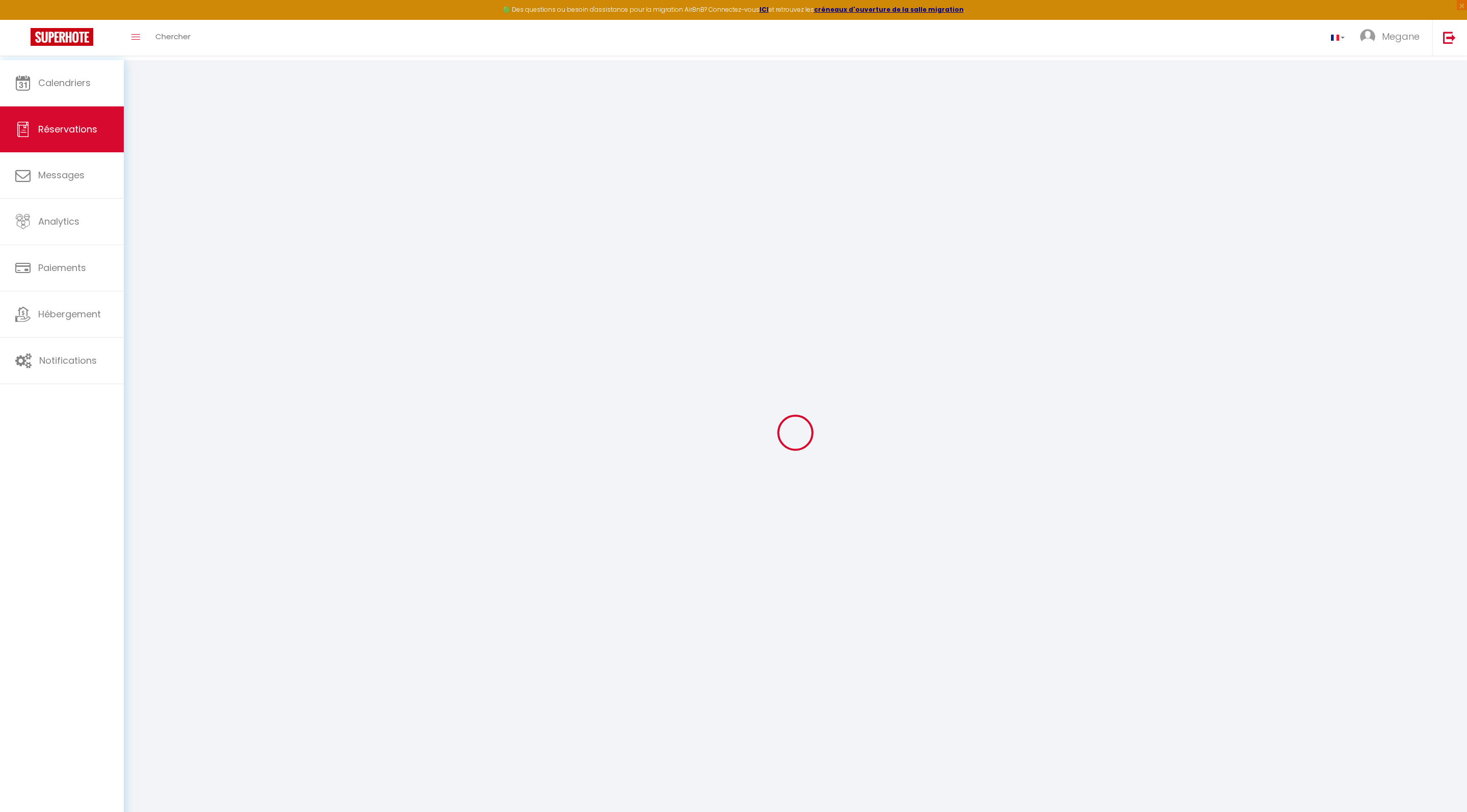
select select
checkbox input "false"
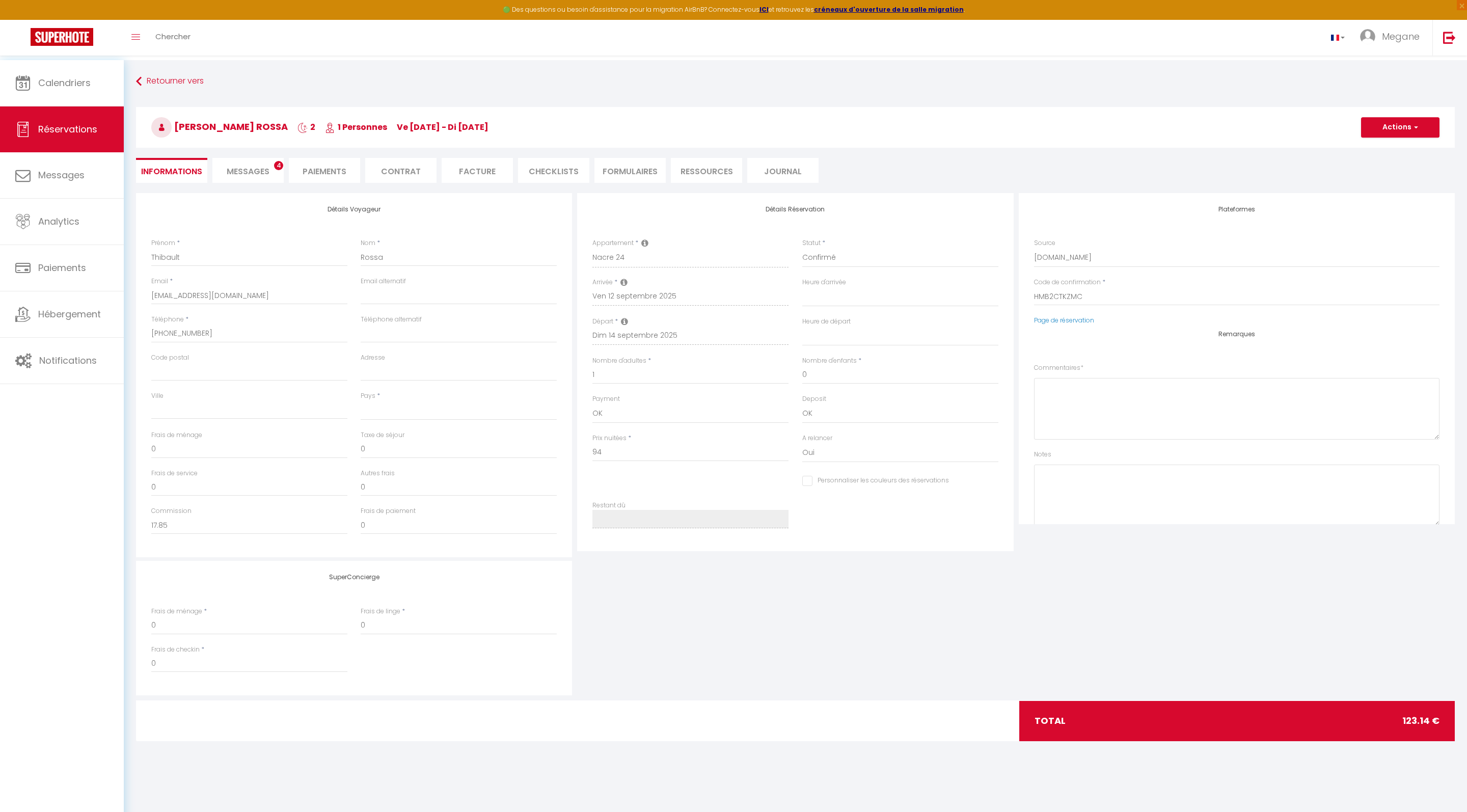
select select
checkbox input "false"
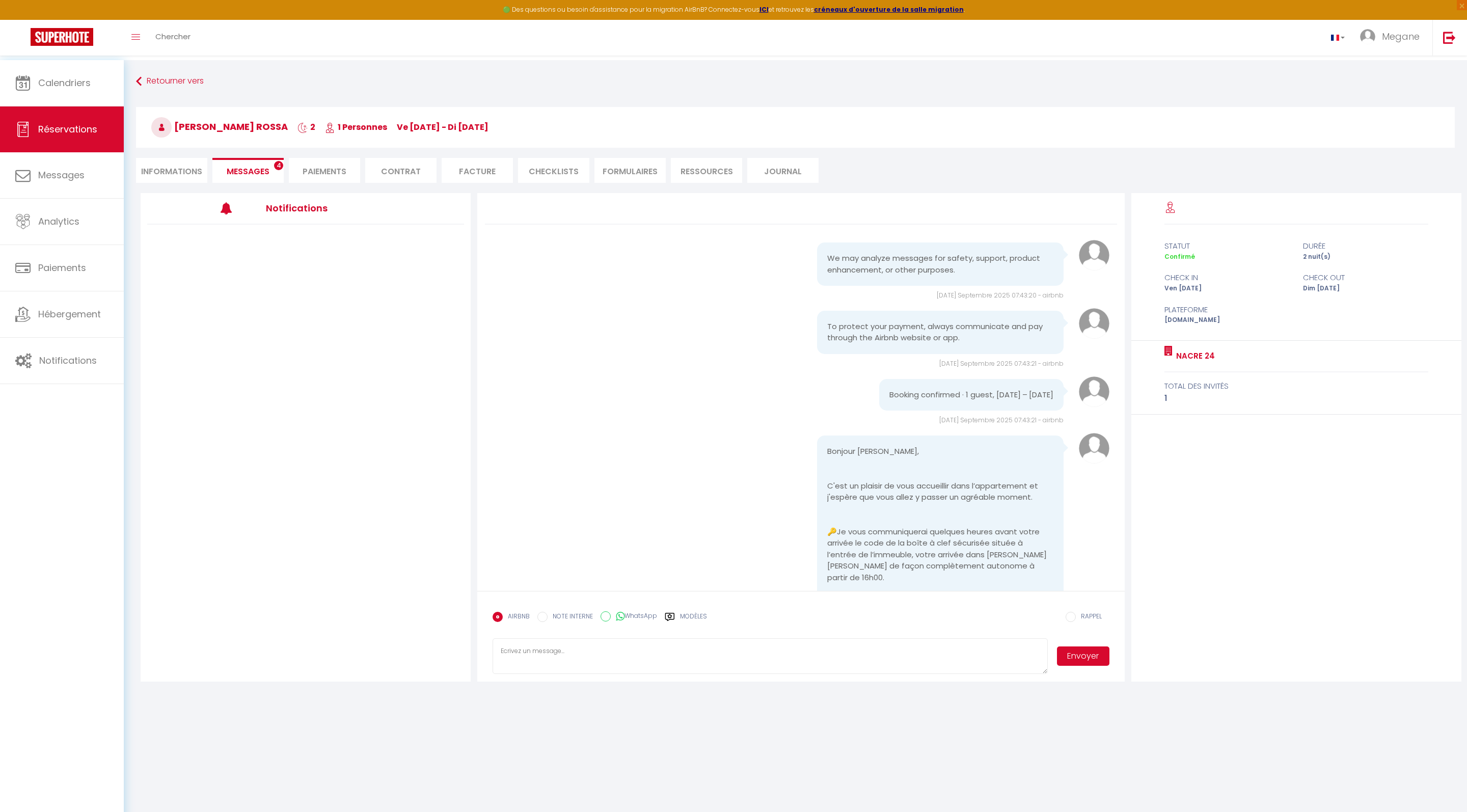
scroll to position [195, 0]
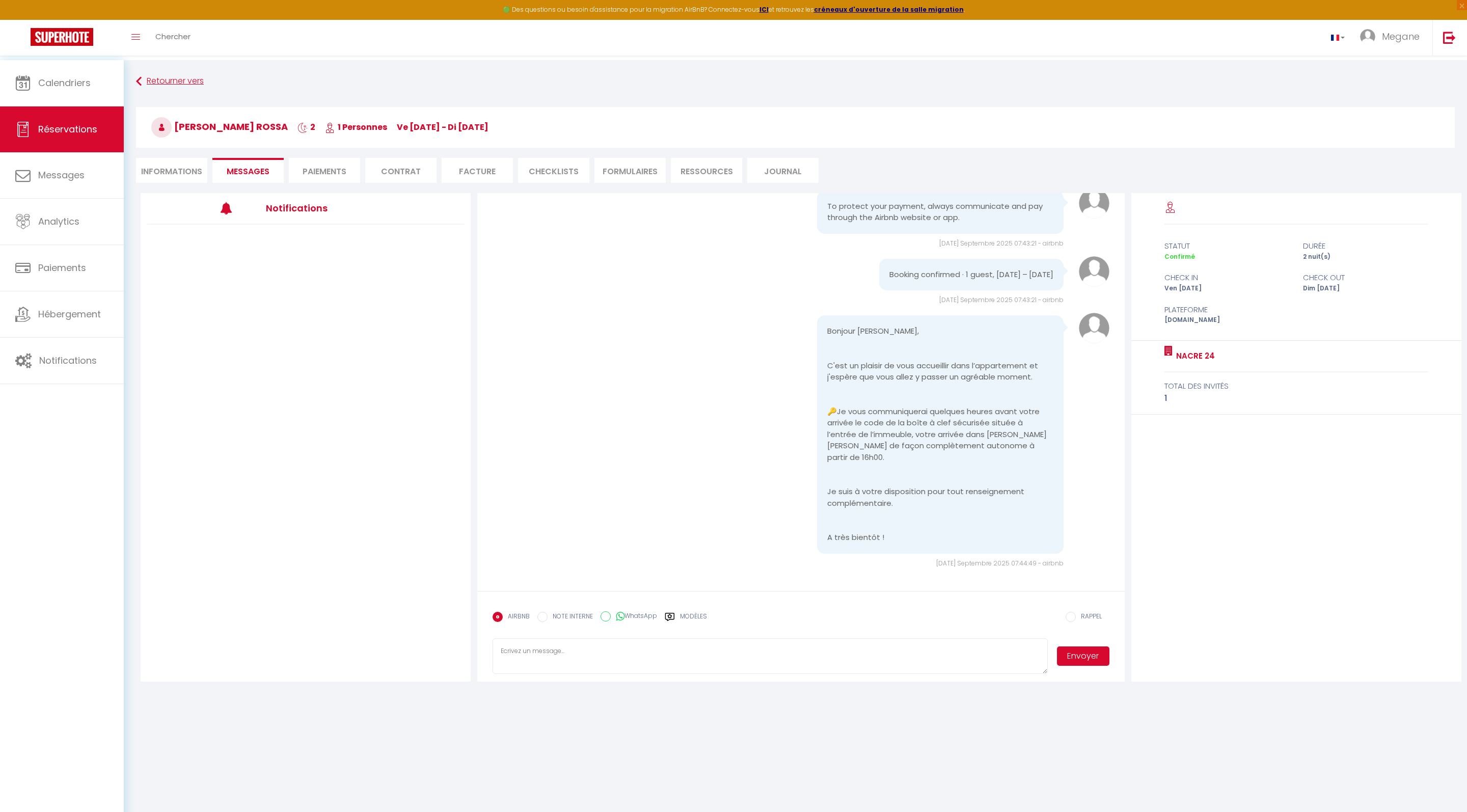
click at [148, 73] on link "Retourner vers" at bounding box center [795, 81] width 1319 height 19
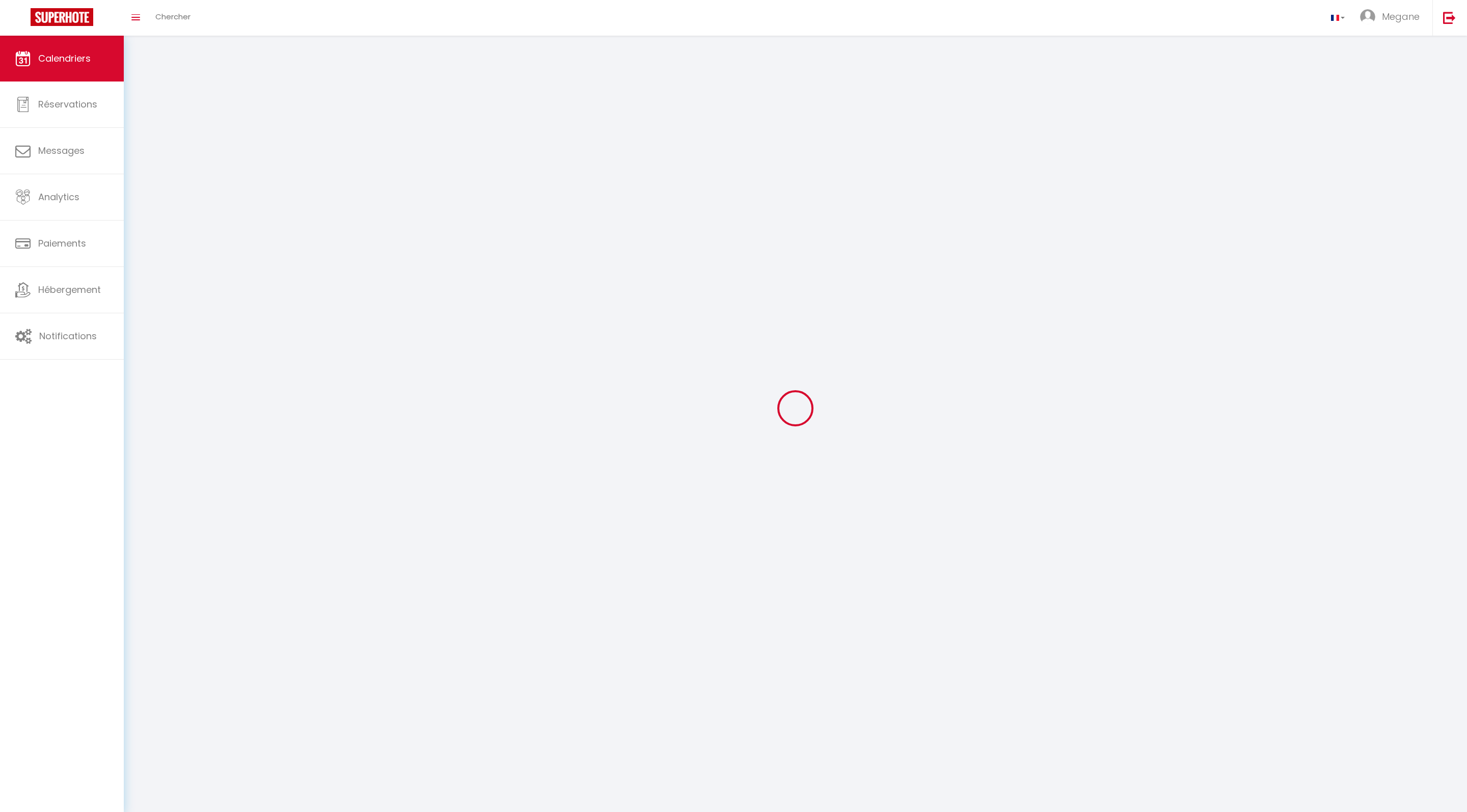
scroll to position [36, 0]
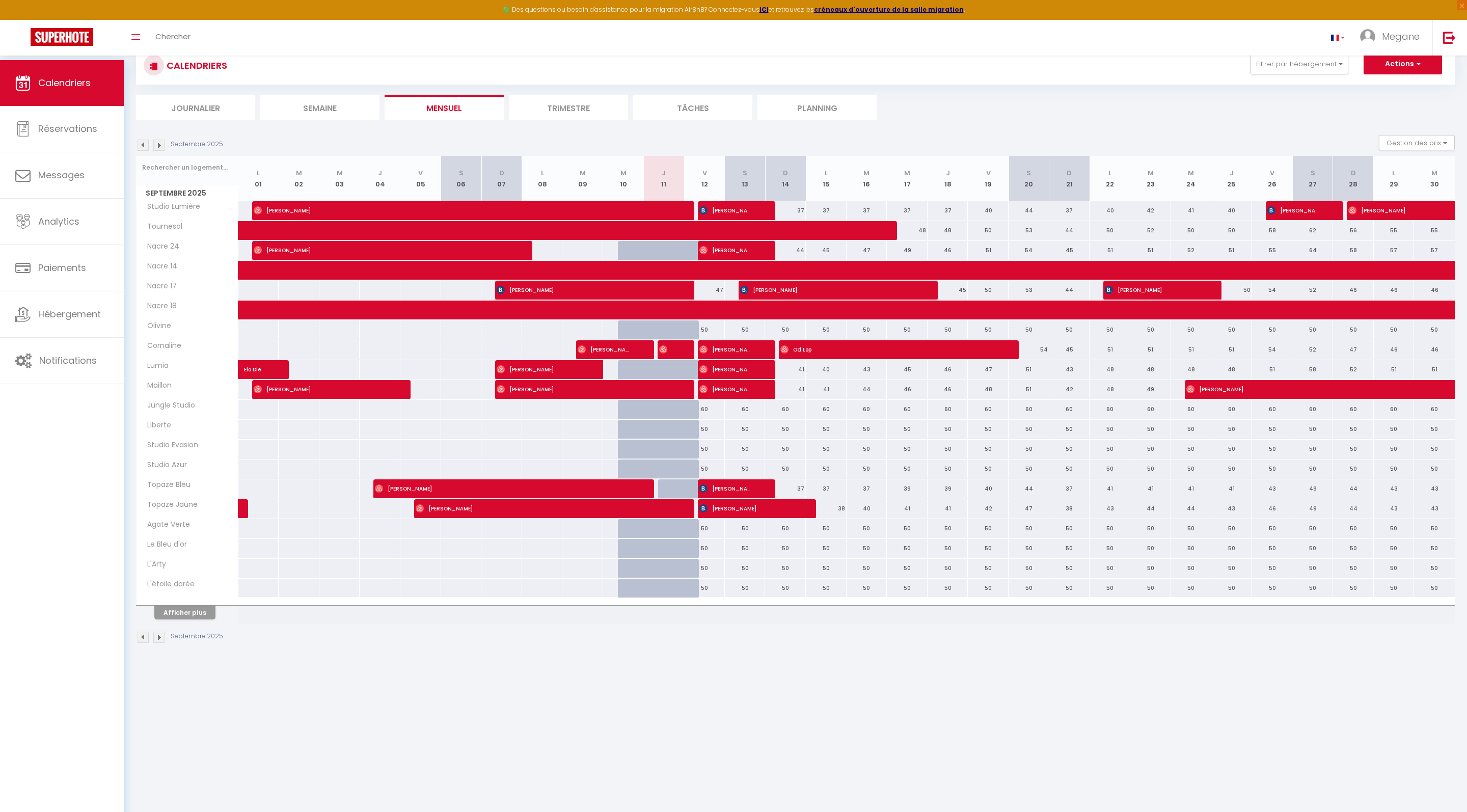
click at [190, 619] on button "Afficher plus" at bounding box center [185, 612] width 61 height 14
